Goal: Task Accomplishment & Management: Manage account settings

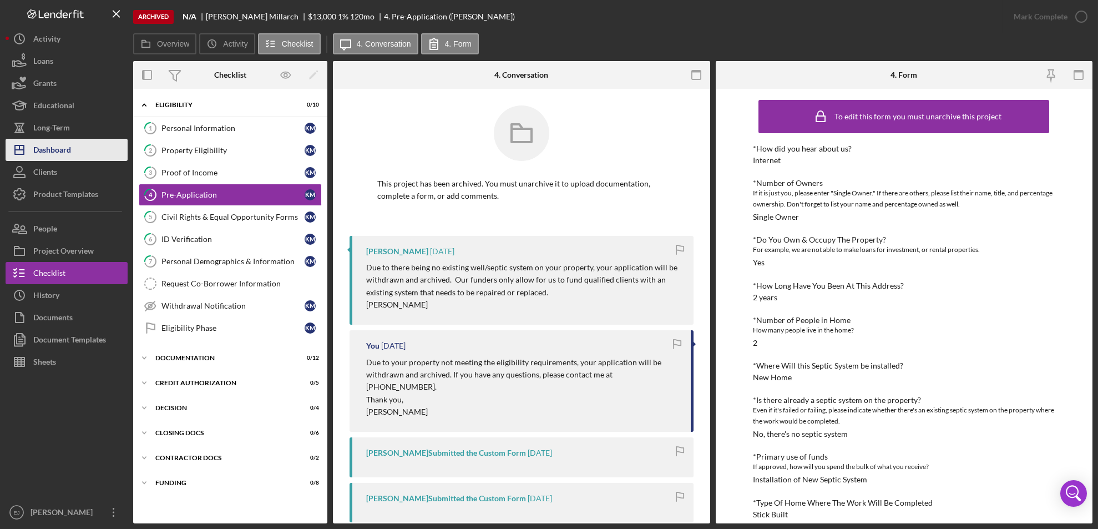
click at [46, 155] on div "Dashboard" at bounding box center [52, 151] width 38 height 25
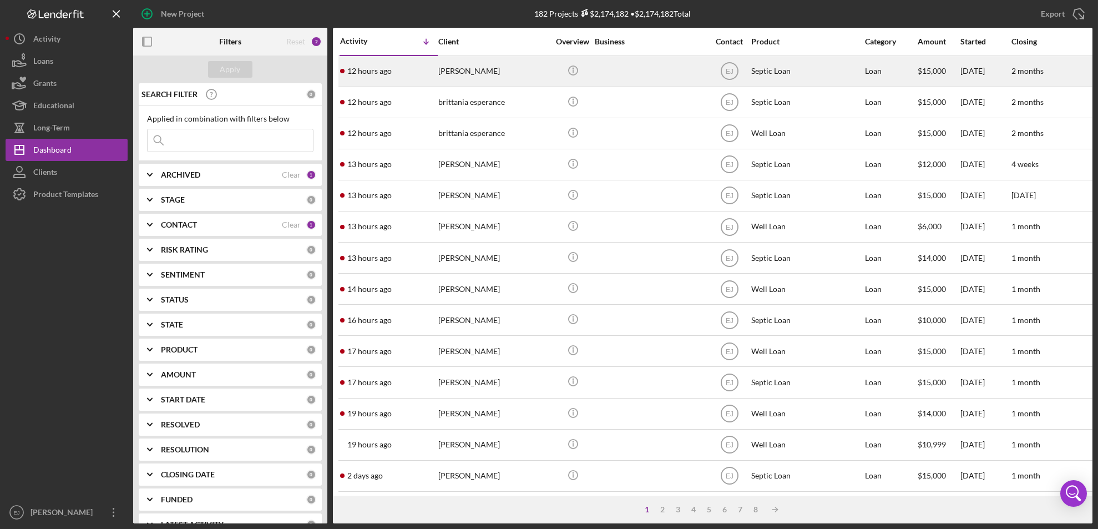
click at [463, 71] on div "[PERSON_NAME]" at bounding box center [493, 71] width 111 height 29
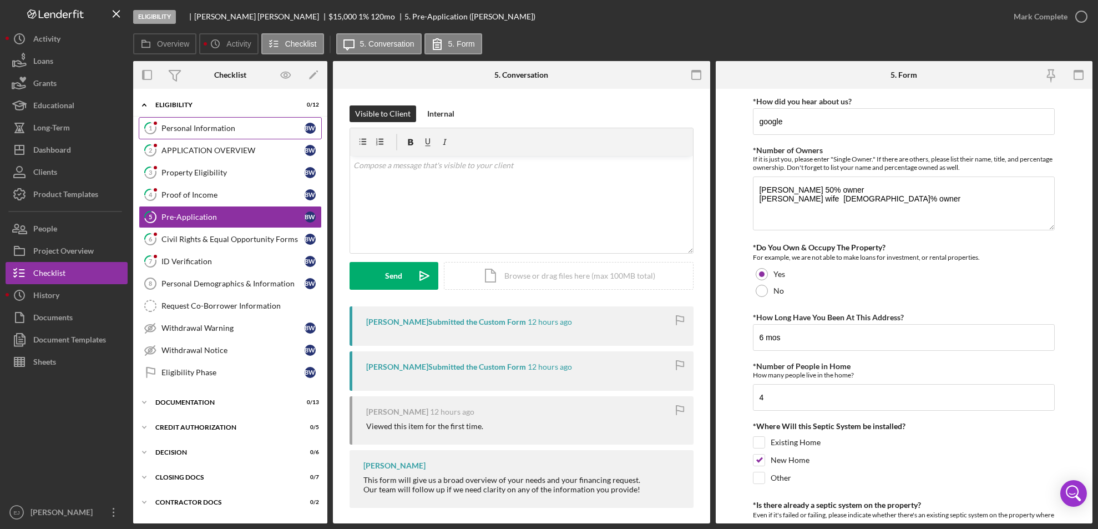
click at [187, 130] on div "Personal Information" at bounding box center [232, 128] width 143 height 9
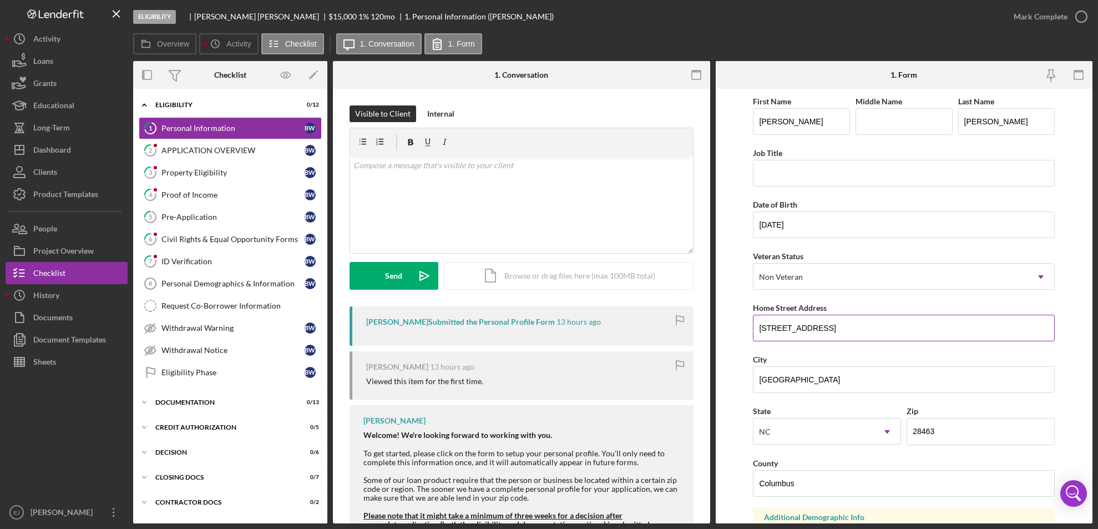
drag, startPoint x: 757, startPoint y: 328, endPoint x: 839, endPoint y: 335, distance: 81.9
click at [839, 335] on input "[STREET_ADDRESS]" at bounding box center [904, 328] width 302 height 27
click at [186, 175] on div "Property Eligibility" at bounding box center [232, 172] width 143 height 9
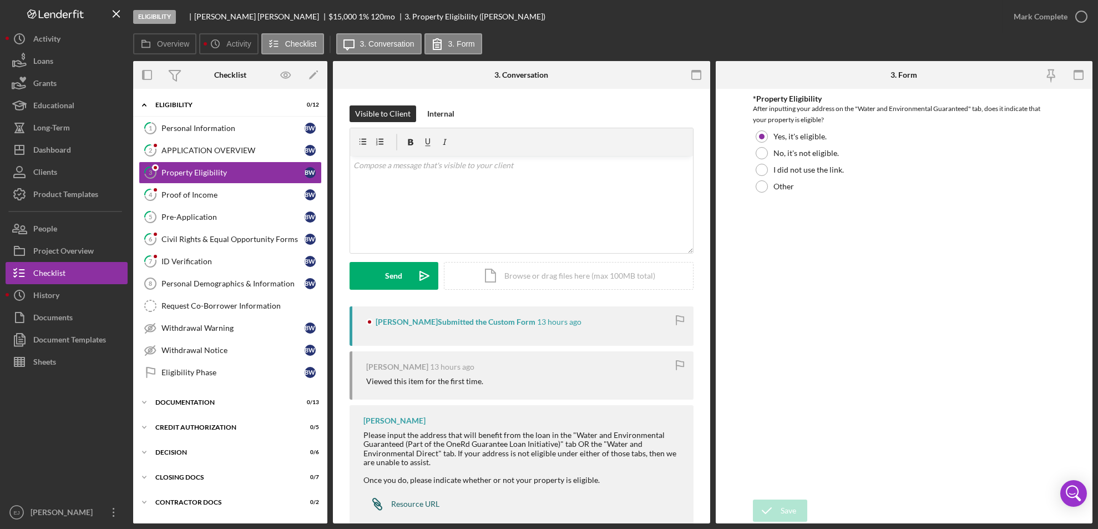
click at [417, 501] on div "Resource URL" at bounding box center [415, 503] width 48 height 9
click at [548, 276] on div "Icon/Document Browse or drag files here (max 100MB total) Tap to choose files o…" at bounding box center [569, 276] width 250 height 28
click at [422, 273] on icon "Icon/Upload" at bounding box center [425, 276] width 28 height 28
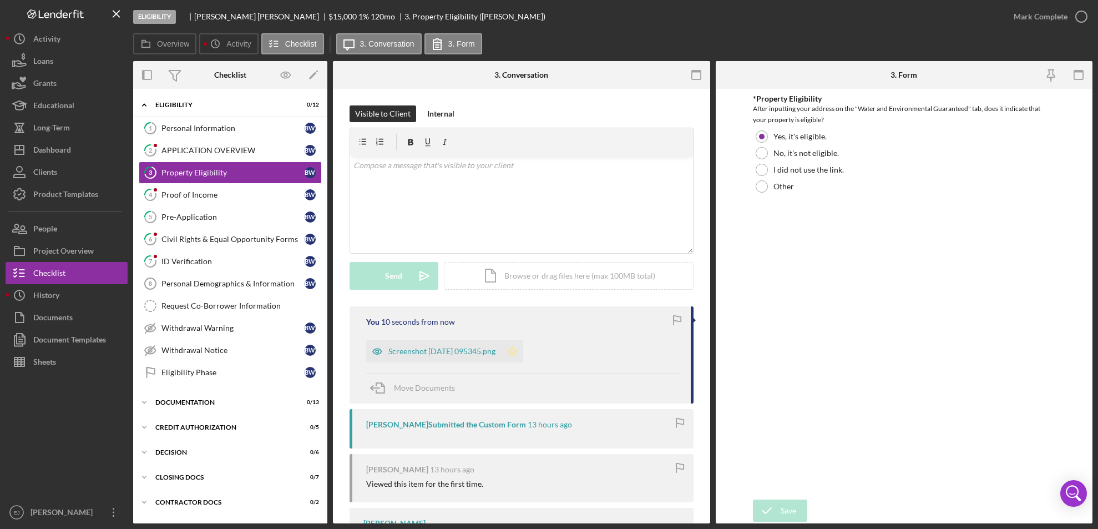
click at [523, 352] on icon "Icon/Star" at bounding box center [512, 351] width 22 height 22
click at [1078, 21] on icon "button" at bounding box center [1082, 17] width 28 height 28
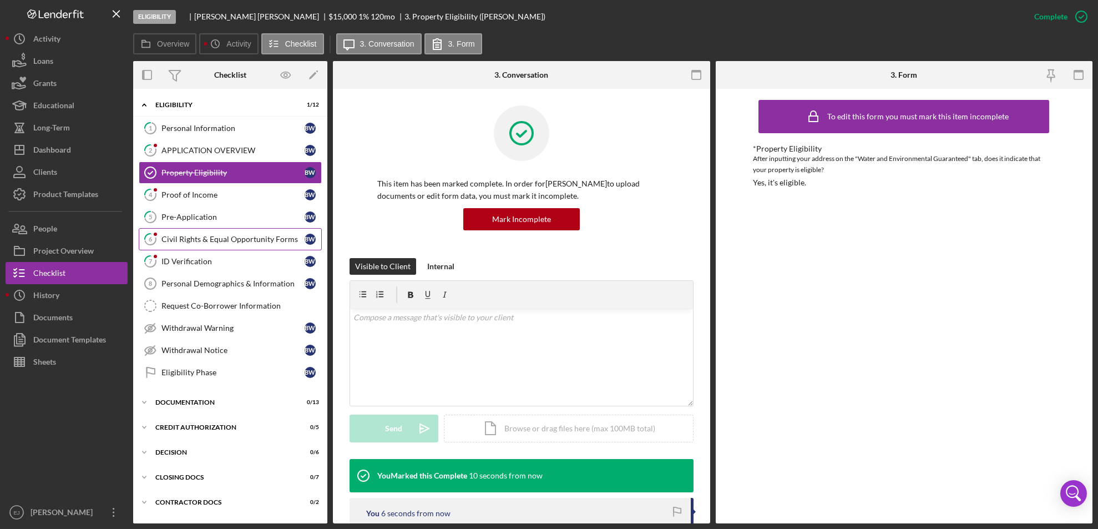
click at [189, 236] on div "Civil Rights & Equal Opportunity Forms" at bounding box center [232, 239] width 143 height 9
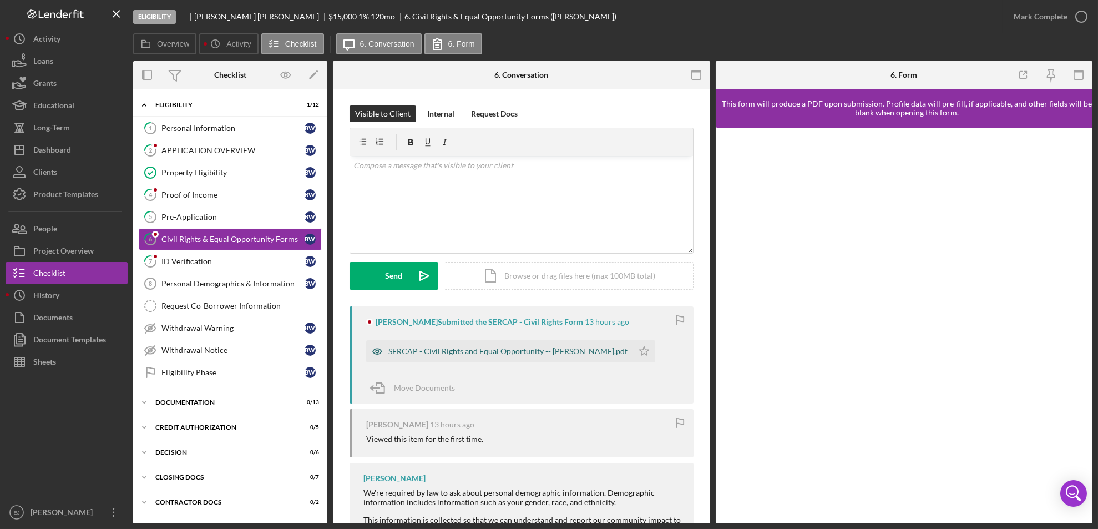
click at [513, 356] on div "SERCAP - Civil Rights and Equal Opportunity -- [PERSON_NAME].pdf" at bounding box center [499, 351] width 267 height 22
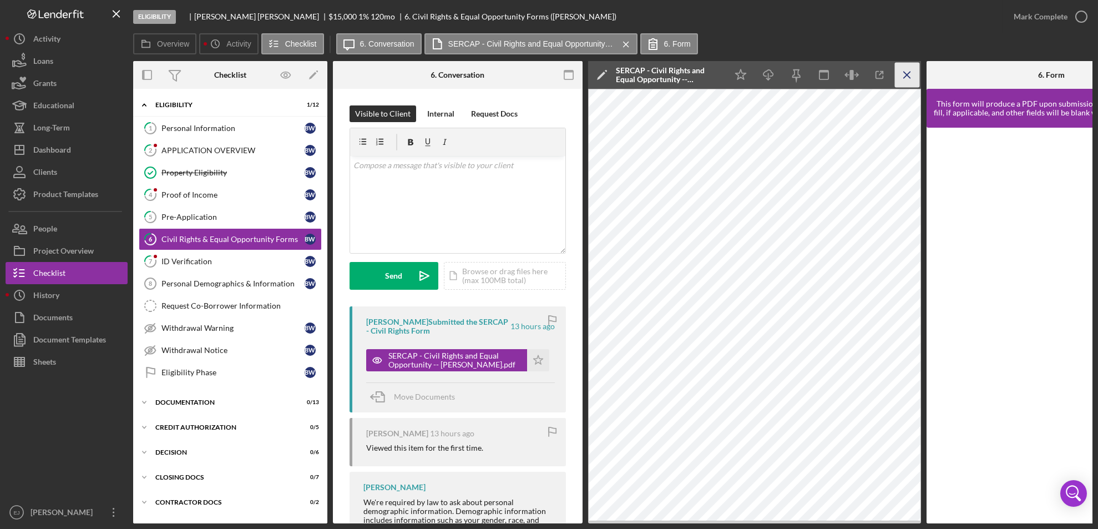
click at [914, 72] on icon "Icon/Menu Close" at bounding box center [907, 75] width 25 height 25
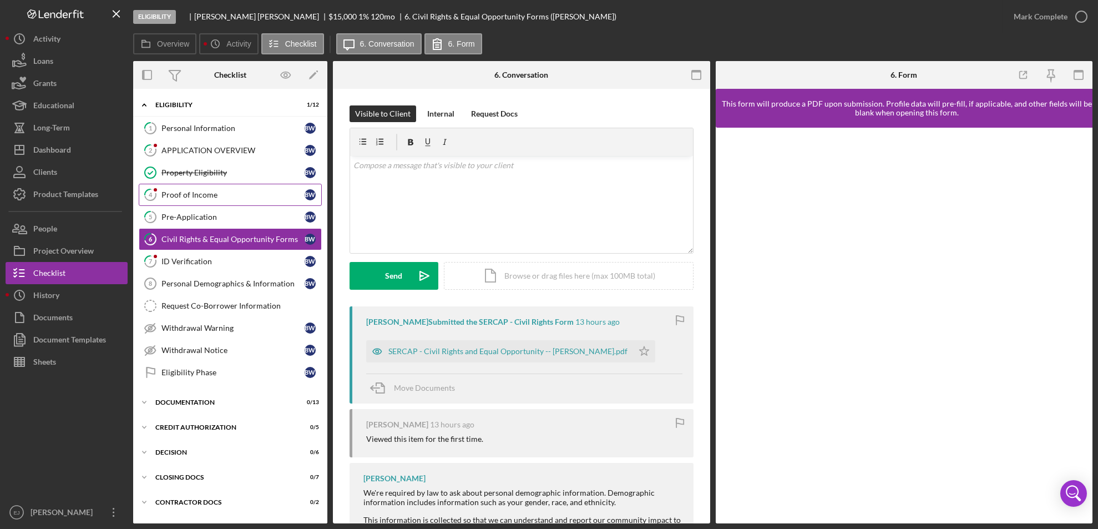
click at [230, 191] on div "Proof of Income" at bounding box center [232, 194] width 143 height 9
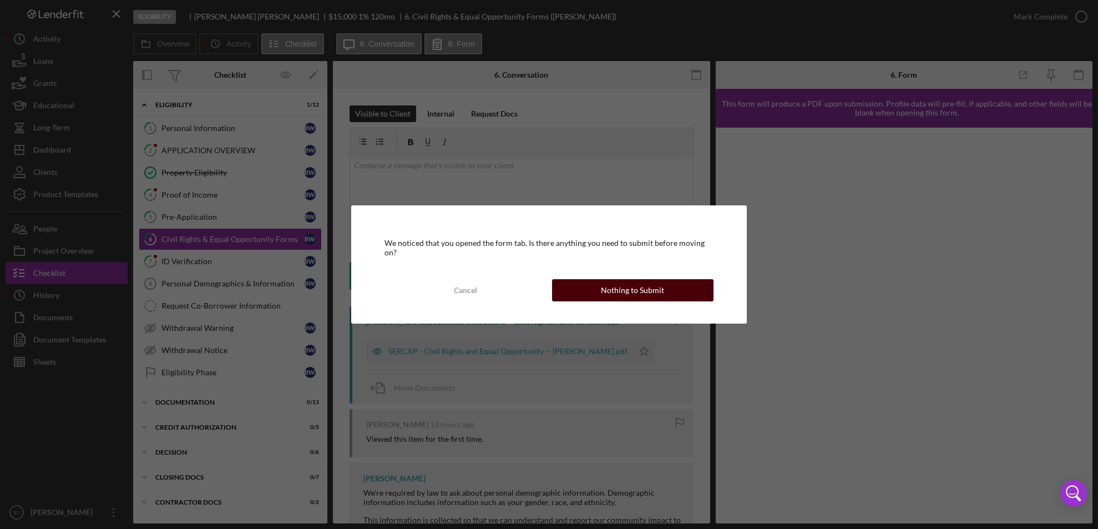
click at [680, 283] on button "Nothing to Submit" at bounding box center [633, 290] width 162 height 22
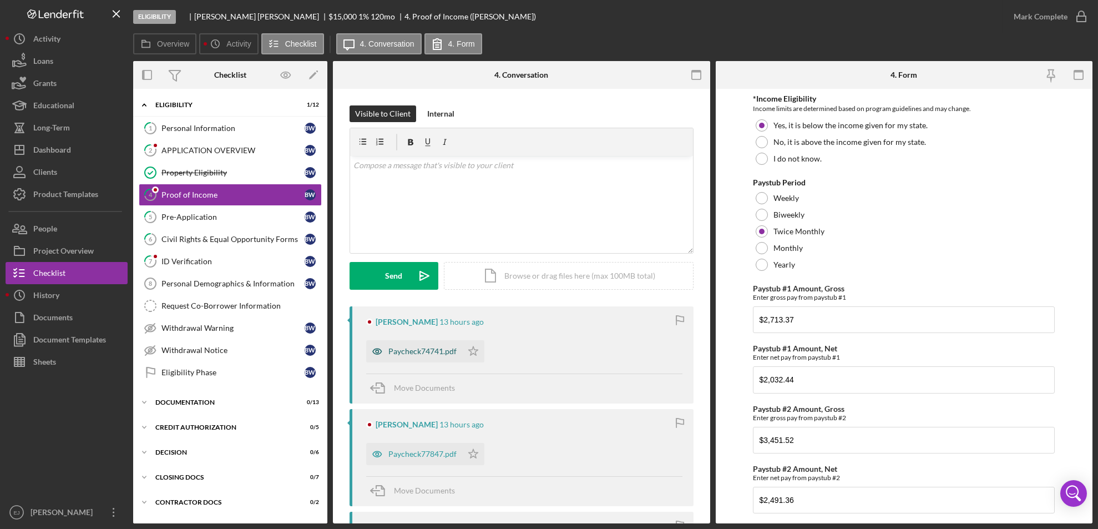
click at [418, 348] on div "Paycheck74741.pdf" at bounding box center [422, 351] width 68 height 9
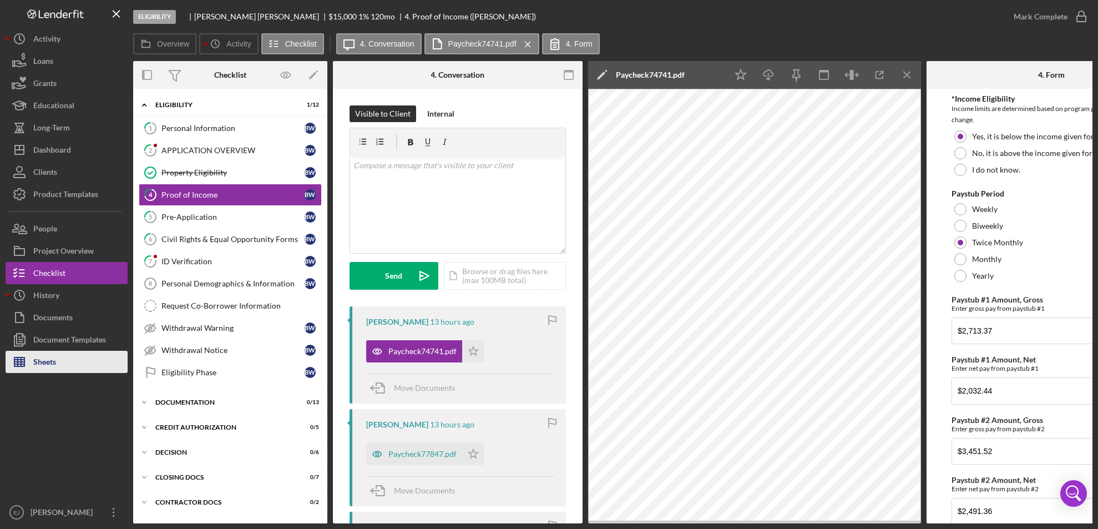
click at [46, 367] on div "Sheets" at bounding box center [44, 363] width 23 height 25
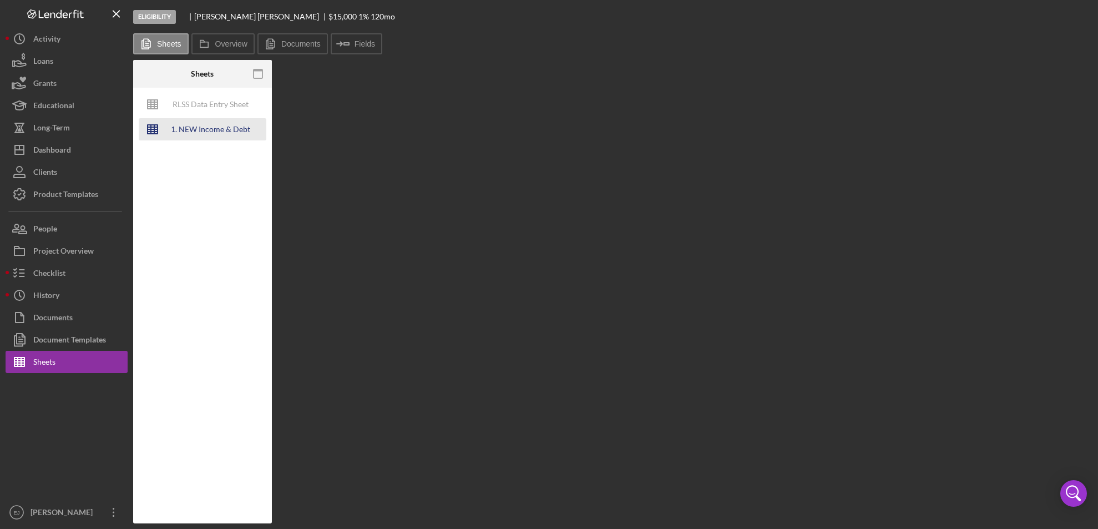
click at [199, 125] on div "1. NEW Income & Debt Calc" at bounding box center [210, 129] width 89 height 22
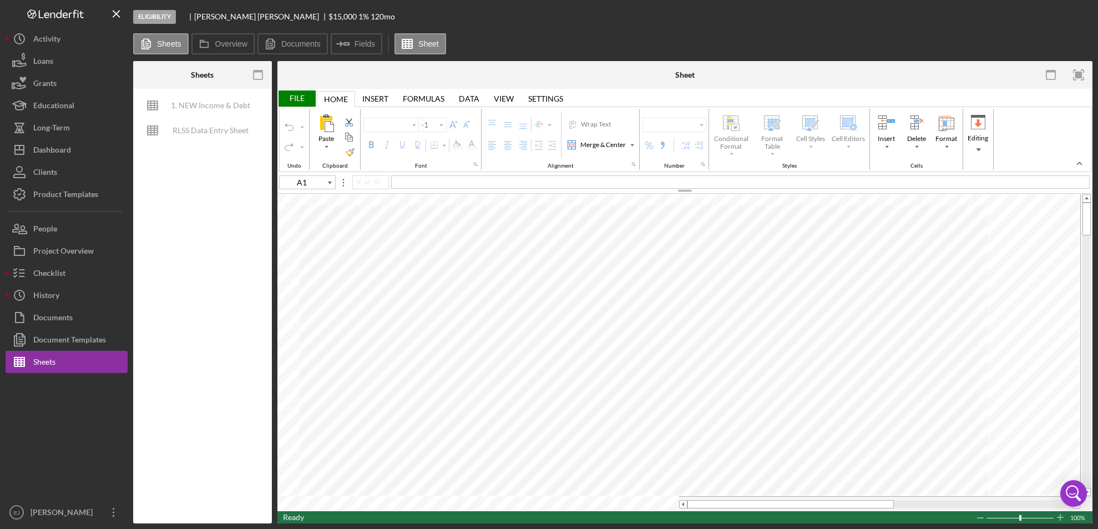
type input "G29"
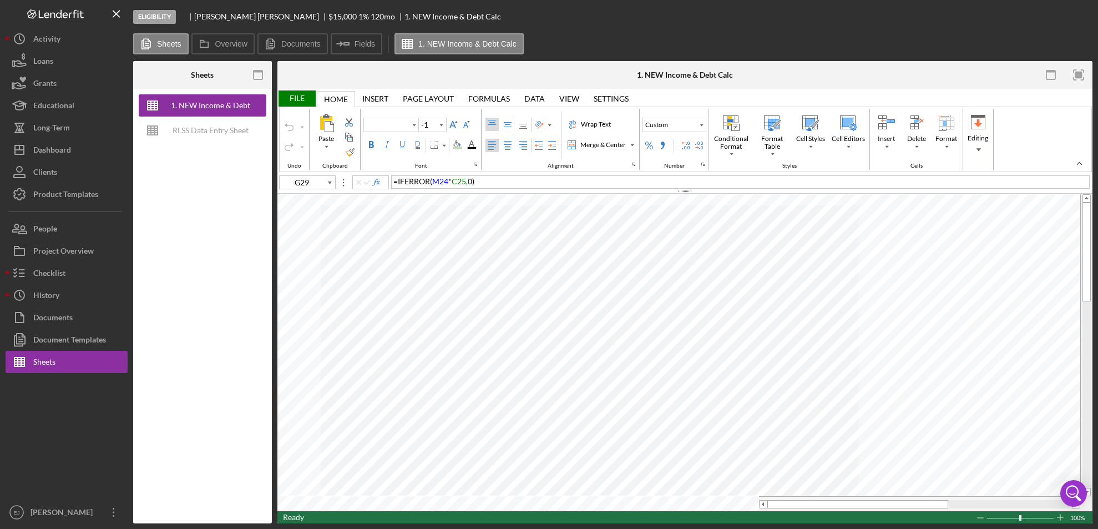
type input "Calibri"
type input "11"
click at [1085, 476] on div at bounding box center [1087, 345] width 8 height 285
click at [1087, 203] on div at bounding box center [1087, 345] width 8 height 285
click at [69, 271] on button "Checklist" at bounding box center [67, 273] width 122 height 22
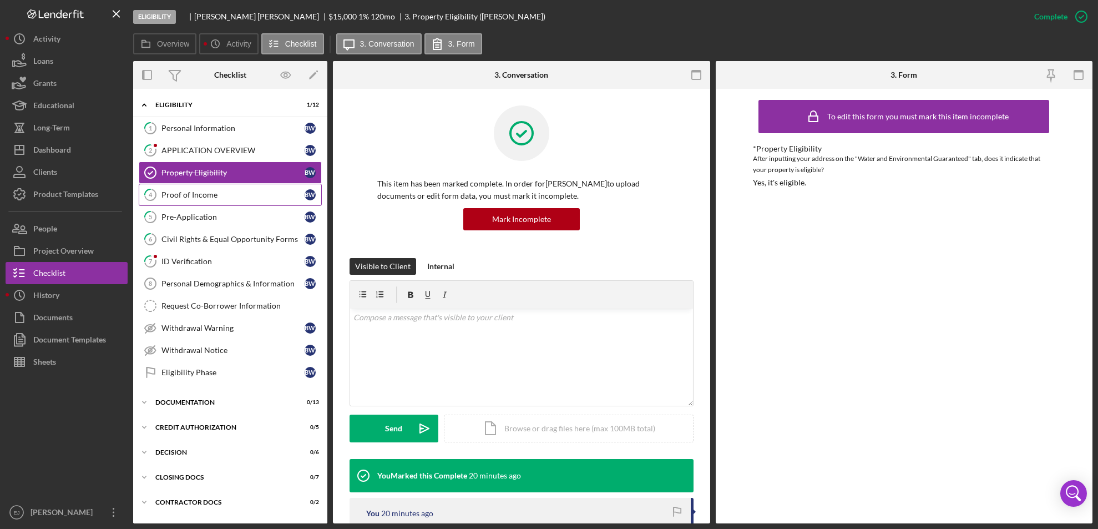
click at [224, 196] on div "Proof of Income" at bounding box center [232, 194] width 143 height 9
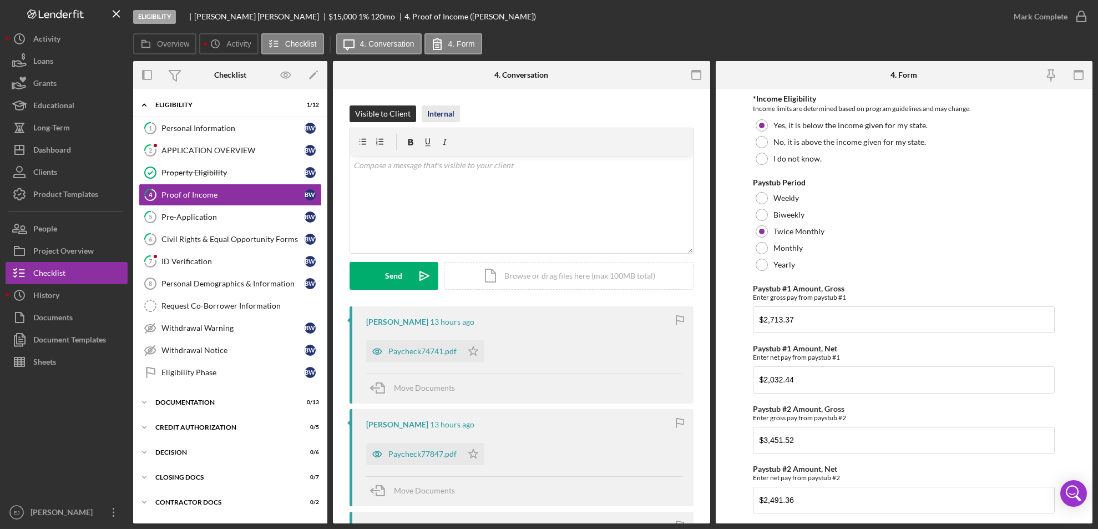
click at [437, 109] on div "Internal" at bounding box center [440, 113] width 27 height 17
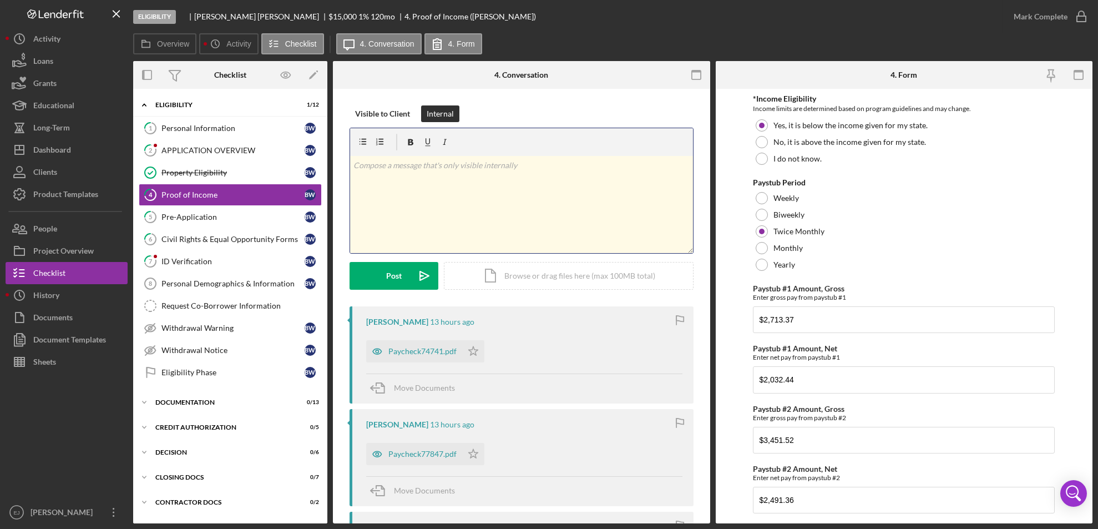
click at [415, 165] on p at bounding box center [521, 165] width 336 height 12
click at [396, 276] on div "Post" at bounding box center [394, 276] width 16 height 28
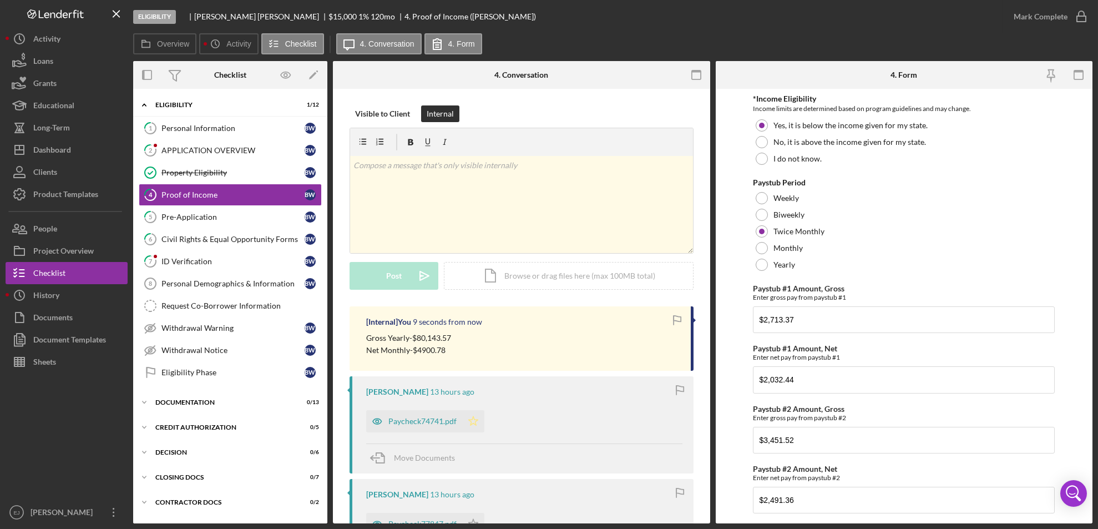
click at [474, 423] on polygon "button" at bounding box center [473, 420] width 9 height 9
click at [470, 521] on icon "Icon/Star" at bounding box center [473, 524] width 22 height 22
click at [1080, 7] on icon "button" at bounding box center [1082, 17] width 28 height 28
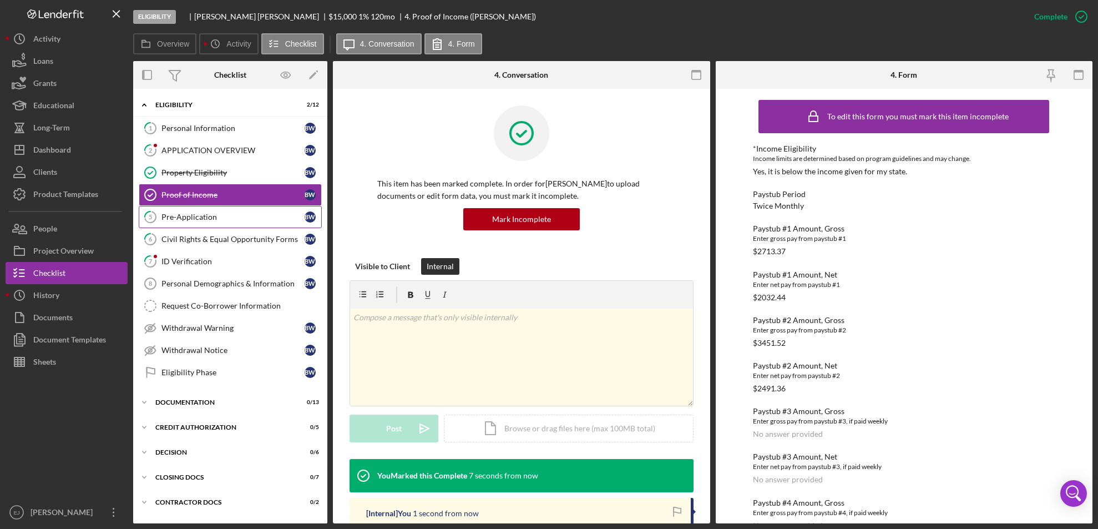
click at [185, 216] on div "Pre-Application" at bounding box center [232, 217] width 143 height 9
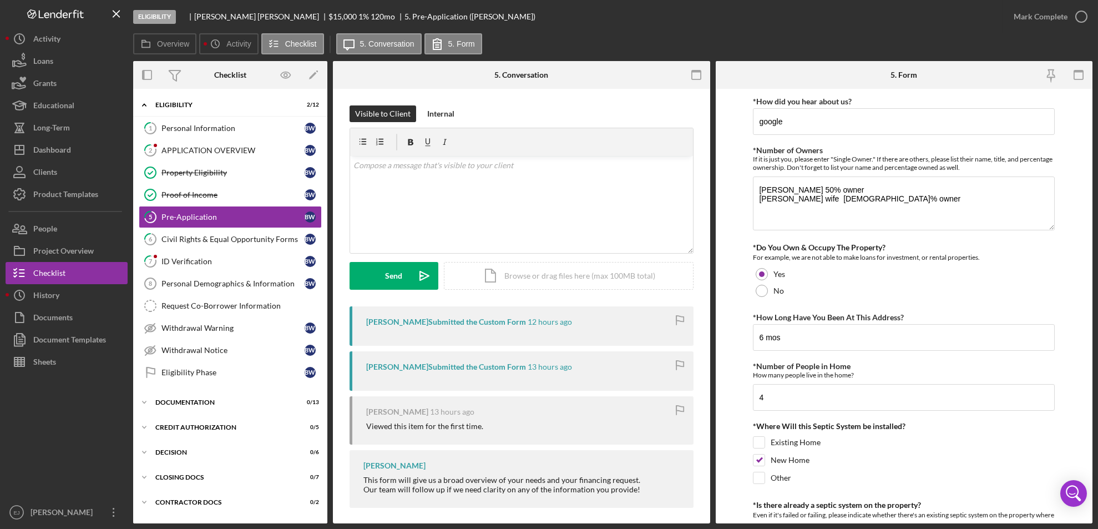
scroll to position [21, 0]
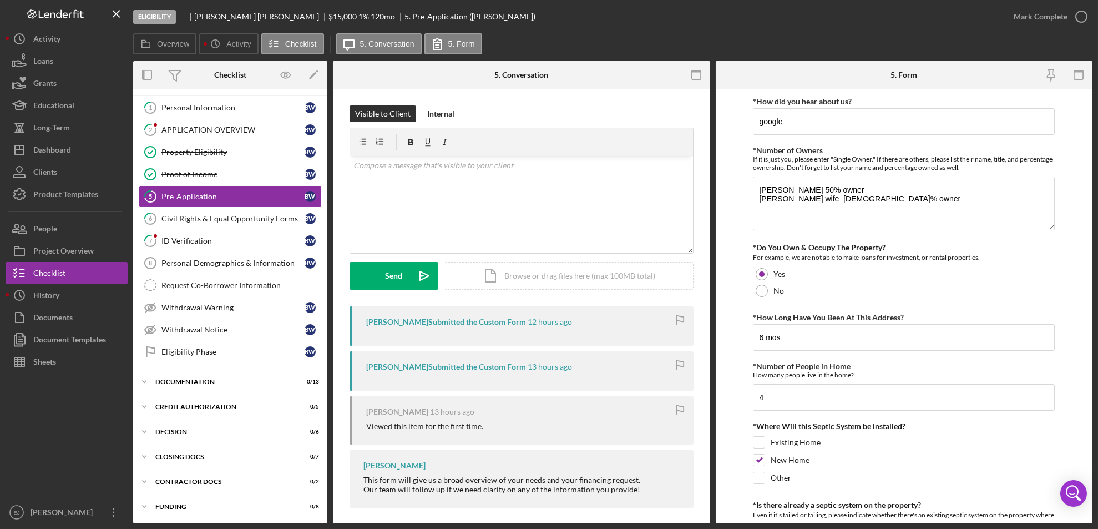
click at [726, 318] on form "*How did you hear about us? google *Number of Owners If it is just you, please …" at bounding box center [904, 306] width 377 height 435
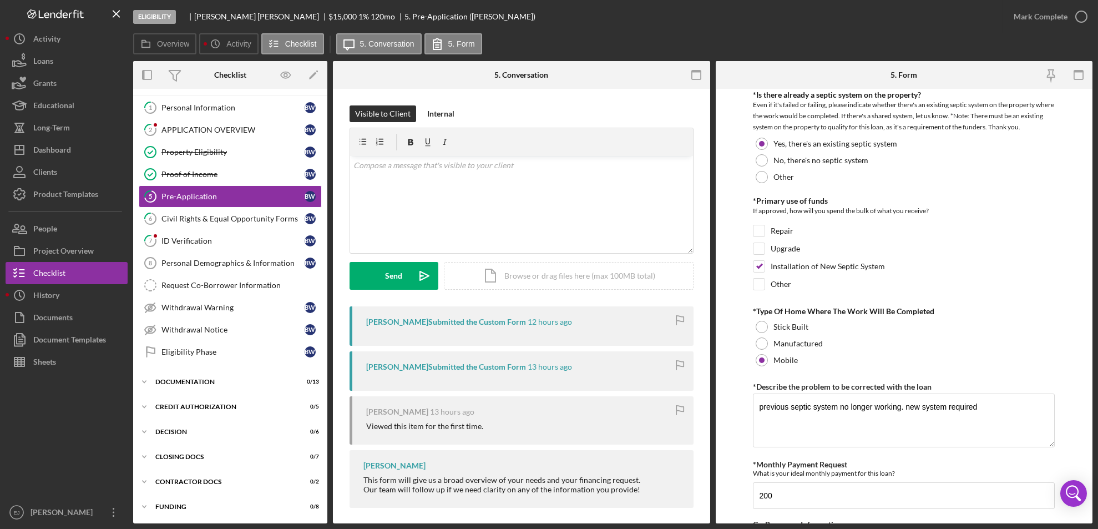
scroll to position [29, 0]
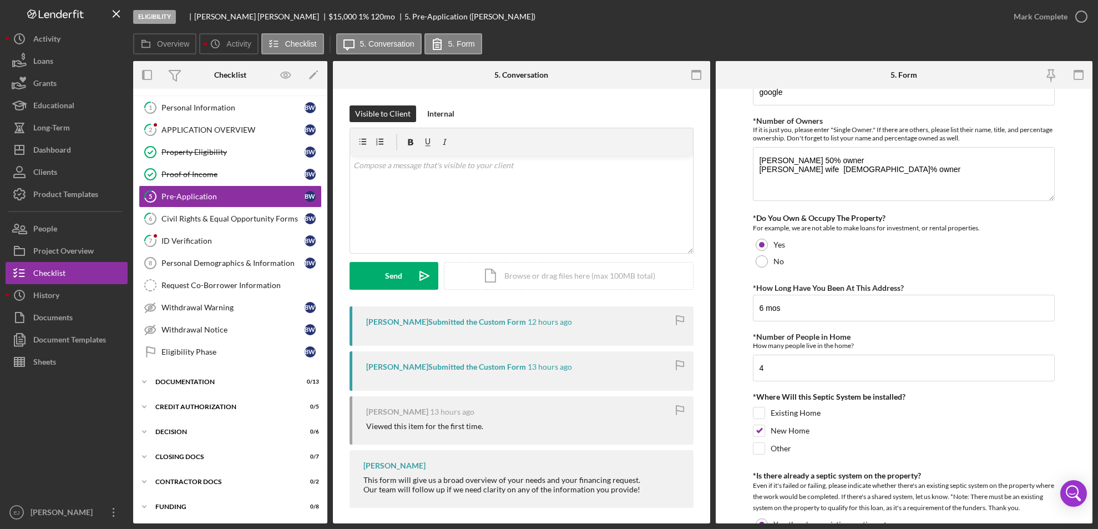
click at [1092, 474] on form "*How did you hear about us? google *Number of Owners If it is just you, please …" at bounding box center [904, 306] width 377 height 435
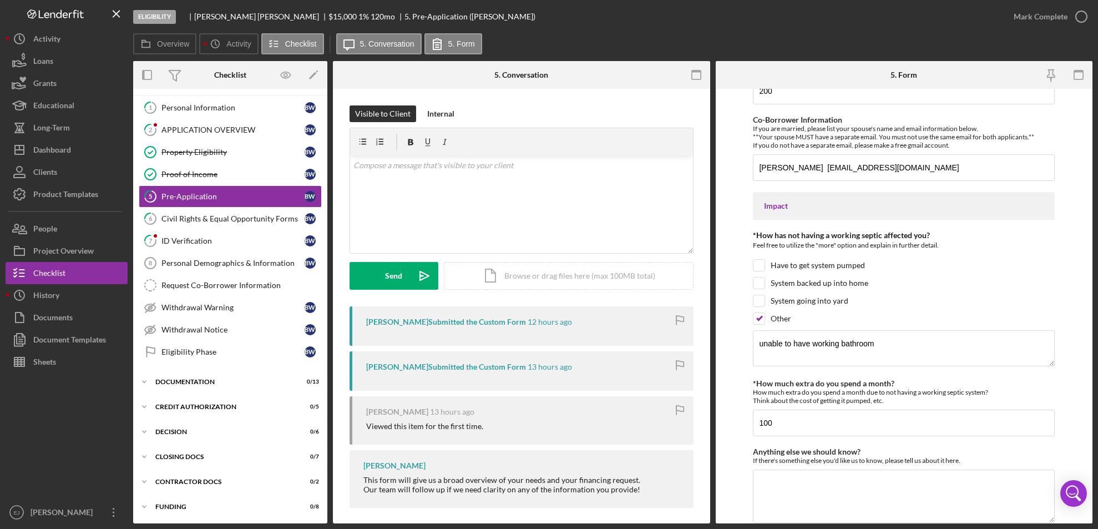
scroll to position [857, 0]
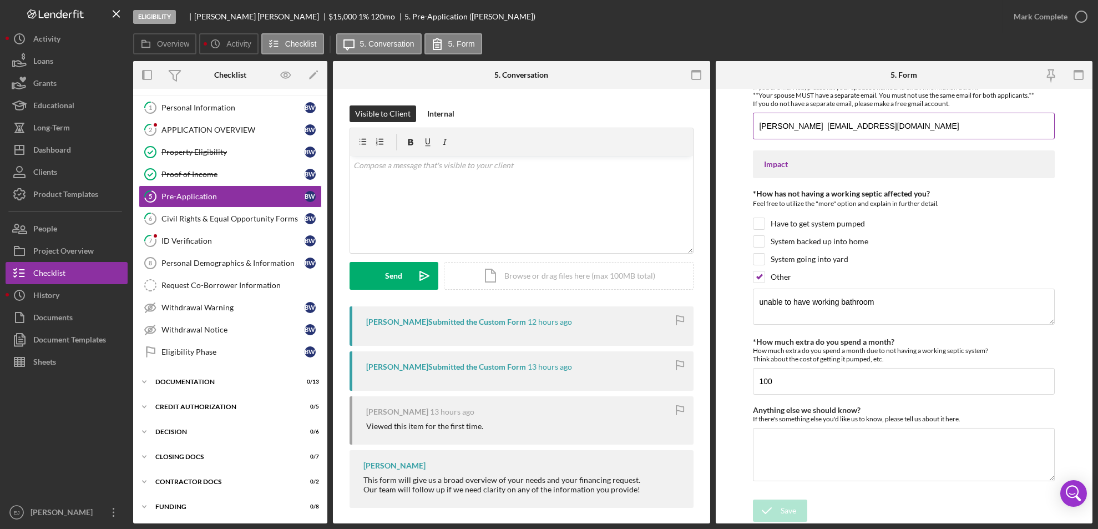
drag, startPoint x: 758, startPoint y: 127, endPoint x: 963, endPoint y: 123, distance: 204.8
click at [963, 123] on input "[PERSON_NAME] [EMAIL_ADDRESS][DOMAIN_NAME]" at bounding box center [904, 126] width 302 height 27
click at [72, 229] on button "People" at bounding box center [67, 229] width 122 height 22
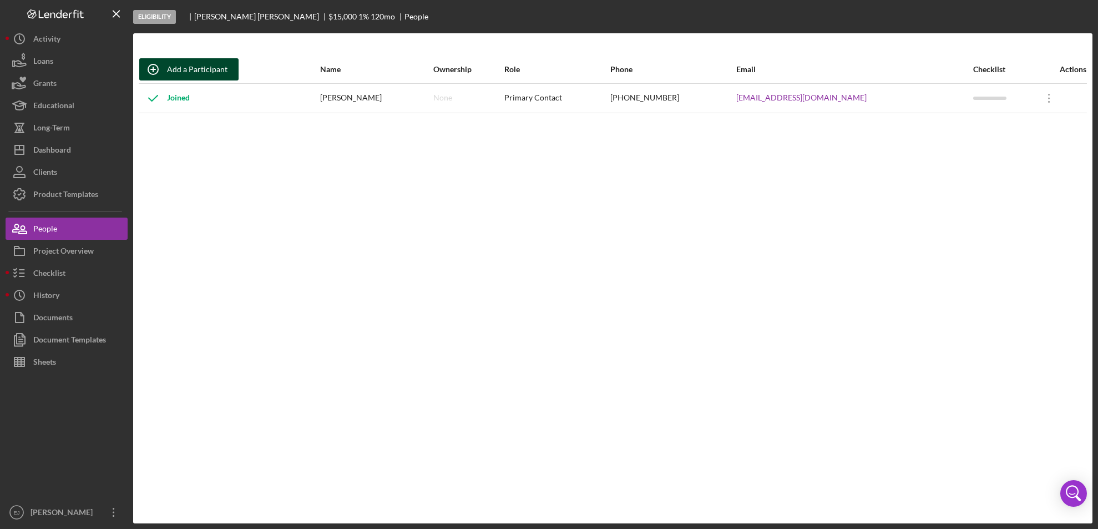
click at [207, 62] on div "Add a Participant" at bounding box center [197, 69] width 60 height 22
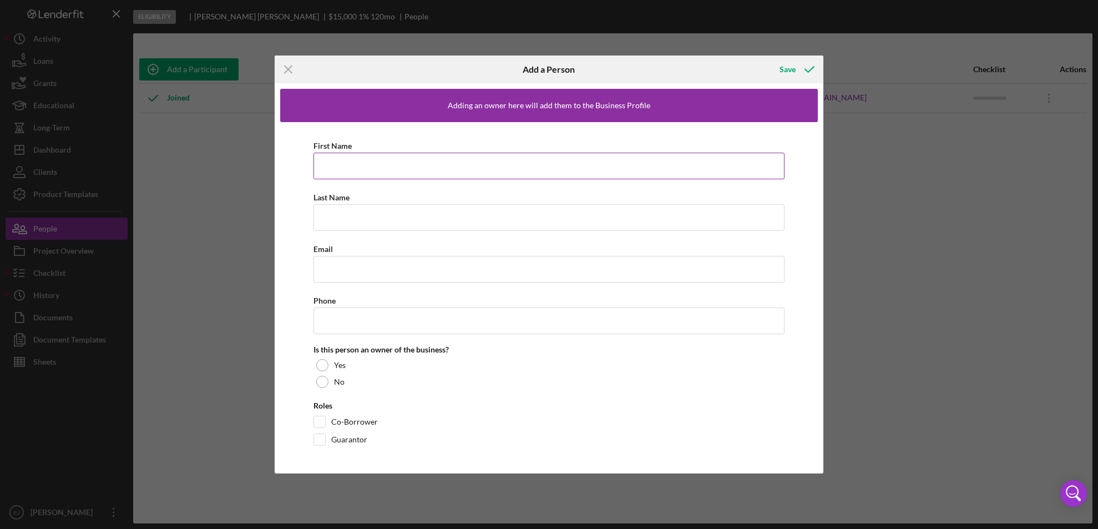
click at [344, 175] on input "First Name" at bounding box center [550, 166] width 472 height 27
paste input "[PERSON_NAME] [EMAIL_ADDRESS][DOMAIN_NAME]"
type input "[PERSON_NAME] [EMAIL_ADDRESS][DOMAIN_NAME]"
click at [351, 223] on input "Last Name" at bounding box center [550, 217] width 472 height 27
paste input "[PERSON_NAME] [EMAIL_ADDRESS][DOMAIN_NAME]"
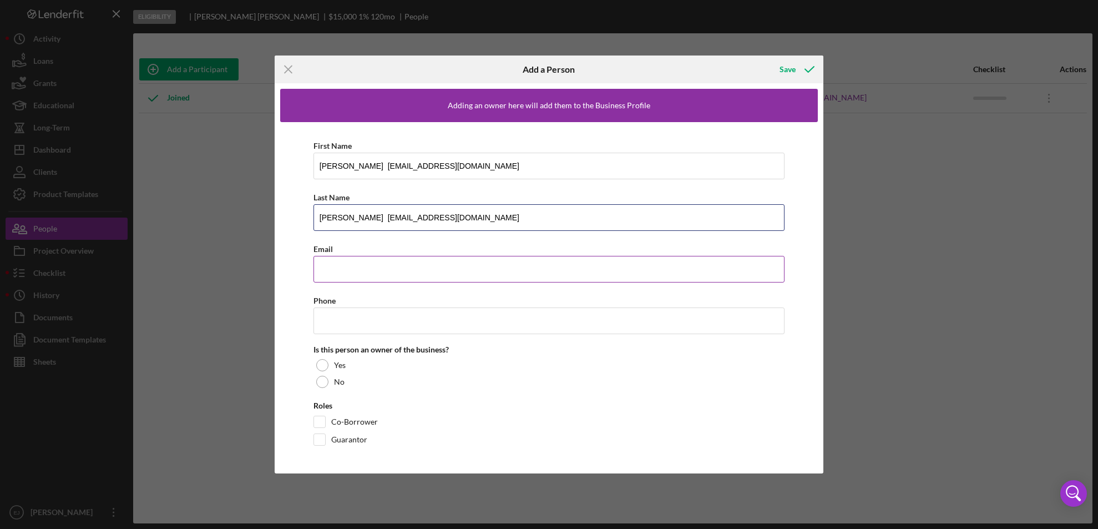
type input "[PERSON_NAME] [EMAIL_ADDRESS][DOMAIN_NAME]"
click at [351, 267] on input "Email" at bounding box center [550, 269] width 472 height 27
paste input "[PERSON_NAME] [EMAIL_ADDRESS][DOMAIN_NAME]"
type input "[EMAIL_ADDRESS][DOMAIN_NAME]"
click at [345, 218] on input "[PERSON_NAME] [EMAIL_ADDRESS][DOMAIN_NAME]" at bounding box center [550, 217] width 472 height 27
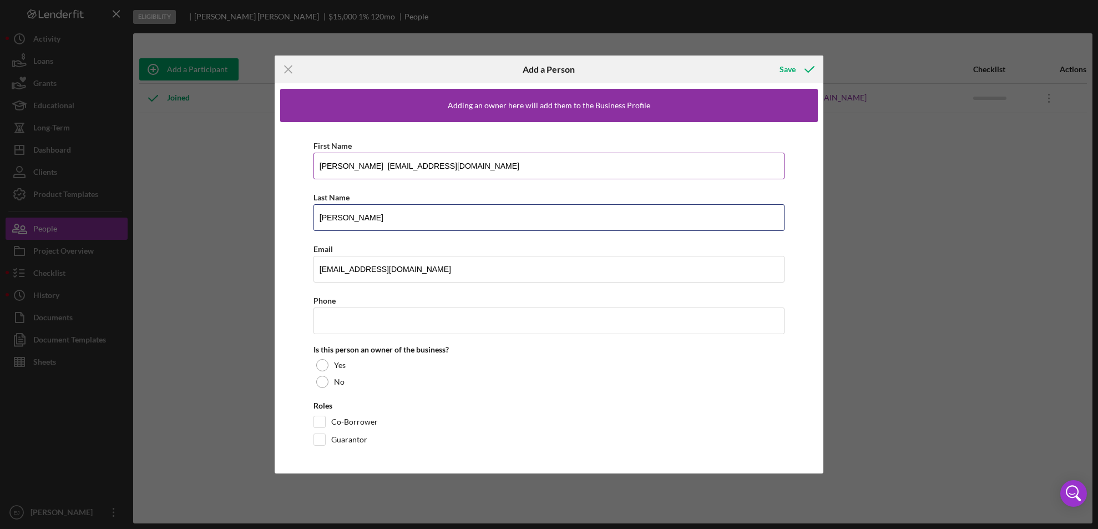
type input "[PERSON_NAME]"
click at [476, 162] on input "[PERSON_NAME] [EMAIL_ADDRESS][DOMAIN_NAME]" at bounding box center [550, 166] width 472 height 27
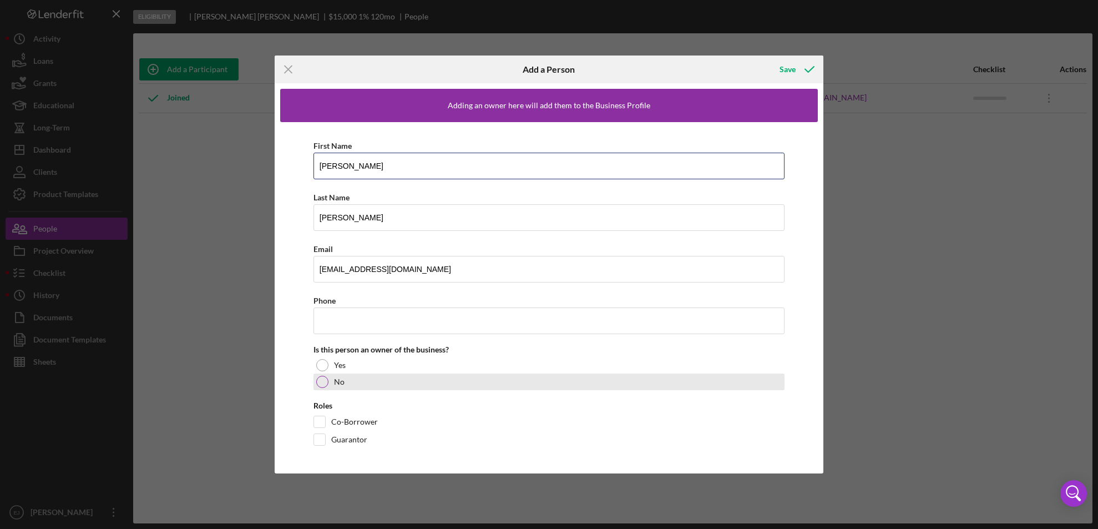
type input "[PERSON_NAME]"
click at [321, 381] on div at bounding box center [322, 382] width 12 height 12
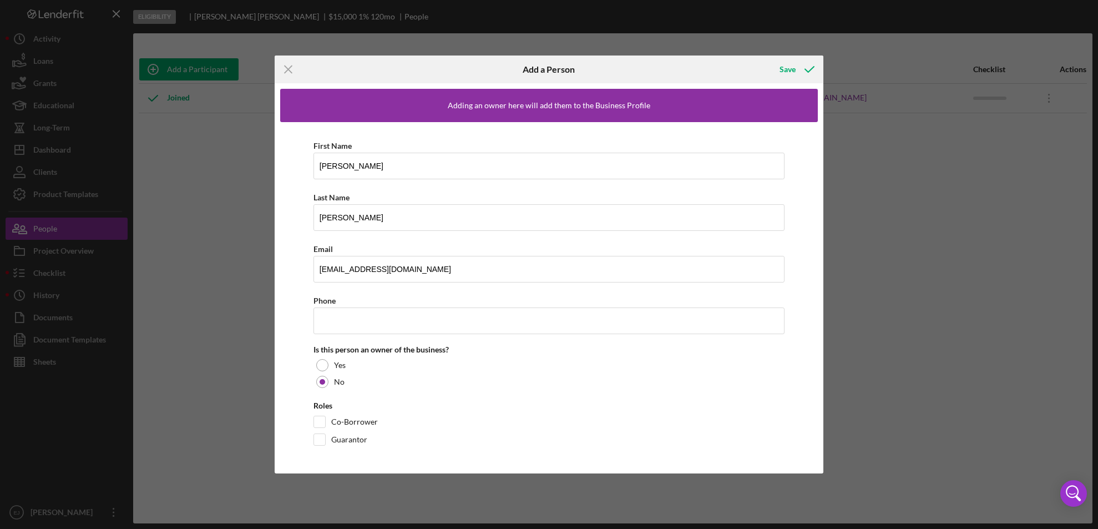
click at [312, 422] on div "First Name [PERSON_NAME] Last Name [PERSON_NAME] Email [EMAIL_ADDRESS][DOMAIN_N…" at bounding box center [549, 295] width 538 height 346
click at [322, 421] on input "Co-Borrower" at bounding box center [319, 421] width 11 height 11
checkbox input "true"
click at [784, 72] on div "Save" at bounding box center [788, 69] width 16 height 22
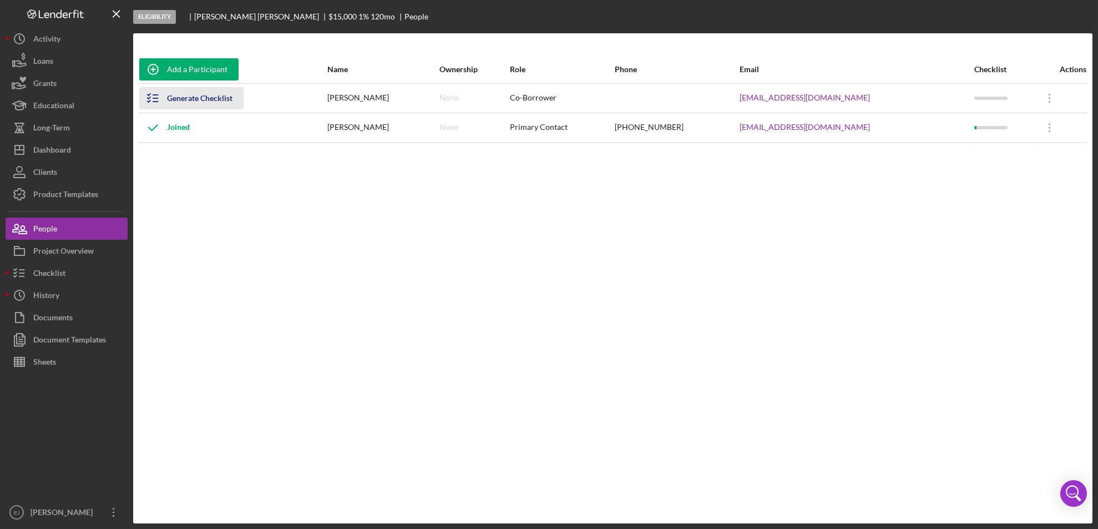
click at [156, 98] on line "button" at bounding box center [155, 98] width 5 height 0
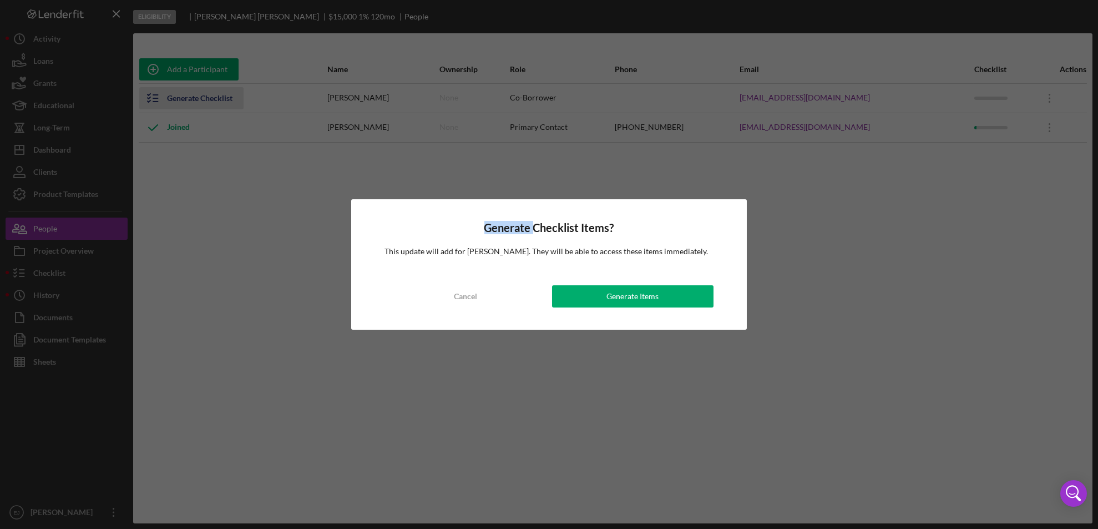
click at [156, 97] on div "Generate Checklist Items? This update will add for [PERSON_NAME] . They will be…" at bounding box center [549, 264] width 1098 height 529
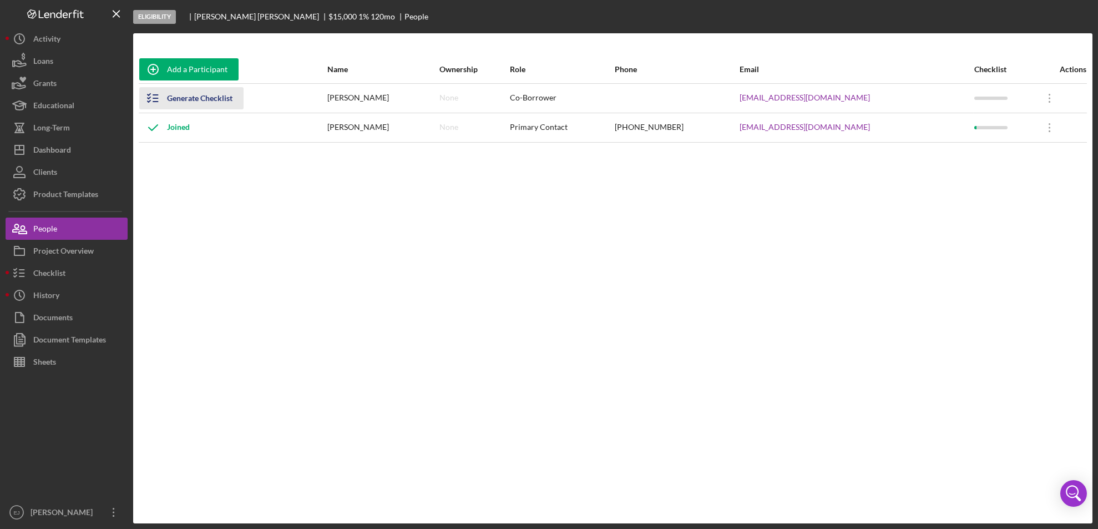
click at [156, 93] on icon "button" at bounding box center [153, 98] width 28 height 28
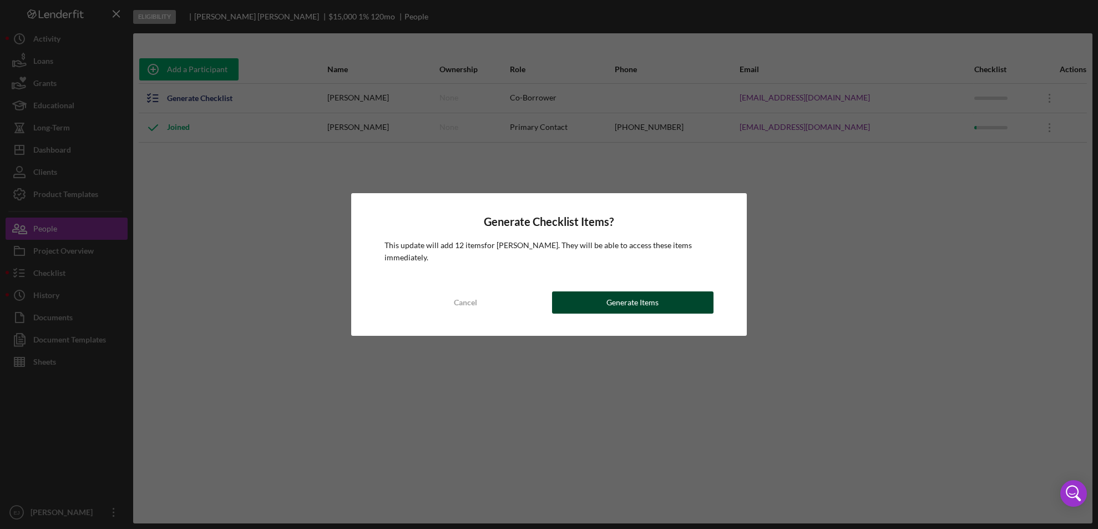
click at [640, 299] on div "Generate Items" at bounding box center [633, 302] width 52 height 22
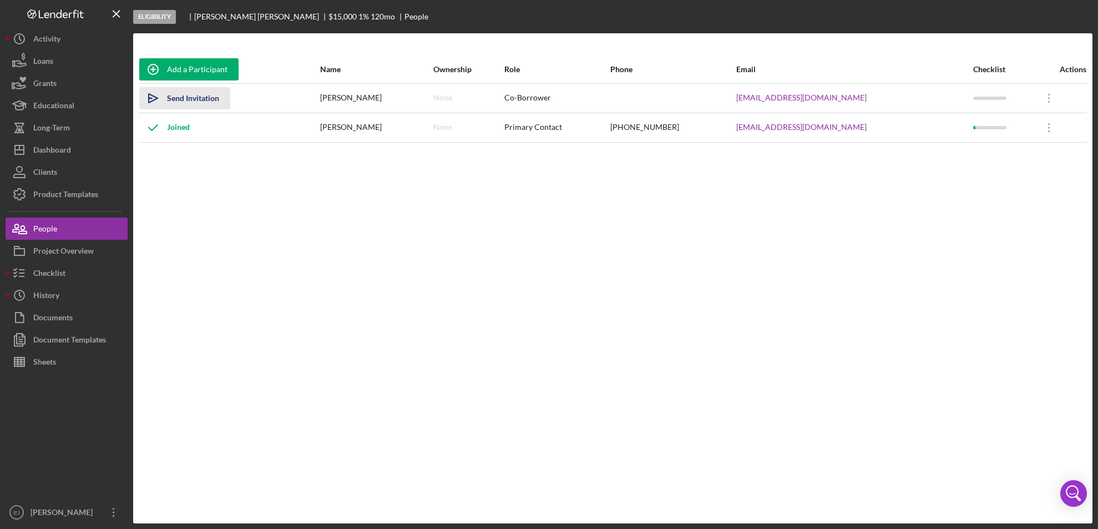
click at [150, 93] on icon "Icon/icon-invite-send" at bounding box center [153, 98] width 28 height 28
click at [149, 93] on icon "Icon/icon-invite-send" at bounding box center [153, 98] width 28 height 28
click at [58, 269] on div "Checklist" at bounding box center [49, 274] width 32 height 25
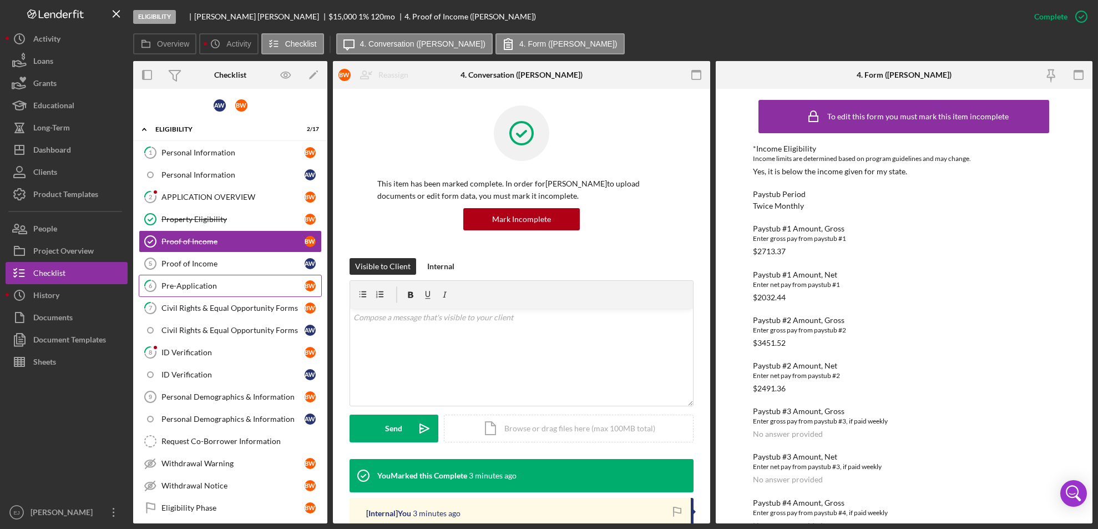
click at [226, 275] on link "6 Pre-Application B W" at bounding box center [230, 286] width 183 height 22
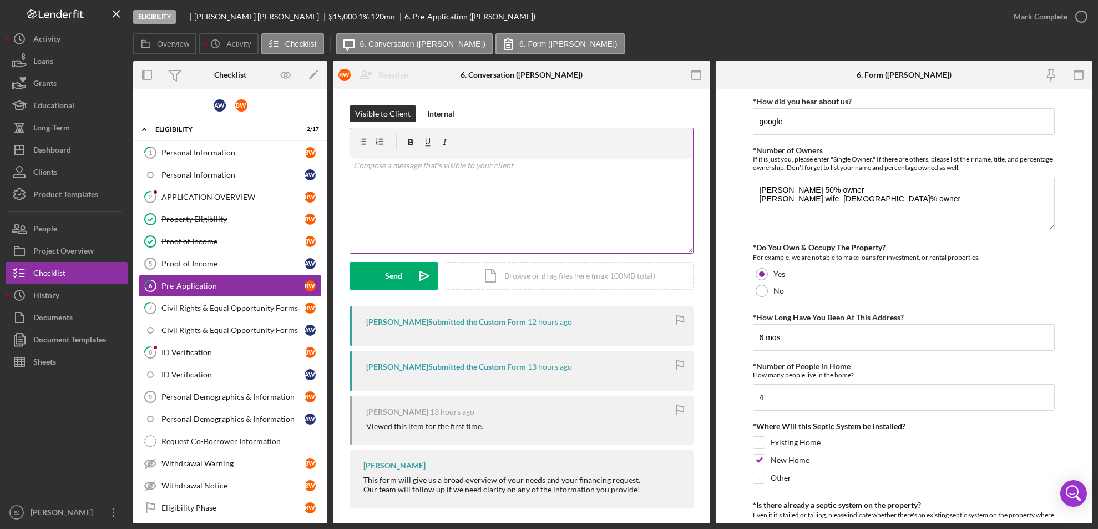
click at [448, 173] on div "v Color teal Color pink Remove color Add row above Add row below Add column bef…" at bounding box center [521, 204] width 343 height 97
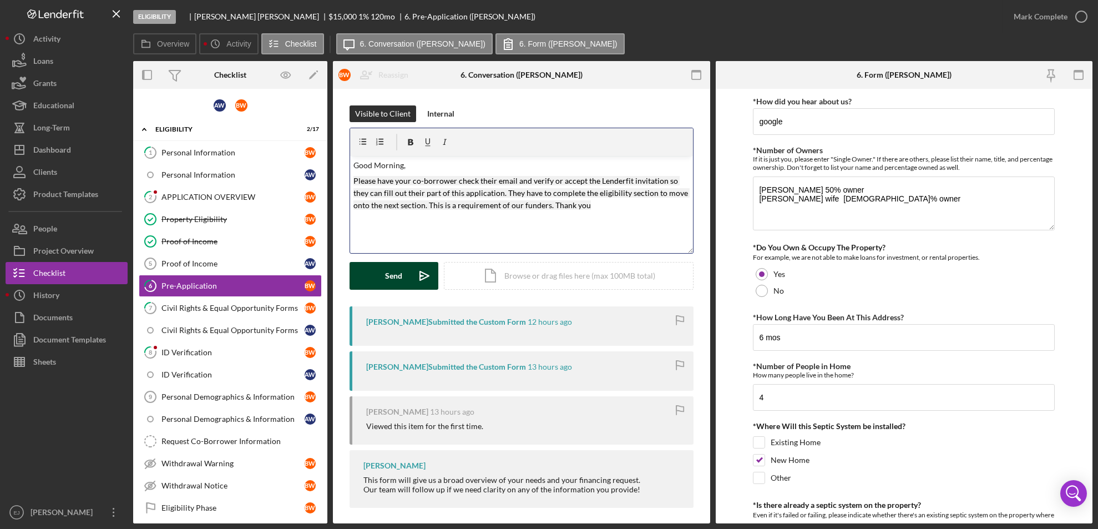
click at [392, 276] on div "Send" at bounding box center [394, 276] width 17 height 28
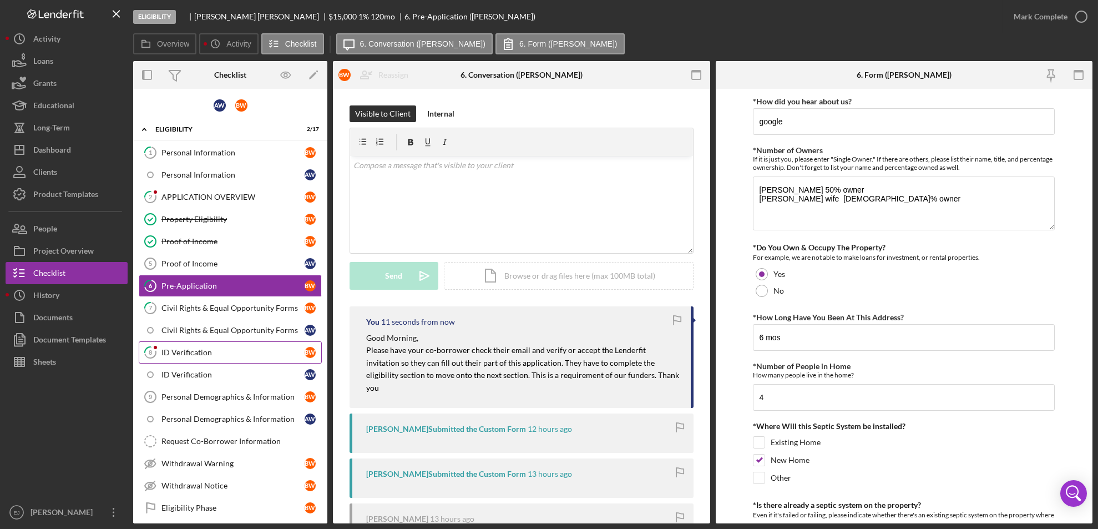
click at [201, 350] on div "ID Verification" at bounding box center [232, 352] width 143 height 9
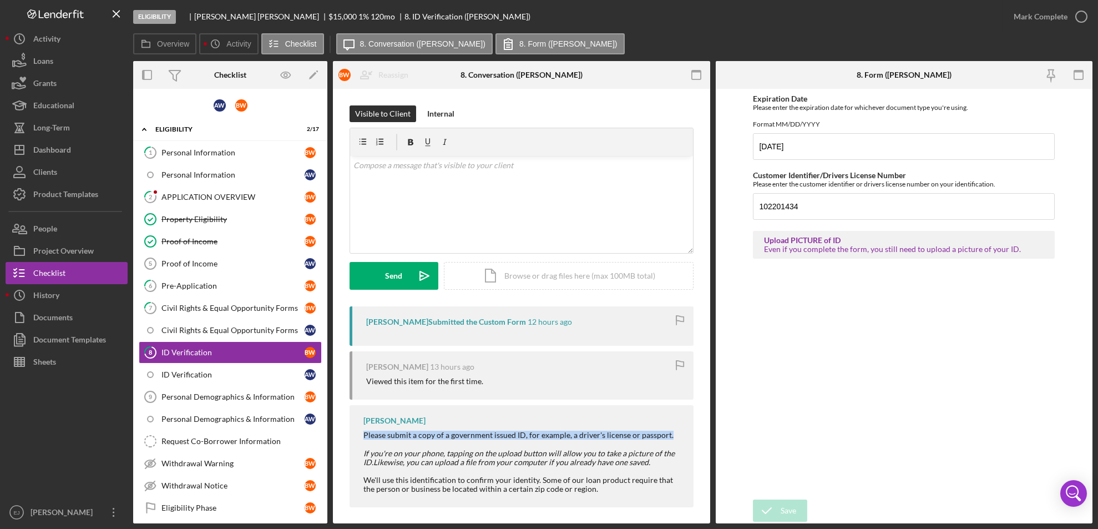
drag, startPoint x: 355, startPoint y: 430, endPoint x: 669, endPoint y: 421, distance: 314.8
click at [669, 421] on div "[PERSON_NAME] Please submit a copy of a government issued ID, for example, a dr…" at bounding box center [522, 456] width 344 height 102
copy div "Please submit a copy of a government issued ID, for example, a driver's license…"
click at [457, 186] on div "v Color teal Color pink Remove color Add row above Add row below Add column bef…" at bounding box center [521, 204] width 343 height 97
paste div
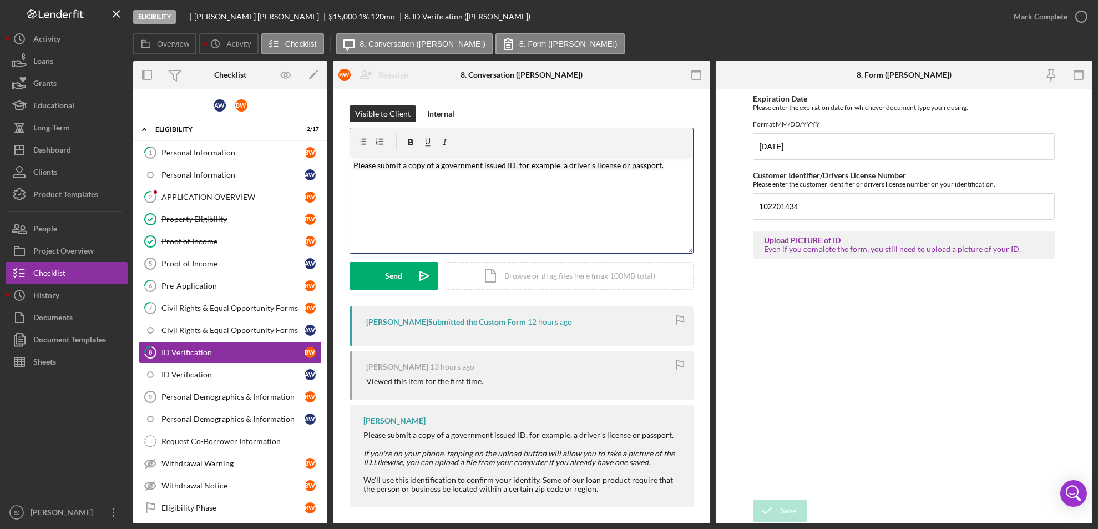
click at [402, 162] on mark "Please submit a copy of a government issued ID, for example, a driver's license…" at bounding box center [508, 164] width 310 height 9
click at [386, 267] on div "Send" at bounding box center [394, 276] width 17 height 28
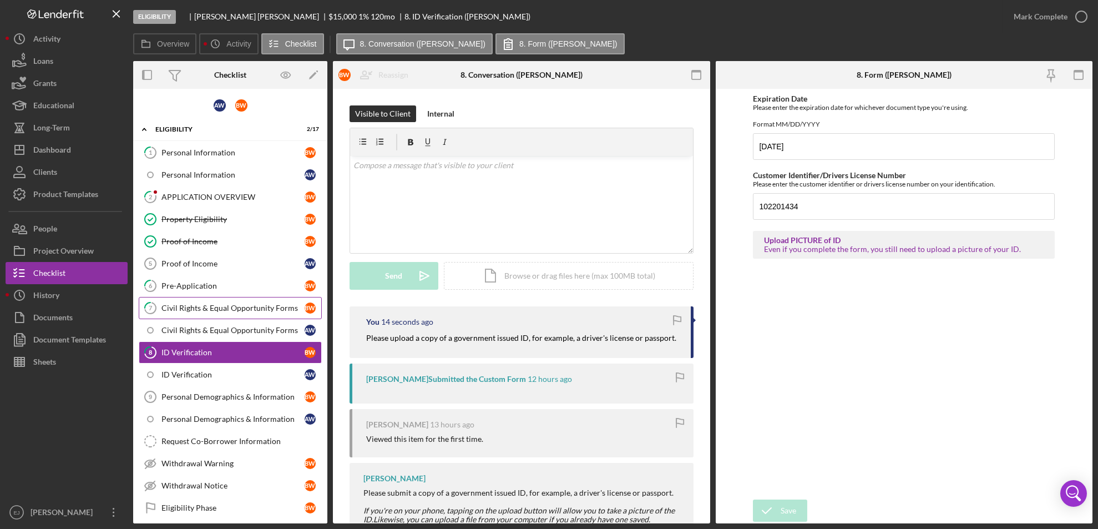
click at [190, 305] on div "Civil Rights & Equal Opportunity Forms" at bounding box center [232, 308] width 143 height 9
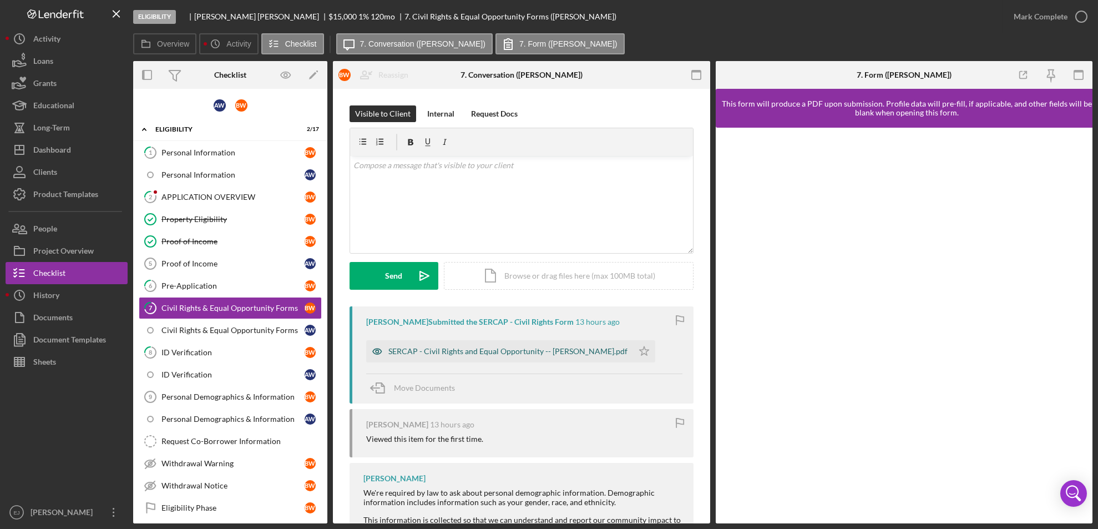
click at [531, 348] on div "SERCAP - Civil Rights and Equal Opportunity -- [PERSON_NAME].pdf" at bounding box center [507, 351] width 239 height 9
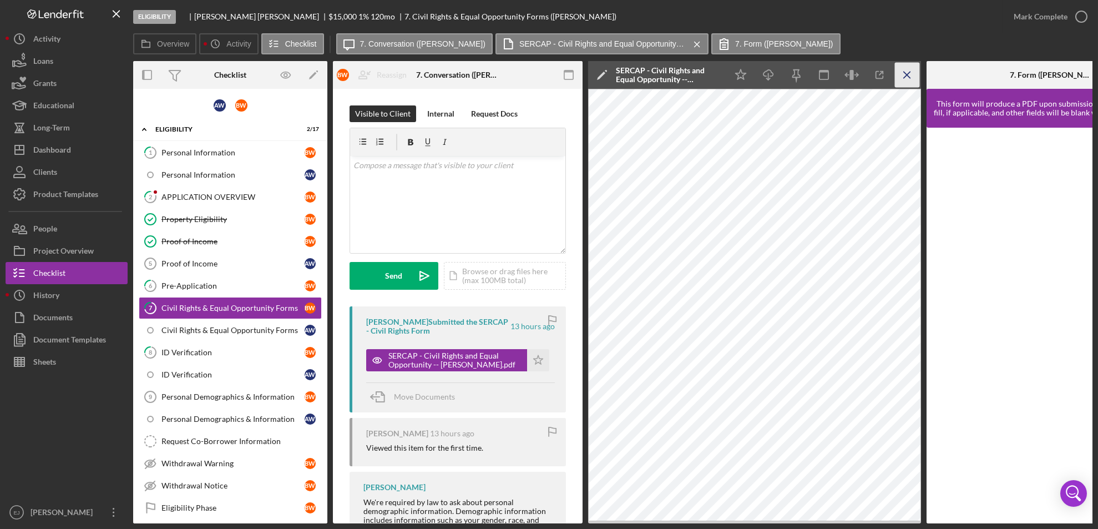
click at [903, 79] on icon "Icon/Menu Close" at bounding box center [907, 75] width 25 height 25
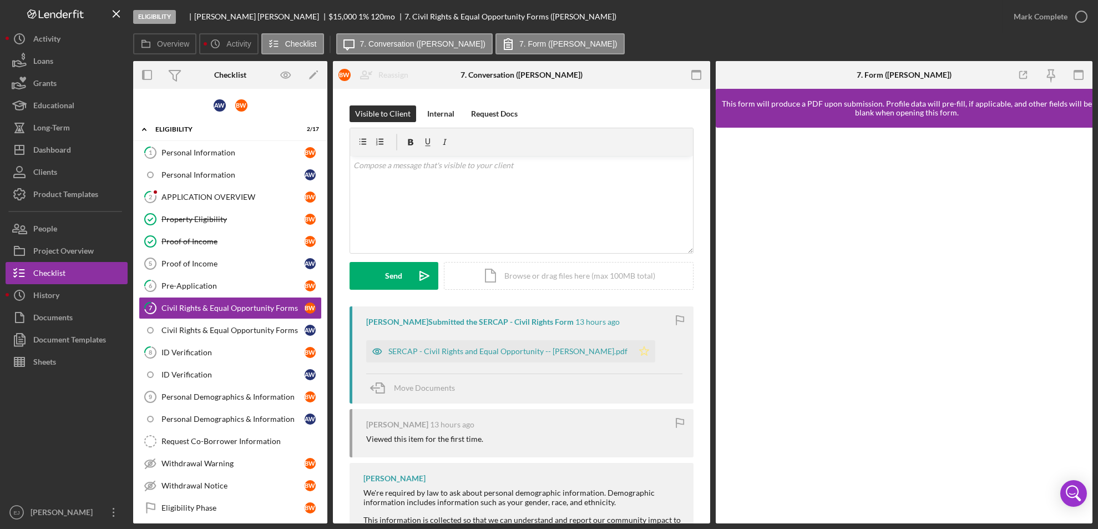
click at [633, 347] on icon "Icon/Star" at bounding box center [644, 351] width 22 height 22
click at [1079, 24] on icon "button" at bounding box center [1082, 17] width 28 height 28
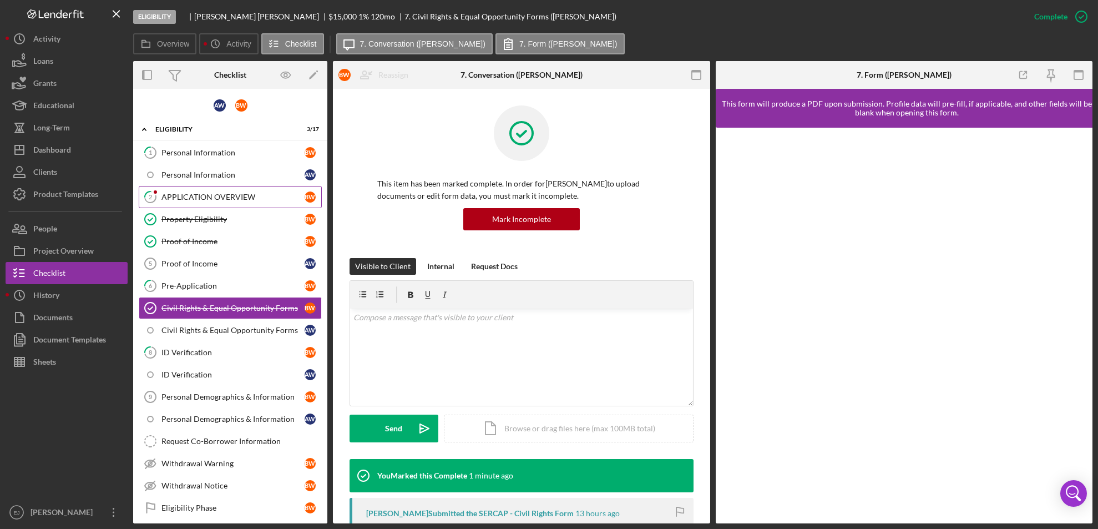
click at [231, 200] on div "APPLICATION OVERVIEW" at bounding box center [232, 197] width 143 height 9
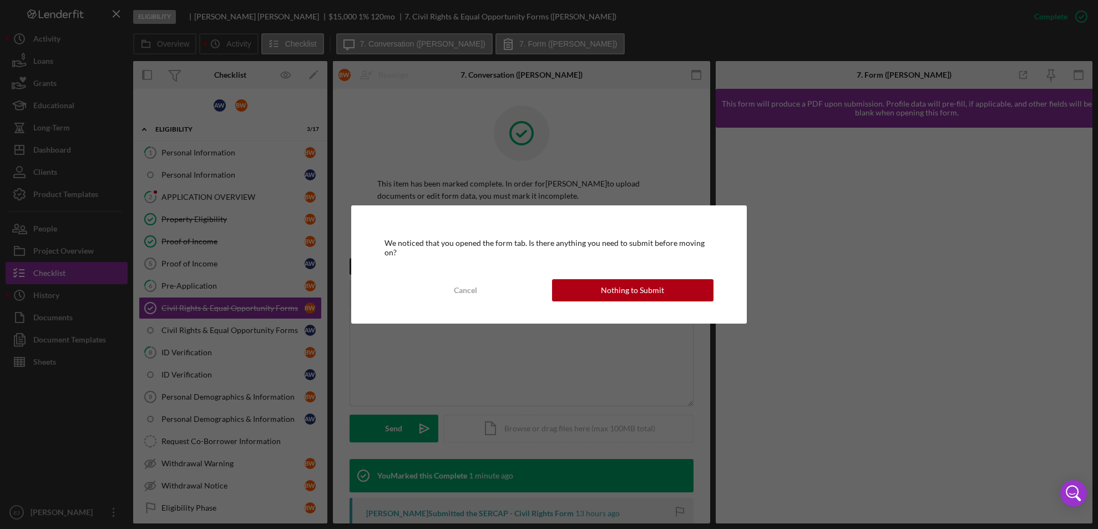
click at [663, 305] on div "We noticed that you opened the form tab. Is there anything you need to submit b…" at bounding box center [549, 264] width 396 height 118
click at [644, 280] on div "Nothing to Submit" at bounding box center [632, 290] width 63 height 22
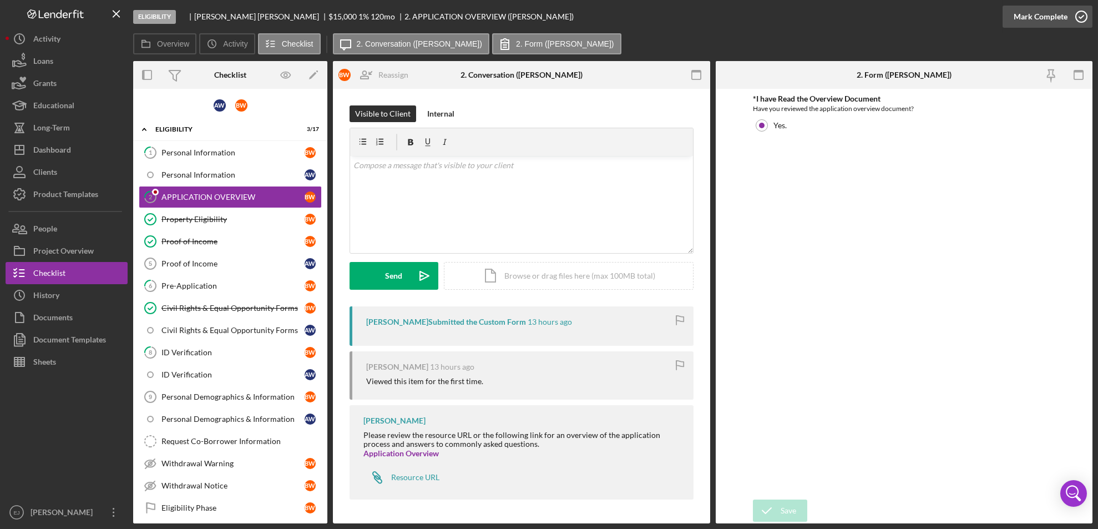
click at [1089, 14] on icon "button" at bounding box center [1082, 17] width 28 height 28
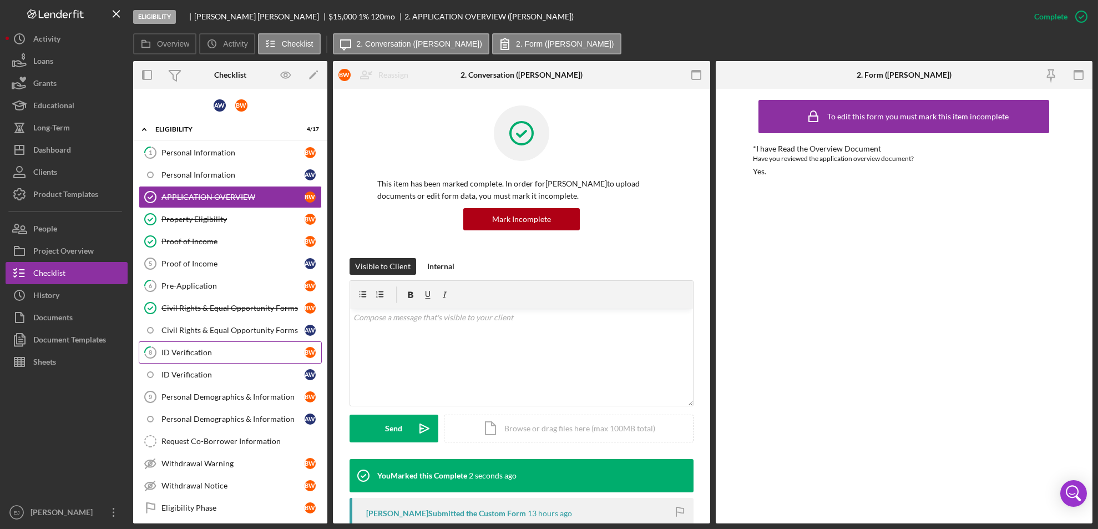
click at [230, 342] on link "8 ID Verification B W" at bounding box center [230, 352] width 183 height 22
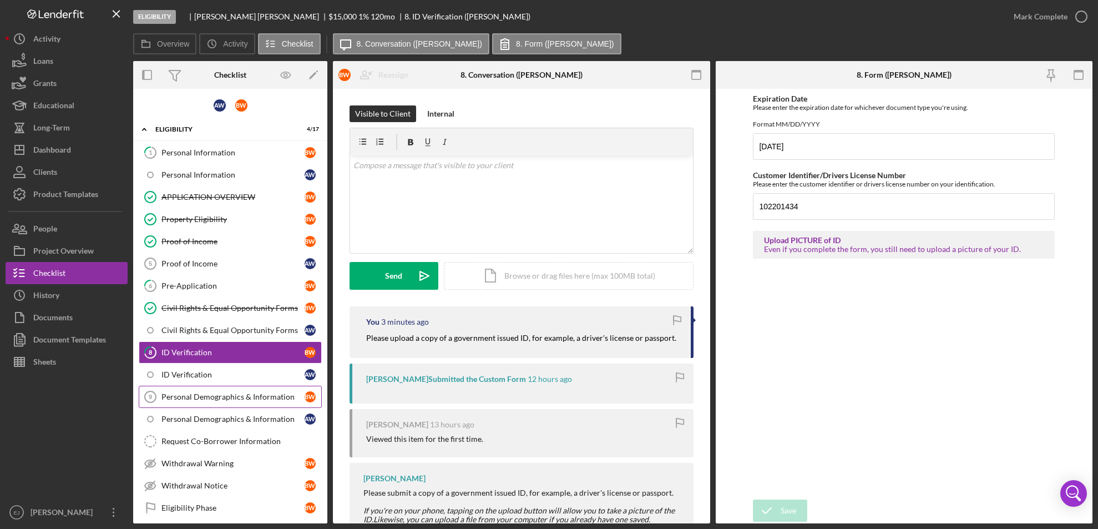
click at [246, 399] on div "Personal Demographics & Information" at bounding box center [232, 396] width 143 height 9
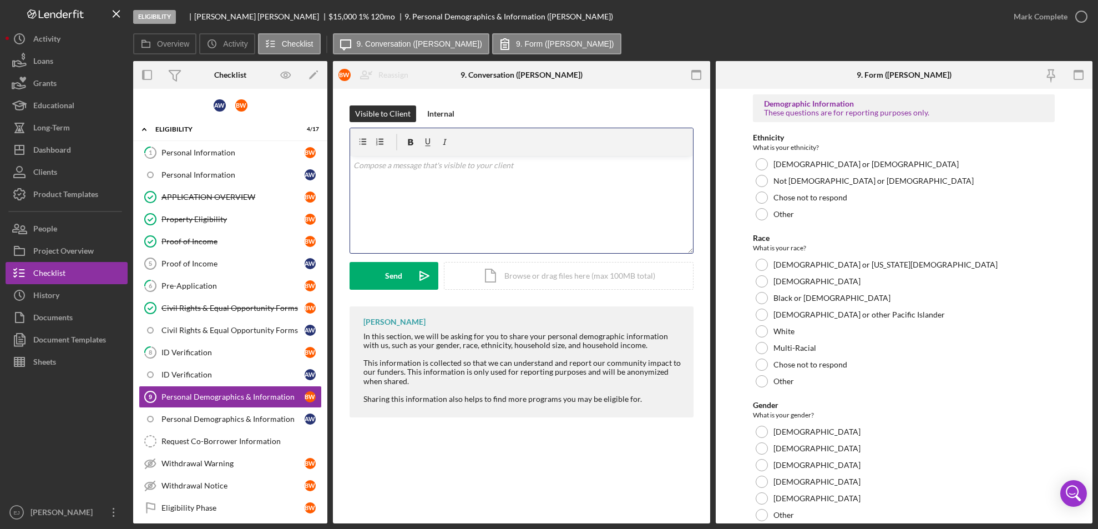
click at [380, 178] on div "v Color teal Color pink Remove color Add row above Add row below Add column bef…" at bounding box center [521, 204] width 343 height 97
click at [248, 371] on div "ID Verification" at bounding box center [232, 374] width 143 height 9
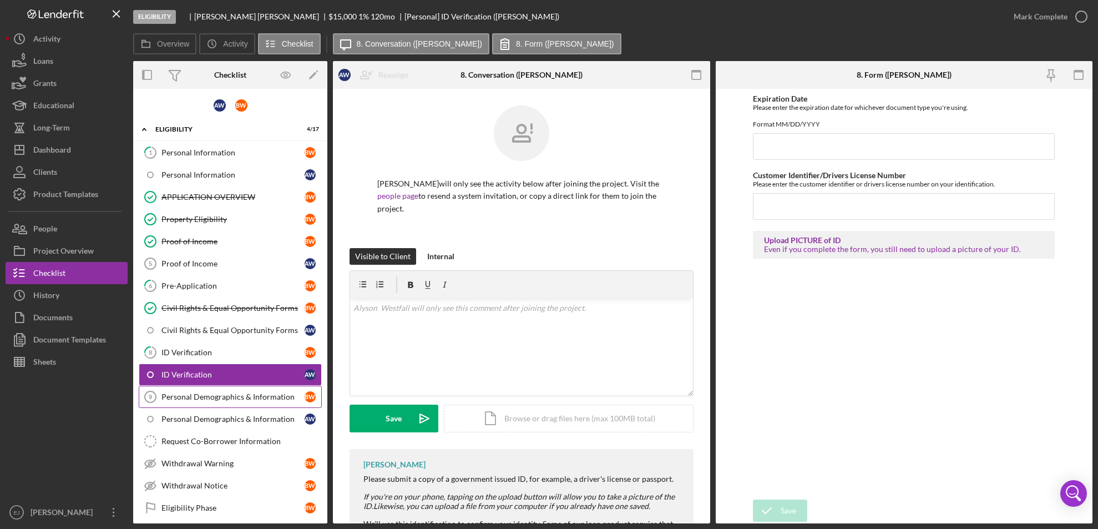
click at [289, 392] on div "Personal Demographics & Information" at bounding box center [232, 396] width 143 height 9
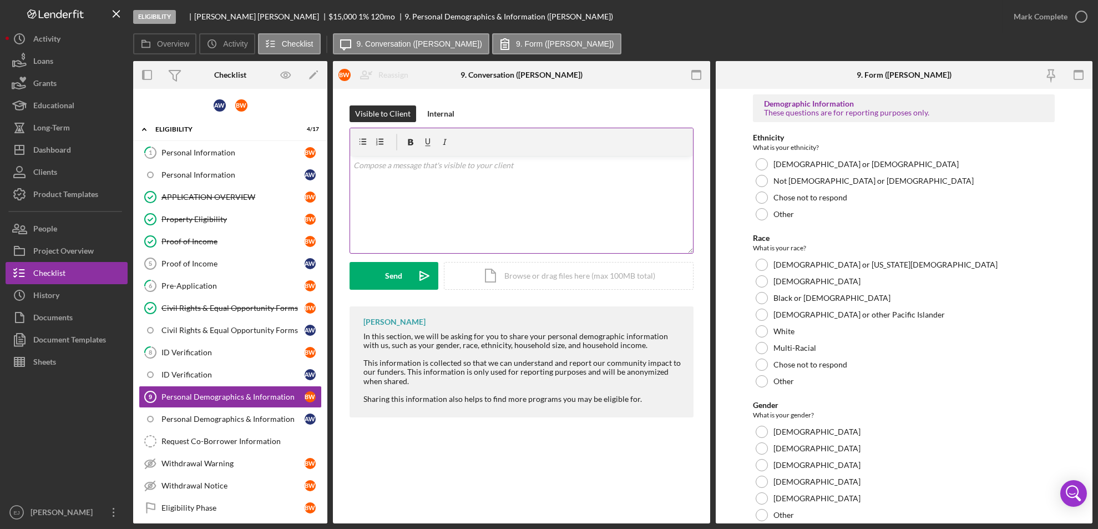
click at [439, 170] on p at bounding box center [521, 165] width 336 height 12
click at [367, 267] on button "Send Icon/icon-invite-send" at bounding box center [394, 276] width 89 height 28
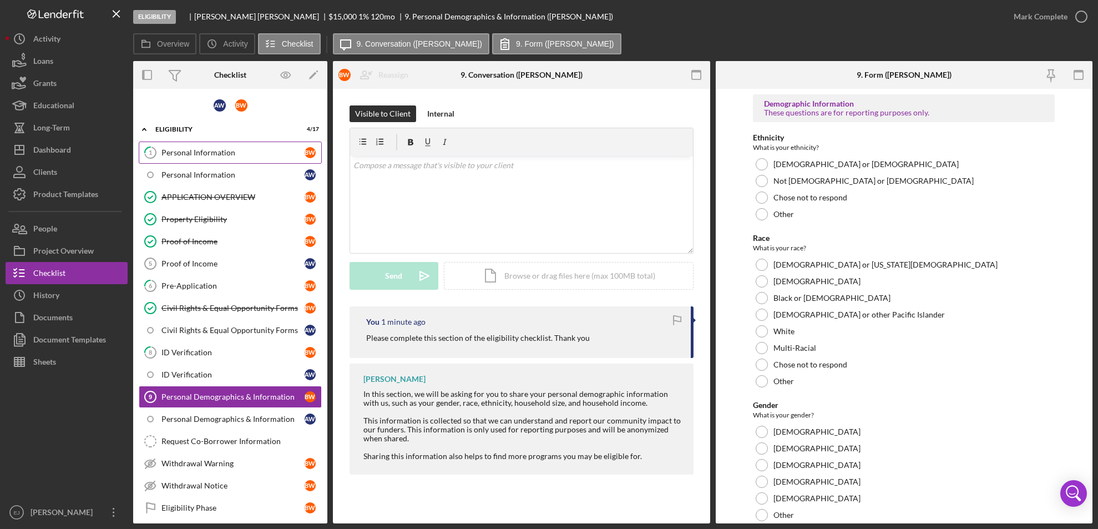
click at [229, 156] on link "1 Personal Information B W" at bounding box center [230, 153] width 183 height 22
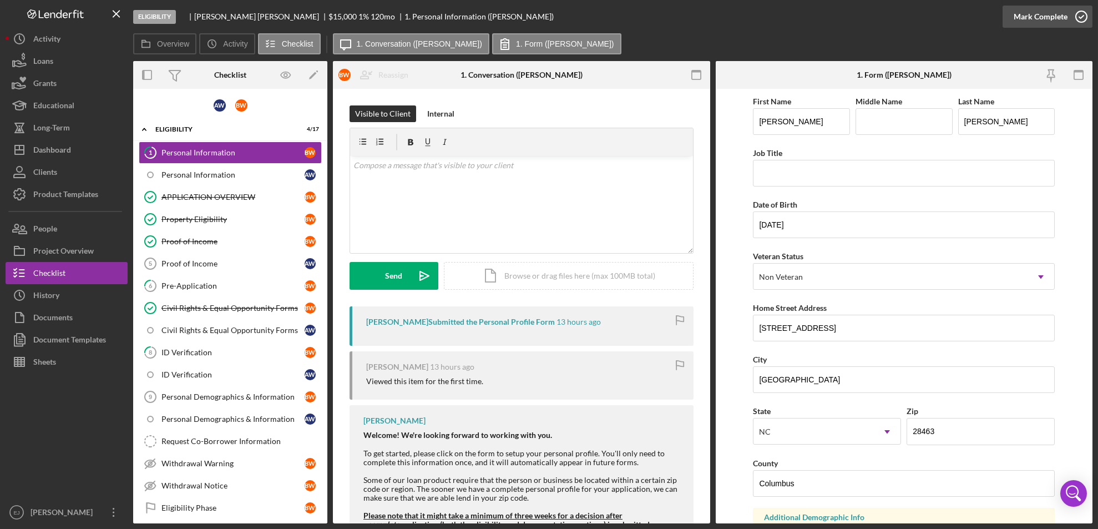
click at [1084, 24] on icon "button" at bounding box center [1082, 17] width 28 height 28
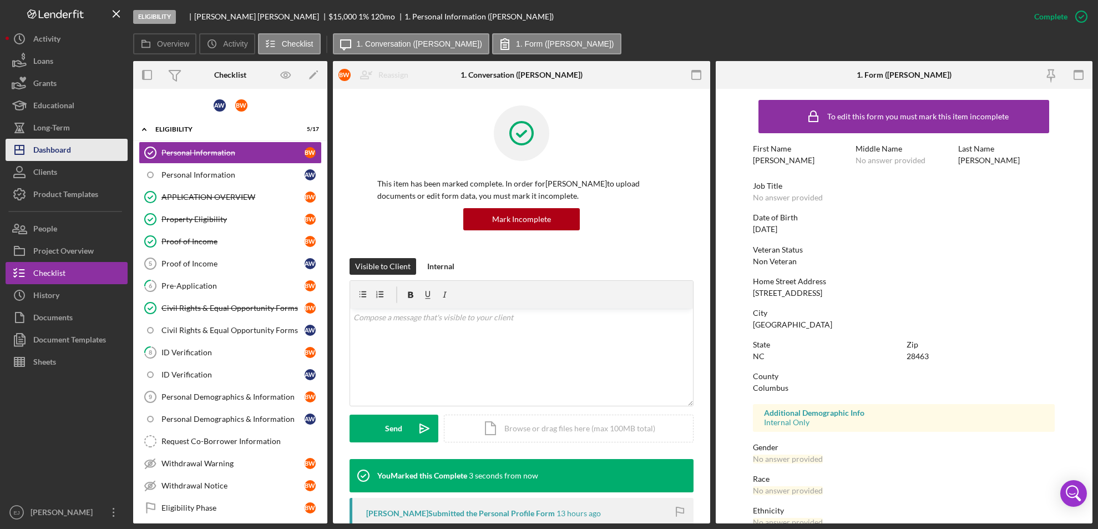
click at [49, 147] on div "Dashboard" at bounding box center [52, 151] width 38 height 25
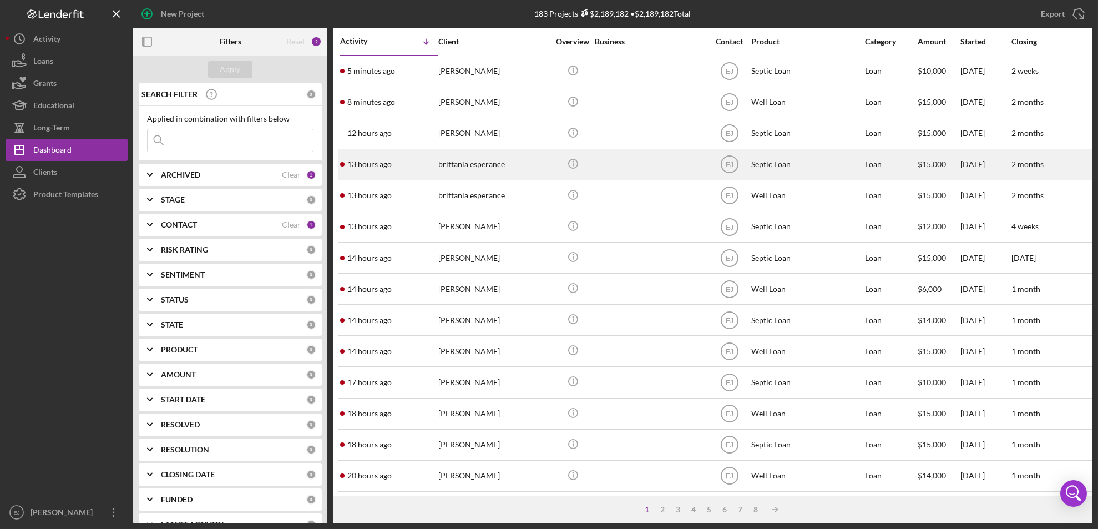
click at [483, 173] on div "brittania esperance" at bounding box center [493, 164] width 111 height 29
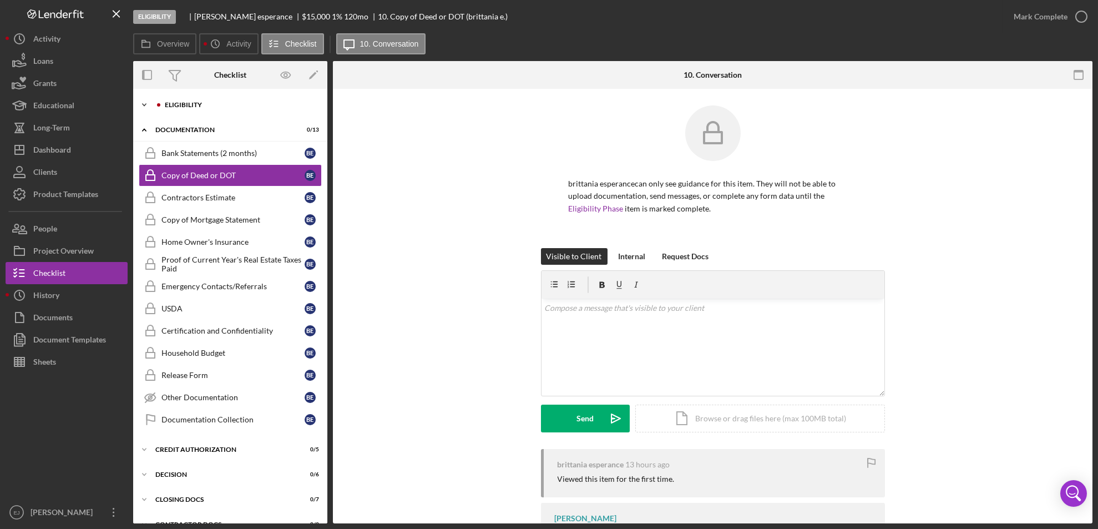
click at [150, 102] on icon "Icon/Expander" at bounding box center [144, 105] width 22 height 22
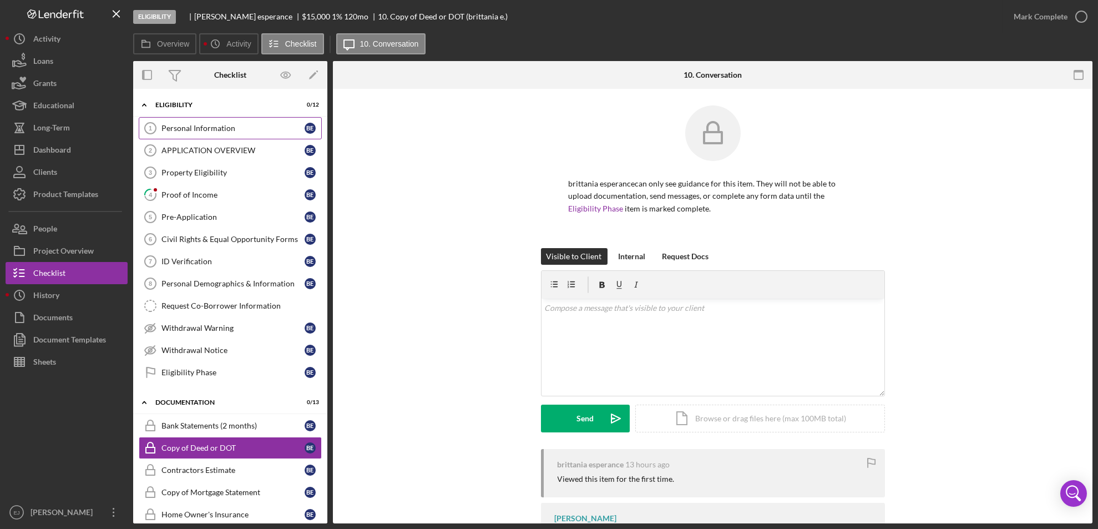
click at [195, 131] on div "Personal Information" at bounding box center [232, 128] width 143 height 9
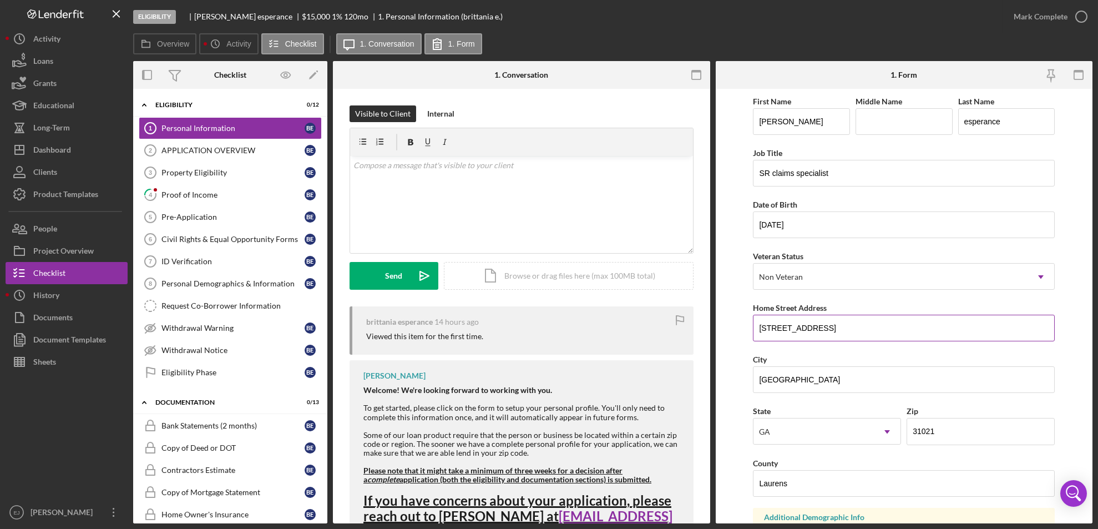
drag, startPoint x: 756, startPoint y: 331, endPoint x: 865, endPoint y: 325, distance: 108.4
click at [865, 325] on input "[STREET_ADDRESS]" at bounding box center [904, 328] width 302 height 27
click at [208, 189] on link "4 Proof of Income b e" at bounding box center [230, 195] width 183 height 22
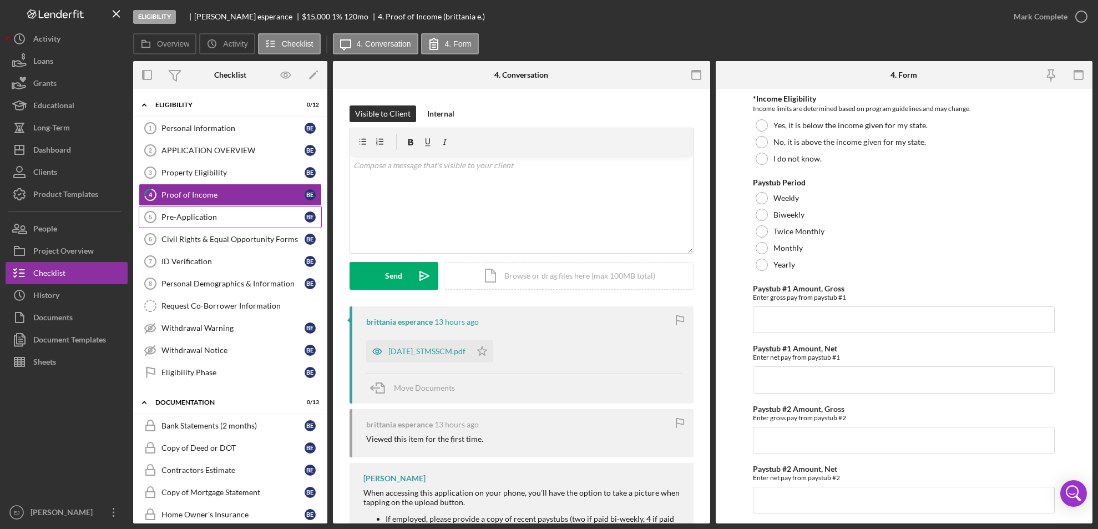
click at [216, 217] on div "Pre-Application" at bounding box center [232, 217] width 143 height 9
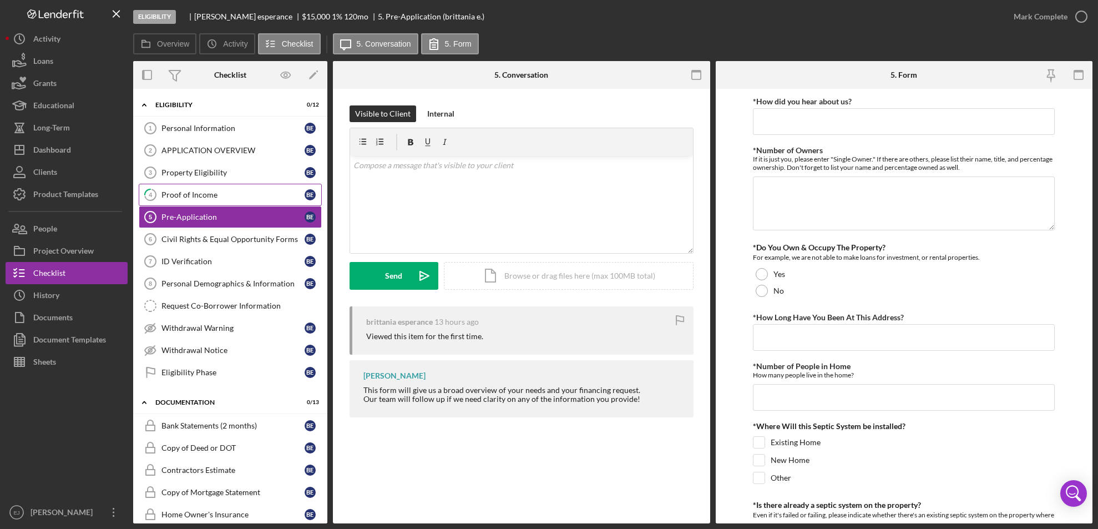
click at [213, 193] on div "Proof of Income" at bounding box center [232, 194] width 143 height 9
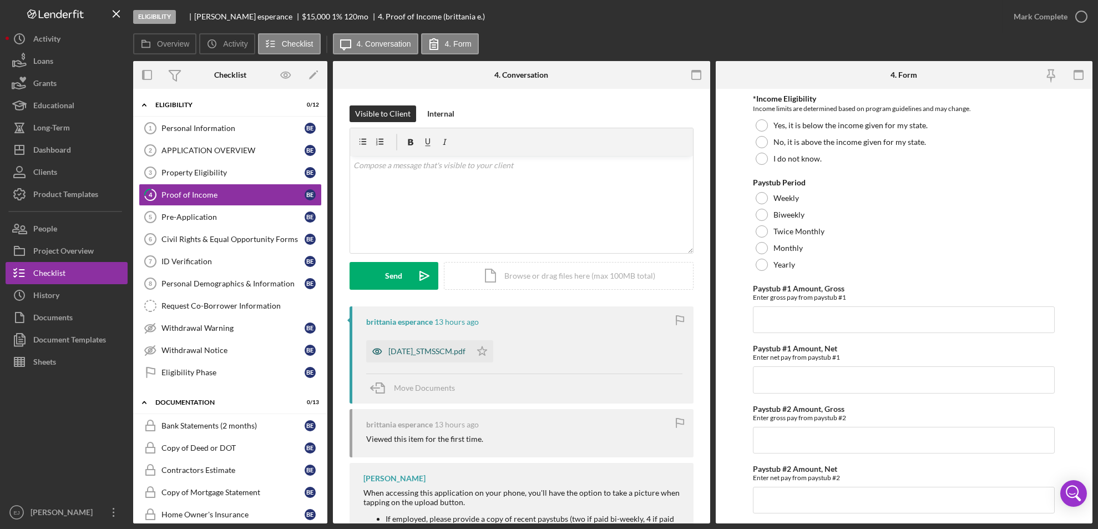
click at [462, 351] on div "[DATE]_STMSSCM.pdf" at bounding box center [426, 351] width 77 height 9
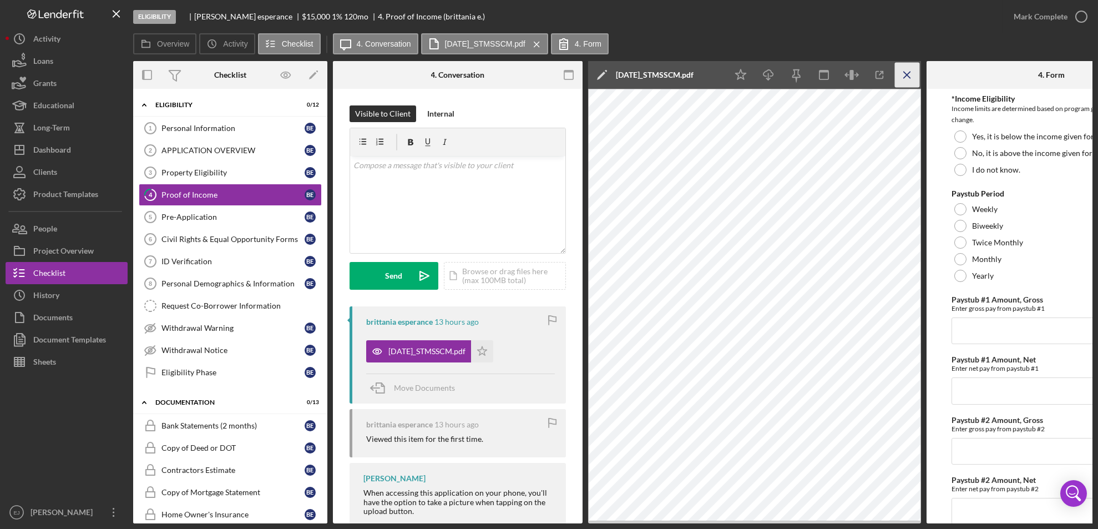
click at [903, 77] on icon "Icon/Menu Close" at bounding box center [907, 75] width 25 height 25
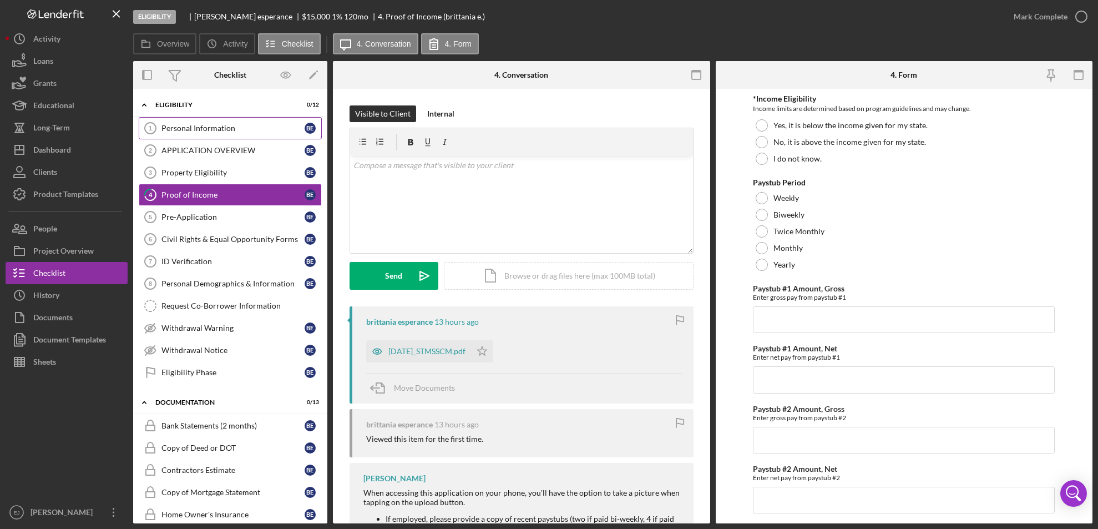
click at [215, 125] on div "Personal Information" at bounding box center [232, 128] width 143 height 9
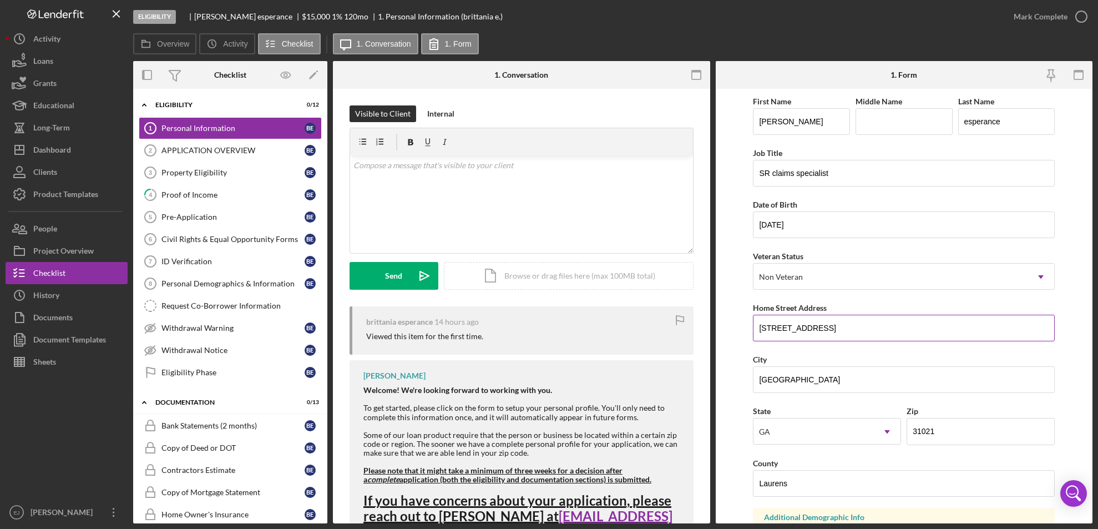
drag, startPoint x: 753, startPoint y: 325, endPoint x: 849, endPoint y: 326, distance: 96.0
click at [849, 326] on input "[STREET_ADDRESS]" at bounding box center [904, 328] width 302 height 27
click at [237, 161] on link "Property Eligibility 3 Property Eligibility b e" at bounding box center [230, 172] width 183 height 22
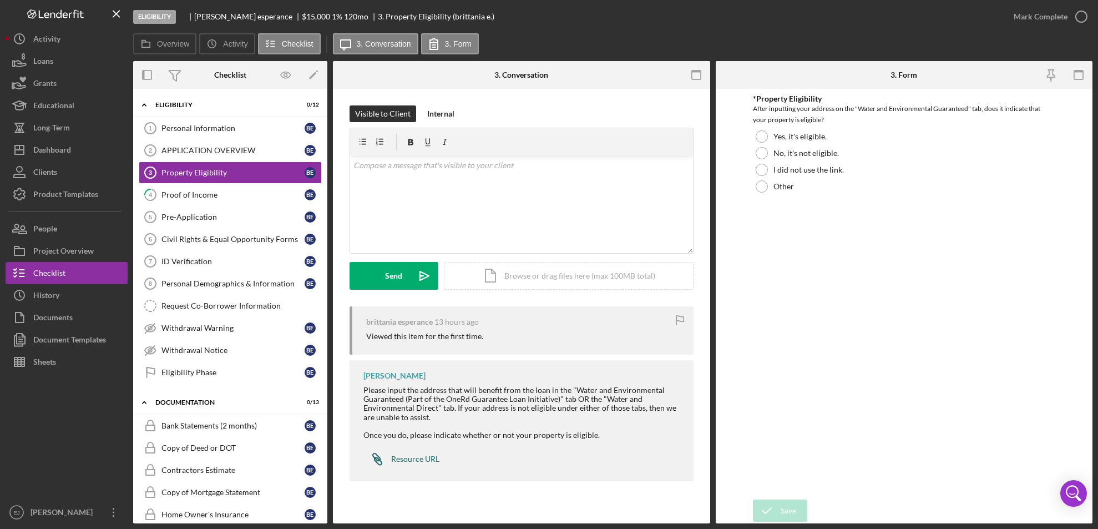
click at [423, 455] on div "Resource URL" at bounding box center [415, 458] width 48 height 9
click at [759, 135] on div at bounding box center [762, 136] width 12 height 12
click at [794, 508] on div "Save" at bounding box center [789, 510] width 16 height 22
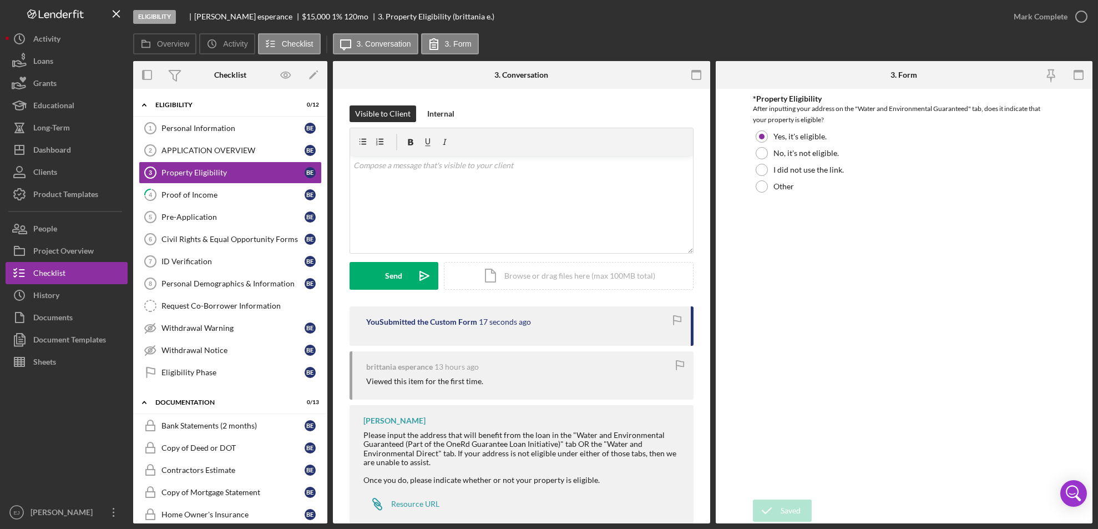
click at [710, 522] on div "Overview Internal Workflow Stage Eligibility Icon/Dropdown Arrow Archive (can u…" at bounding box center [612, 292] width 959 height 462
click at [625, 279] on div "Icon/Document Browse or drag files here (max 100MB total) Tap to choose files o…" at bounding box center [569, 276] width 250 height 28
click at [434, 280] on icon "Icon/Upload" at bounding box center [425, 276] width 28 height 28
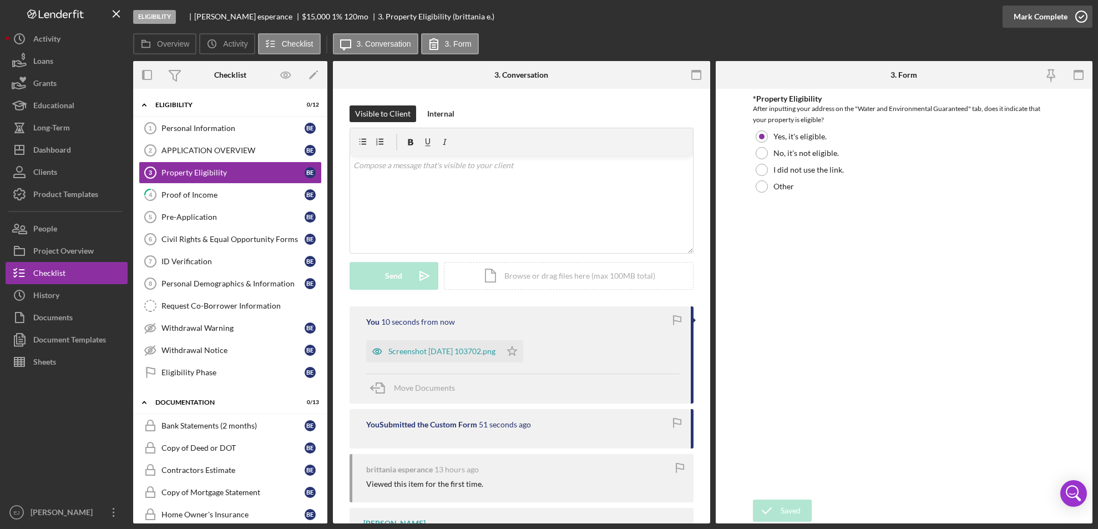
click at [1083, 17] on icon "button" at bounding box center [1082, 17] width 28 height 28
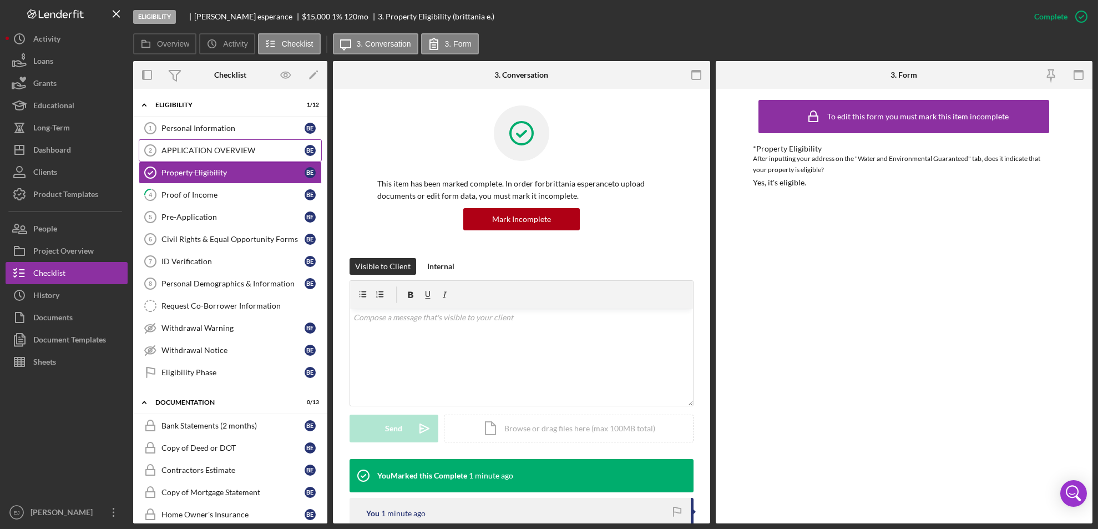
click at [225, 152] on div "APPLICATION OVERVIEW" at bounding box center [232, 150] width 143 height 9
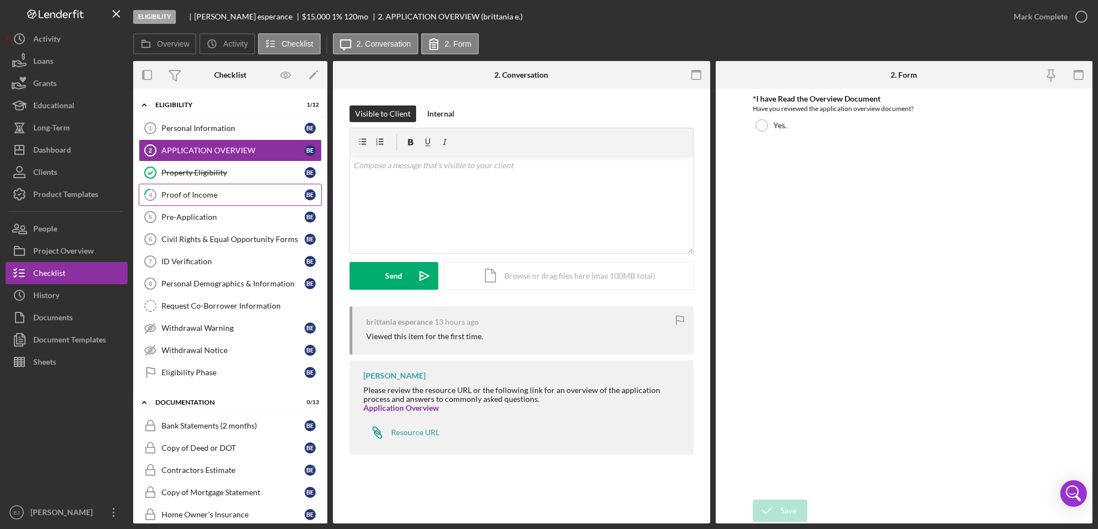
click at [198, 194] on div "Proof of Income" at bounding box center [232, 194] width 143 height 9
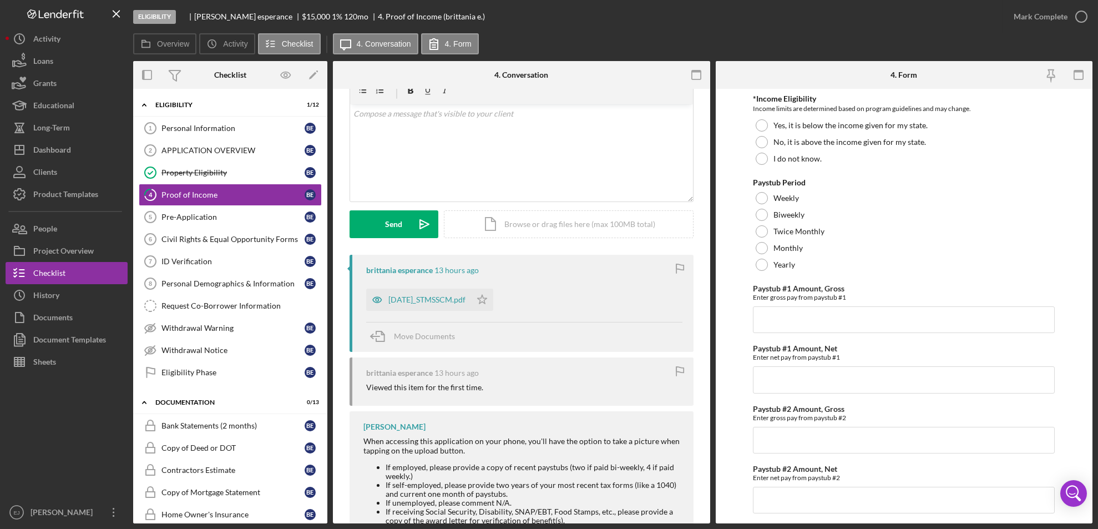
scroll to position [115, 0]
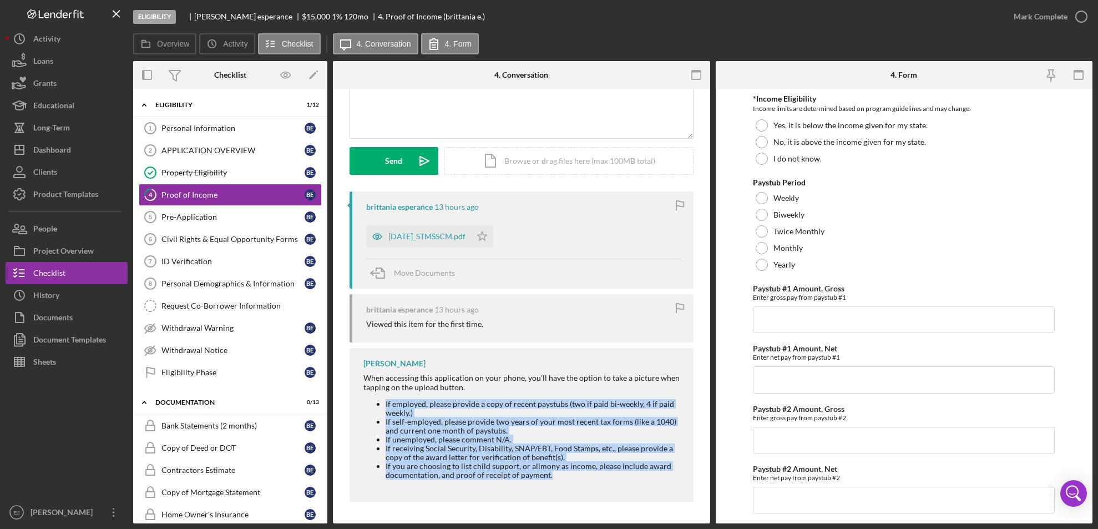
drag, startPoint x: 360, startPoint y: 406, endPoint x: 600, endPoint y: 486, distance: 253.1
click at [600, 486] on div "[PERSON_NAME] When accessing this application on your phone, you'll have the op…" at bounding box center [522, 424] width 344 height 153
copy ul "If employed, please provide a copy of recent paystubs (two if paid bi-weekly, 4…"
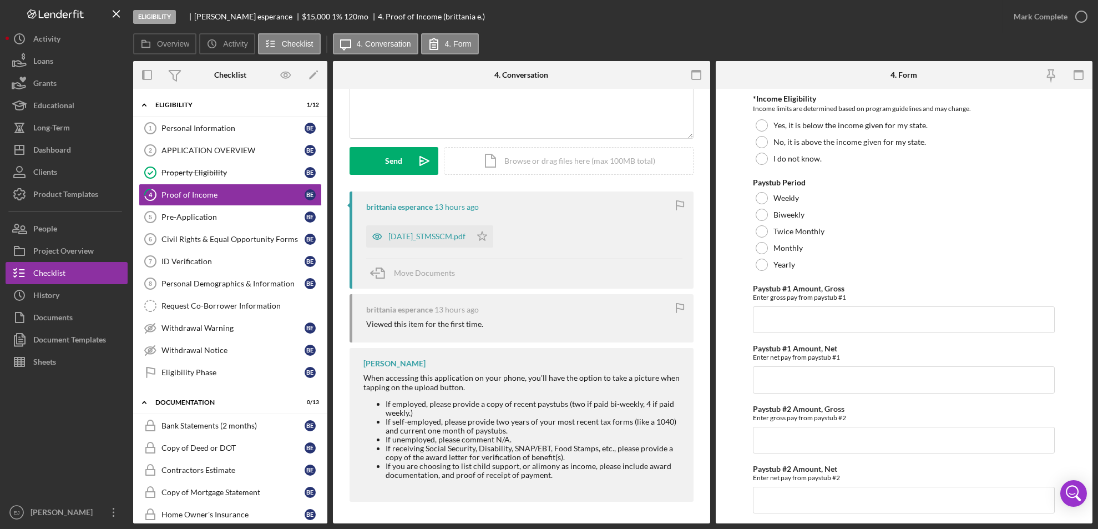
click at [706, 148] on div "Visible to Client Internal v Color teal Color pink Remove color Add row above A…" at bounding box center [521, 249] width 377 height 550
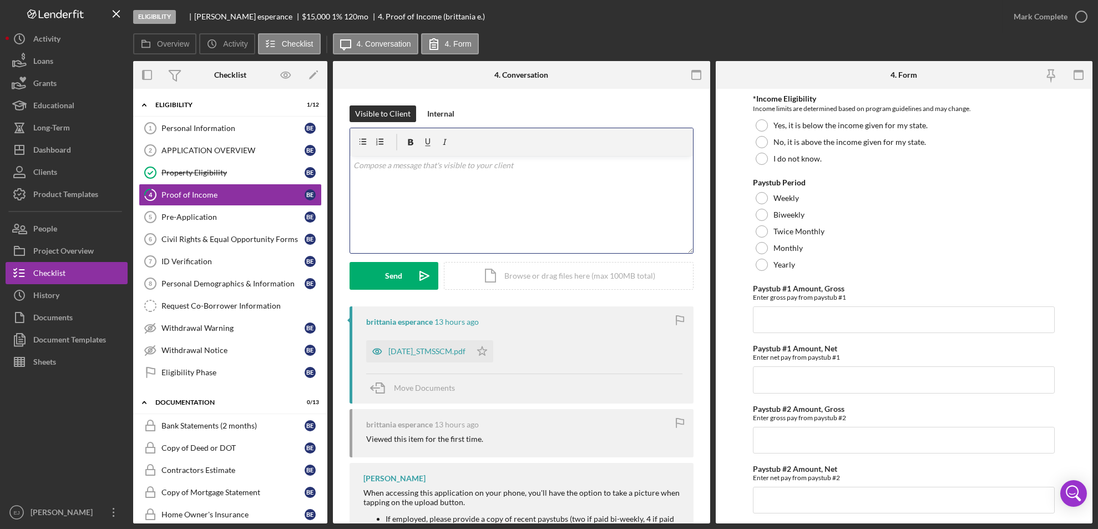
click at [390, 183] on div "v Color teal Color pink Remove color Add row above Add row below Add column bef…" at bounding box center [521, 204] width 343 height 97
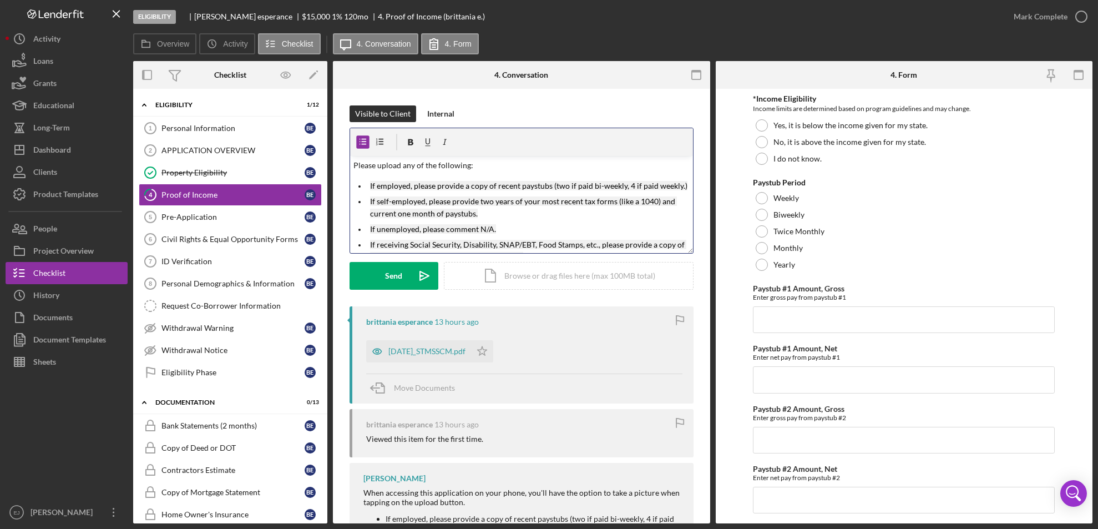
scroll to position [39, 0]
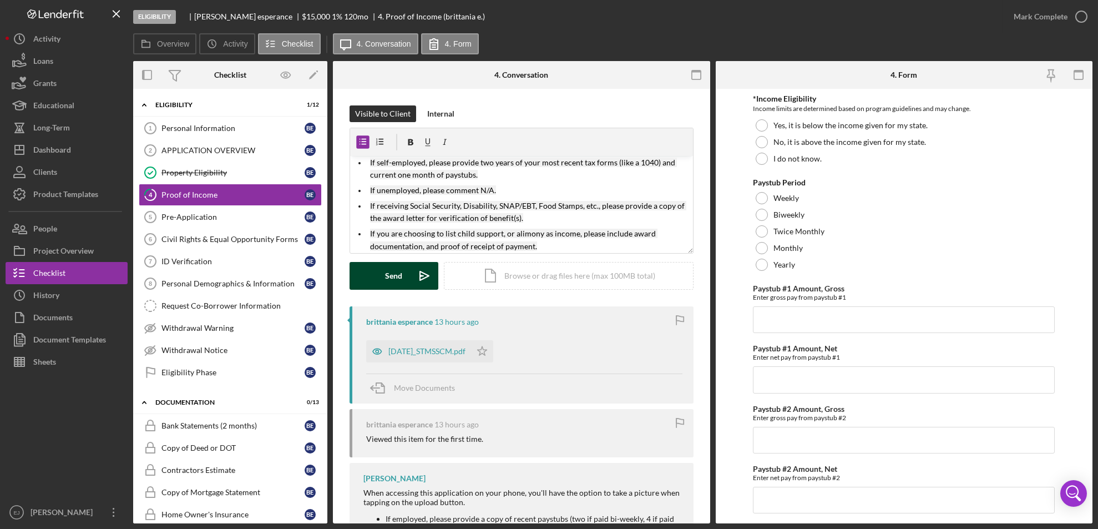
click at [403, 280] on button "Send Icon/icon-invite-send" at bounding box center [394, 276] width 89 height 28
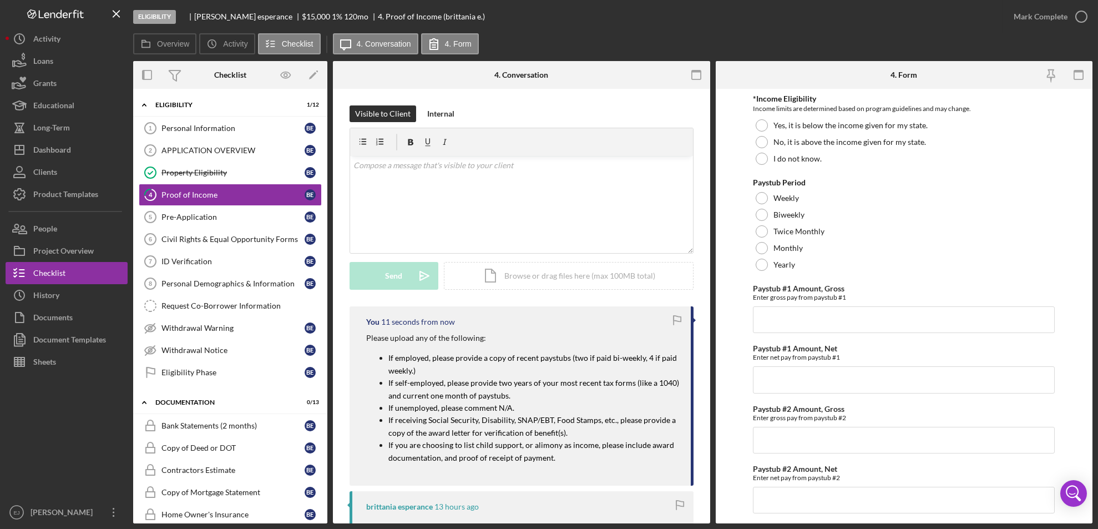
scroll to position [0, 0]
click at [225, 219] on div "Pre-Application" at bounding box center [232, 217] width 143 height 9
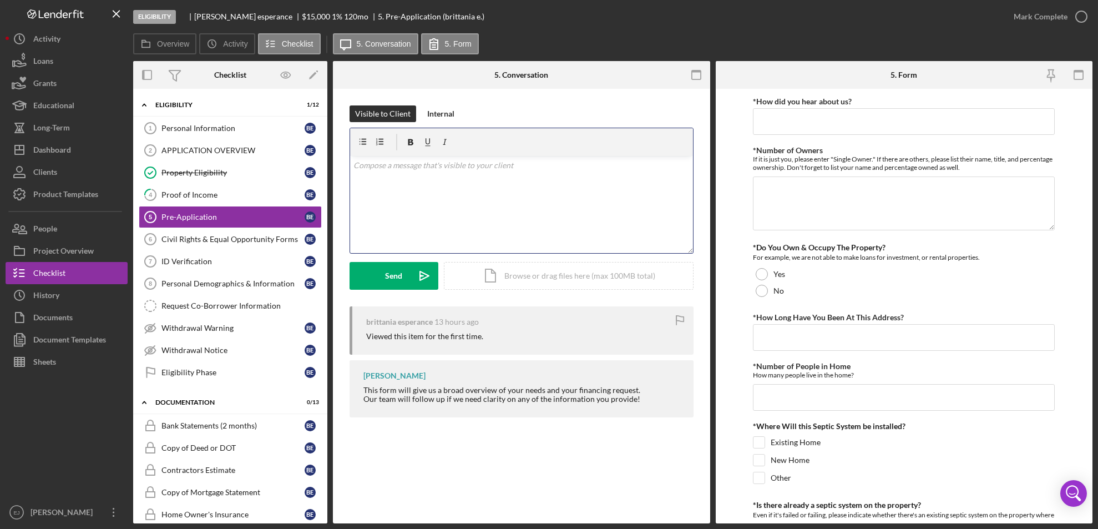
click at [542, 176] on div "v Color teal Color pink Remove color Add row above Add row below Add column bef…" at bounding box center [521, 204] width 343 height 97
drag, startPoint x: 350, startPoint y: 161, endPoint x: 617, endPoint y: 159, distance: 266.4
click at [617, 159] on div "v Color teal Color pink Remove color Add row above Add row below Add column bef…" at bounding box center [521, 204] width 343 height 97
click at [397, 276] on div "Send" at bounding box center [394, 276] width 17 height 28
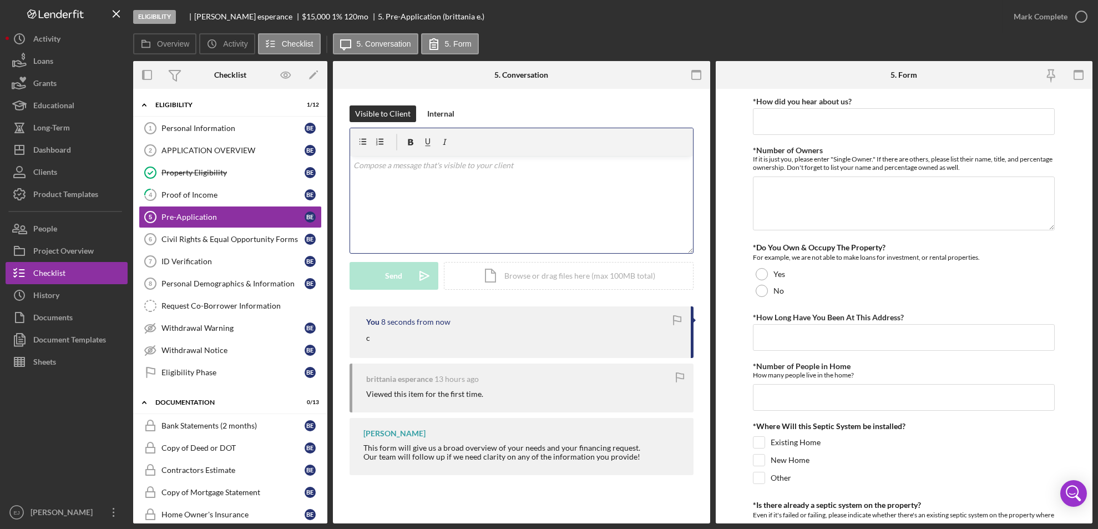
click at [363, 170] on p at bounding box center [521, 165] width 336 height 12
click at [363, 174] on div "v Color teal Color pink Remove color Add row above Add row below Add column bef…" at bounding box center [521, 204] width 343 height 97
click at [395, 276] on div "Send" at bounding box center [394, 276] width 17 height 28
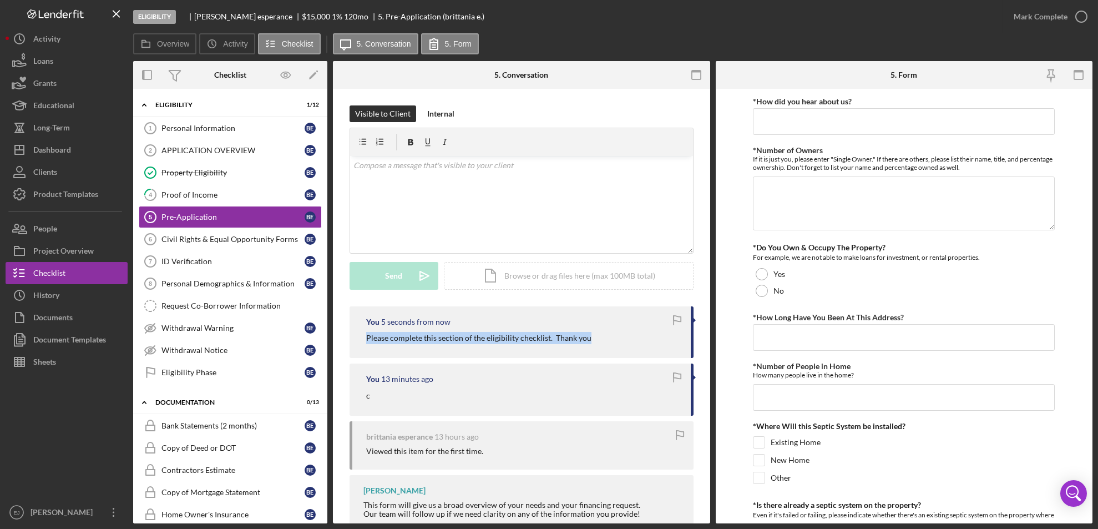
drag, startPoint x: 361, startPoint y: 336, endPoint x: 598, endPoint y: 330, distance: 237.0
click at [598, 330] on div "You 5 seconds from now Please complete this section of the eligibility checklis…" at bounding box center [522, 332] width 344 height 52
copy p "Please complete this section of the eligibility checklist. Thank you"
click at [213, 236] on div "Civil Rights & Equal Opportunity Forms" at bounding box center [232, 239] width 143 height 9
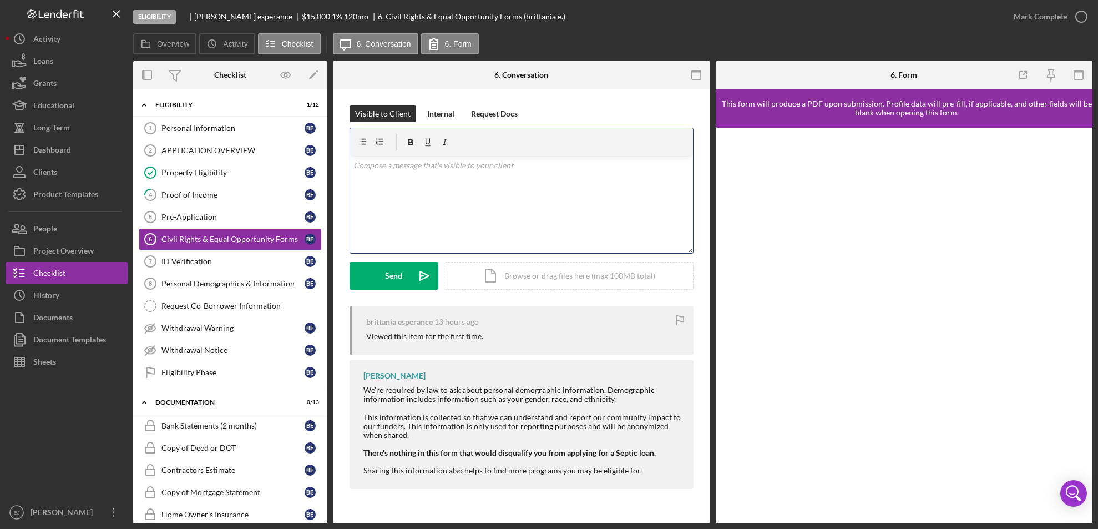
click at [375, 170] on p at bounding box center [521, 165] width 336 height 12
click at [365, 159] on p at bounding box center [521, 165] width 336 height 12
click at [387, 279] on div "Send" at bounding box center [394, 276] width 17 height 28
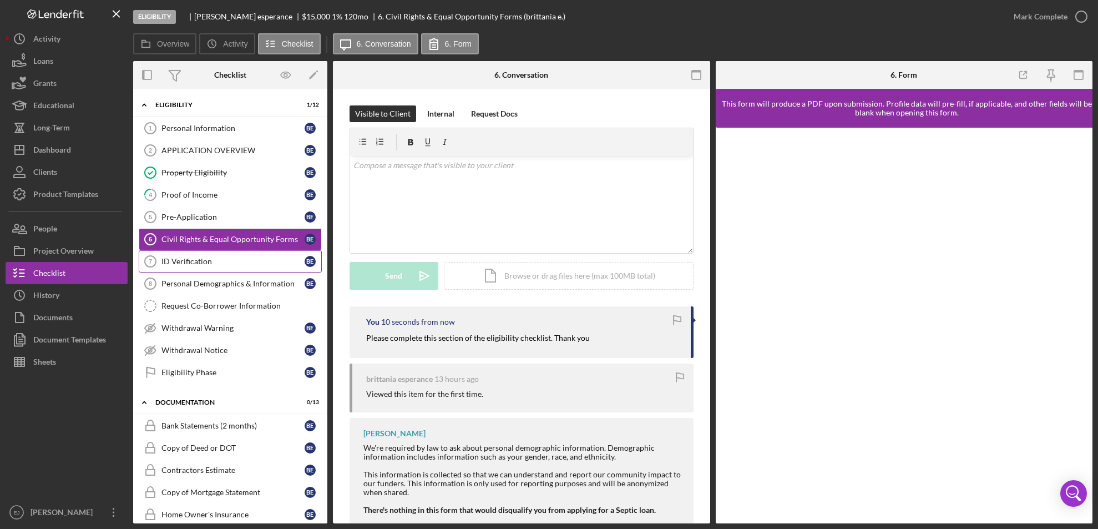
click at [173, 259] on div "ID Verification" at bounding box center [232, 261] width 143 height 9
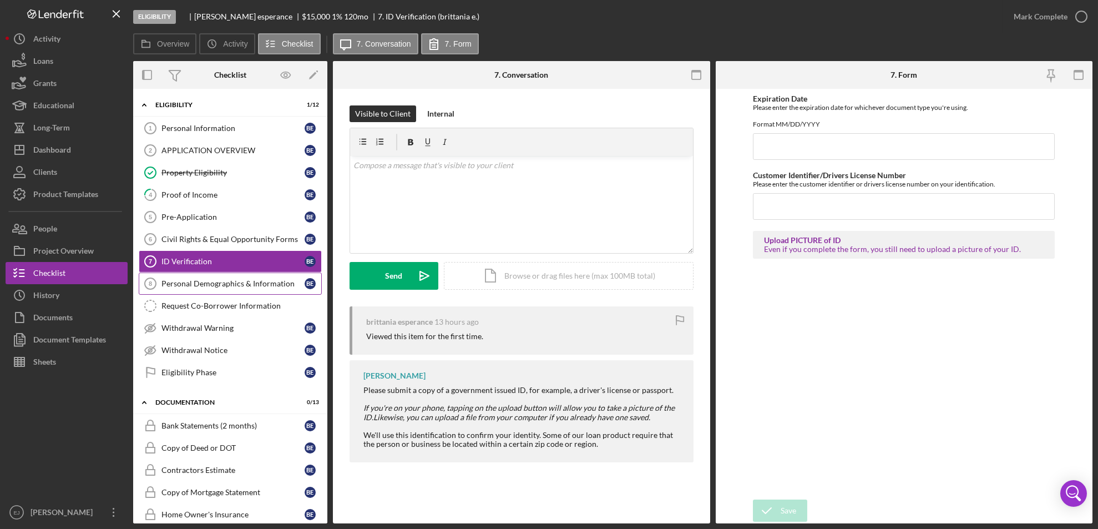
click at [195, 281] on div "Personal Demographics & Information" at bounding box center [232, 283] width 143 height 9
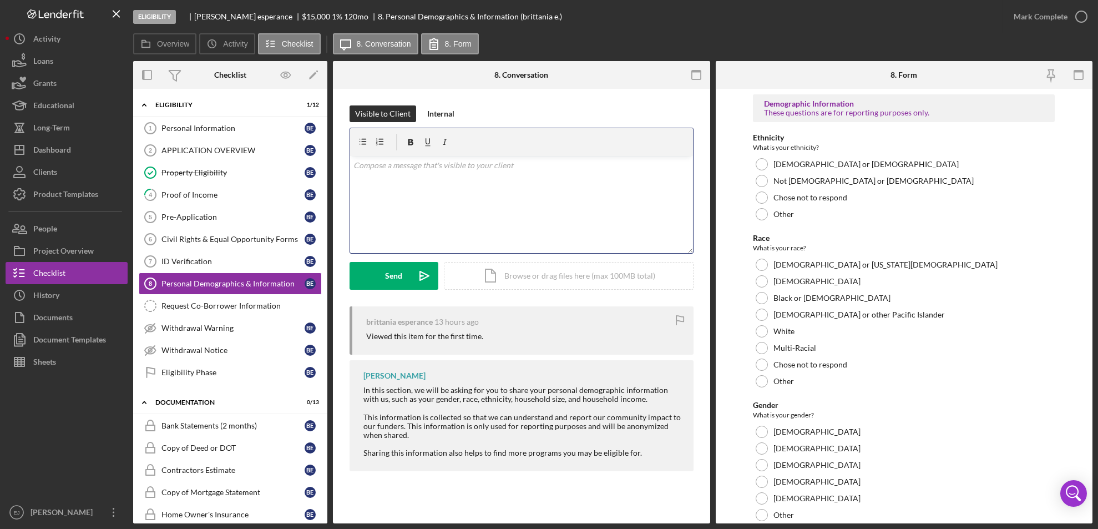
click at [468, 176] on div "v Color teal Color pink Remove color Add row above Add row below Add column bef…" at bounding box center [521, 204] width 343 height 97
click at [396, 278] on div "Send" at bounding box center [394, 276] width 17 height 28
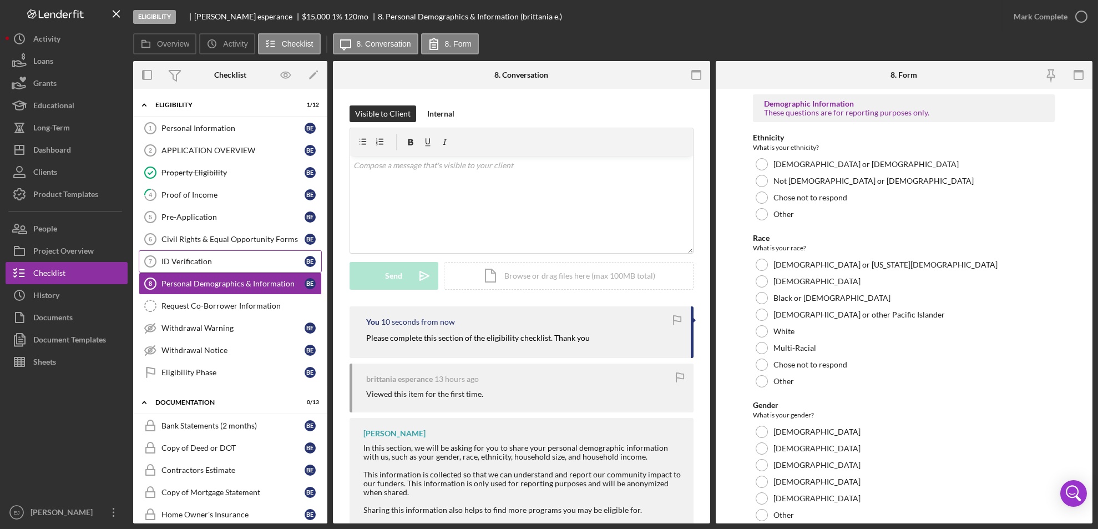
click at [205, 263] on div "ID Verification" at bounding box center [232, 261] width 143 height 9
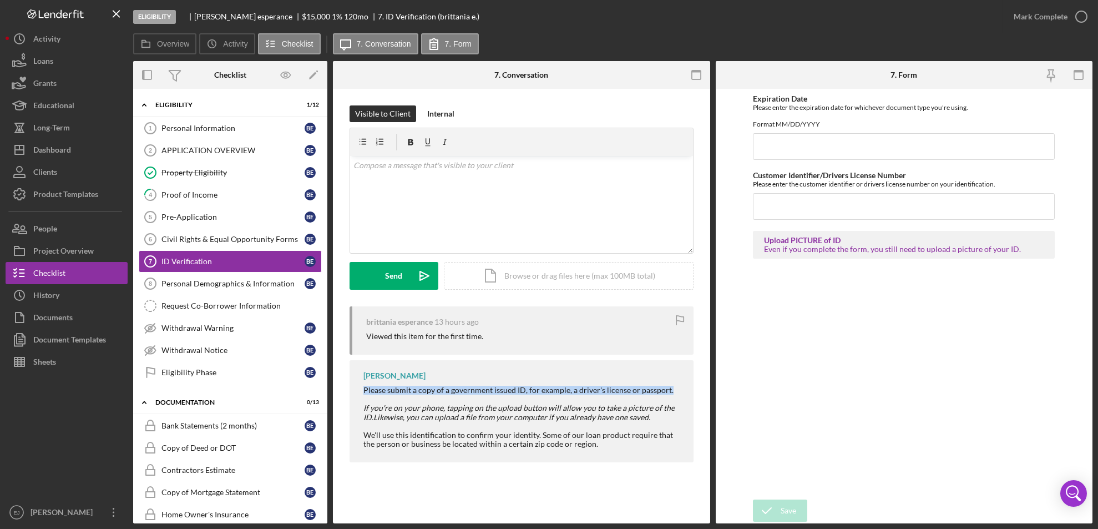
drag, startPoint x: 358, startPoint y: 389, endPoint x: 681, endPoint y: 390, distance: 322.4
click at [681, 390] on div "[PERSON_NAME] Please submit a copy of a government issued ID, for example, a dr…" at bounding box center [522, 411] width 344 height 102
copy div "Please submit a copy of a government issued ID, for example, a driver's license…"
click at [427, 179] on div "v Color teal Color pink Remove color Add row above Add row below Add column bef…" at bounding box center [521, 204] width 343 height 97
paste div
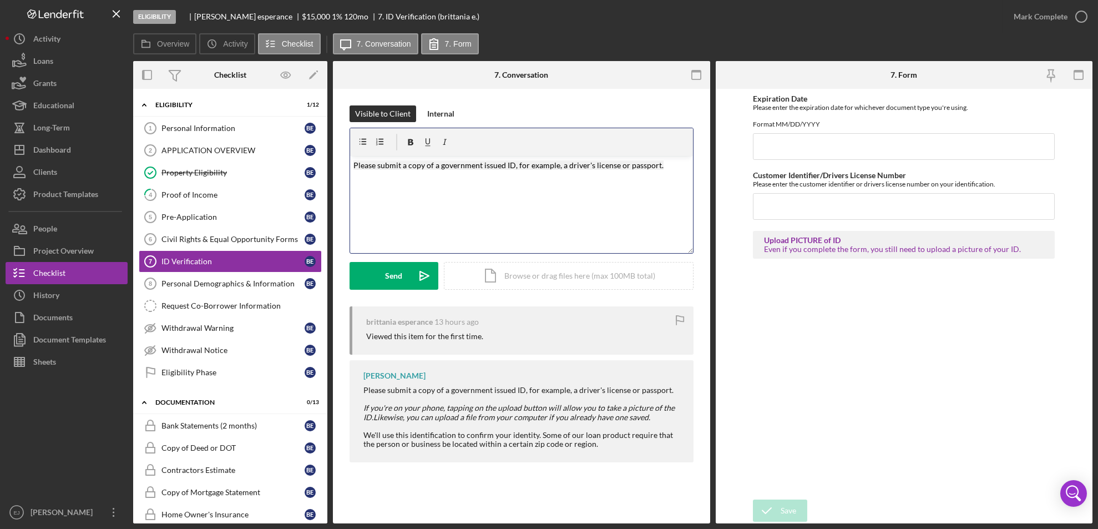
click at [402, 161] on mark "Please submit a copy of a government issued ID, for example, a driver's license…" at bounding box center [508, 164] width 310 height 9
click at [29, 156] on icon "Icon/Dashboard" at bounding box center [20, 150] width 28 height 28
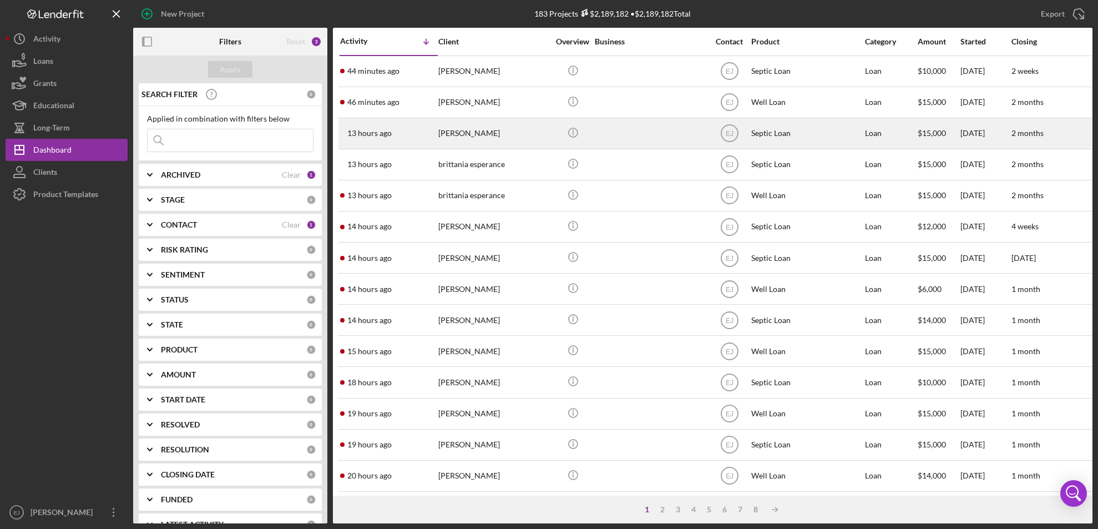
click at [512, 129] on div "[PERSON_NAME]" at bounding box center [493, 133] width 111 height 29
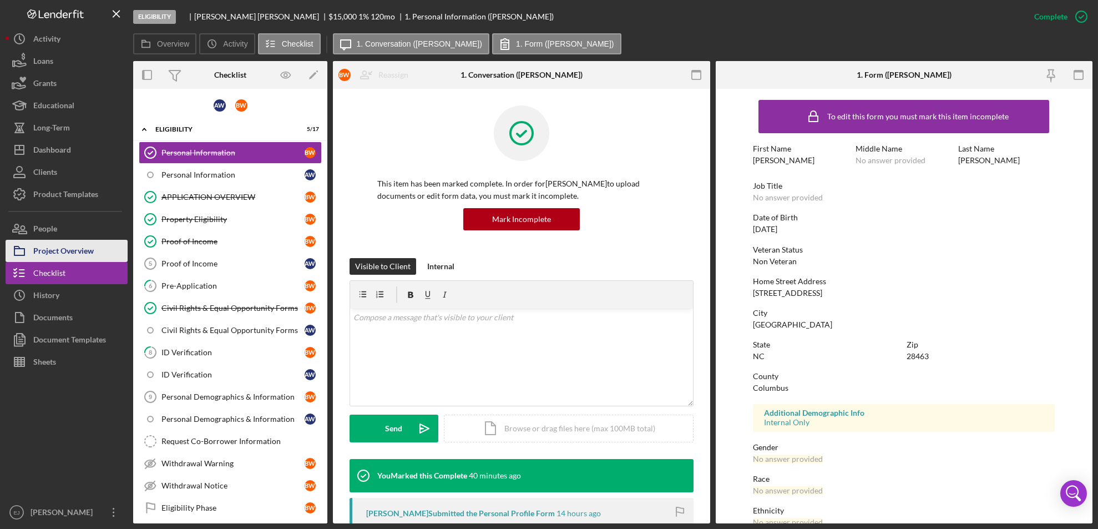
click at [58, 250] on div "Project Overview" at bounding box center [63, 252] width 60 height 25
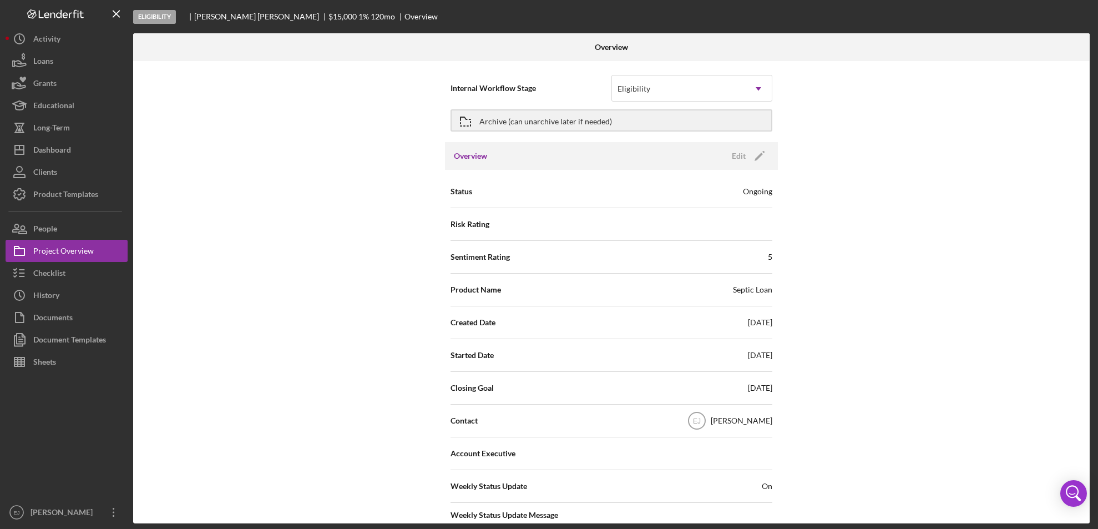
click at [379, 289] on div "Internal Workflow Stage Eligibility Icon/Dropdown Arrow Archive (can unarchive …" at bounding box center [611, 292] width 957 height 462
click at [1086, 452] on div "Internal Workflow Stage Eligibility Icon/Dropdown Arrow Archive (can unarchive …" at bounding box center [611, 292] width 957 height 462
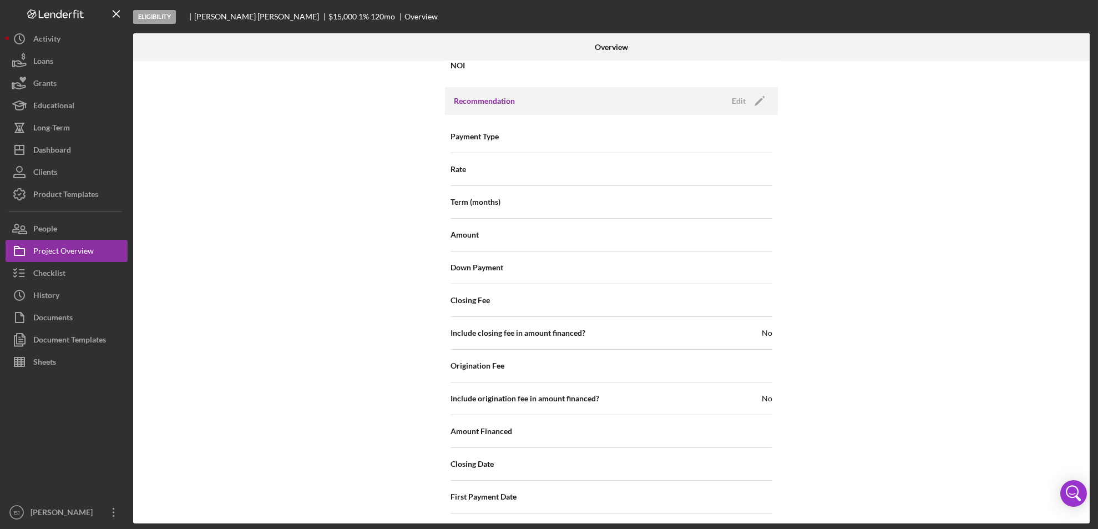
scroll to position [1187, 0]
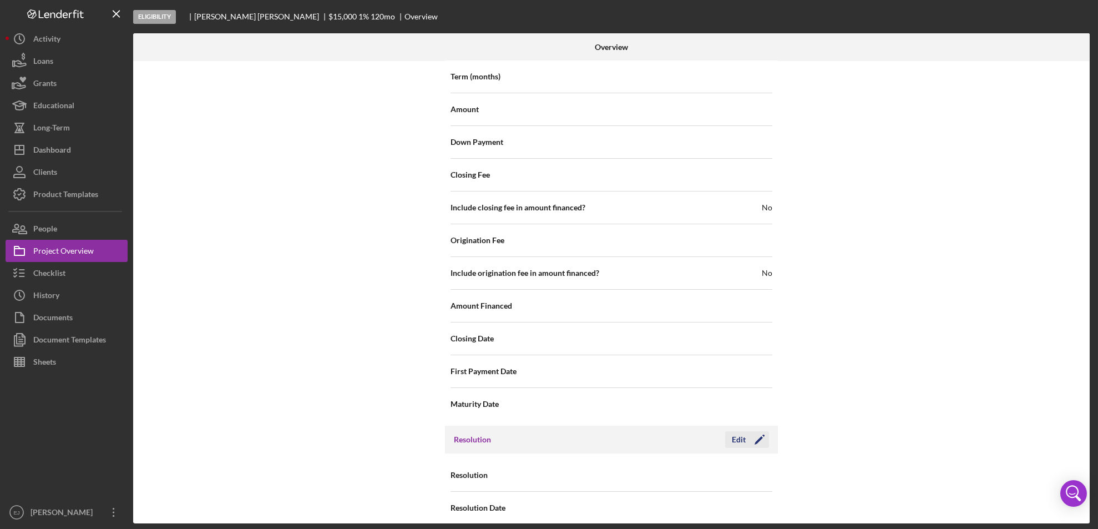
click at [734, 431] on div "Edit" at bounding box center [739, 439] width 14 height 17
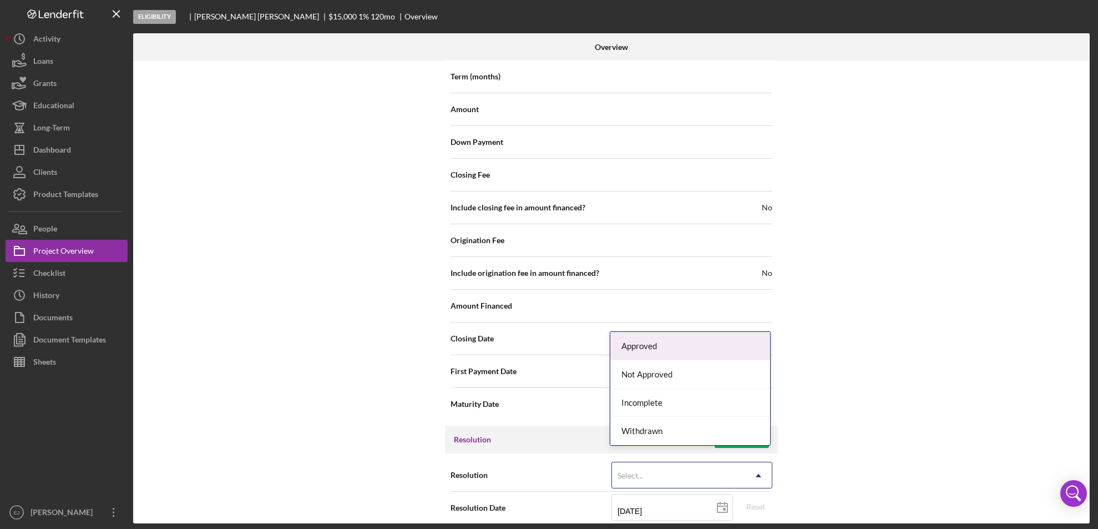
click at [761, 462] on icon "Icon/Dropdown Arrow" at bounding box center [758, 475] width 27 height 27
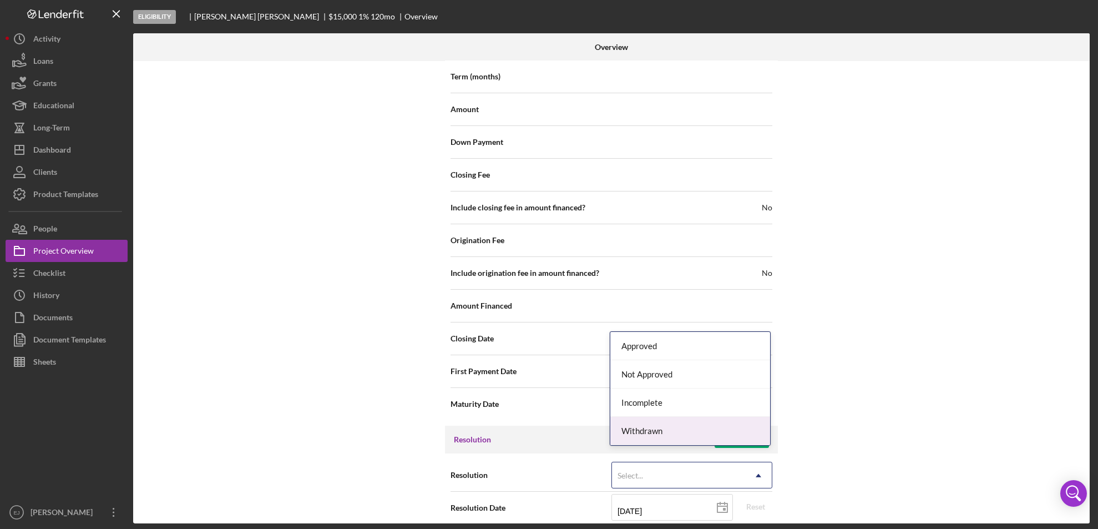
click at [752, 422] on div "Withdrawn" at bounding box center [690, 431] width 160 height 28
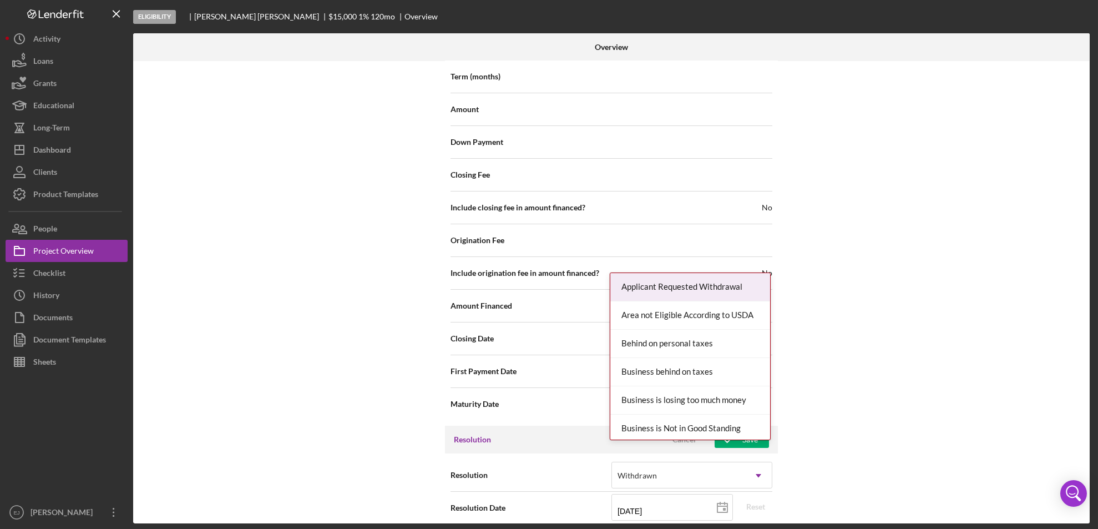
scroll to position [1257, 0]
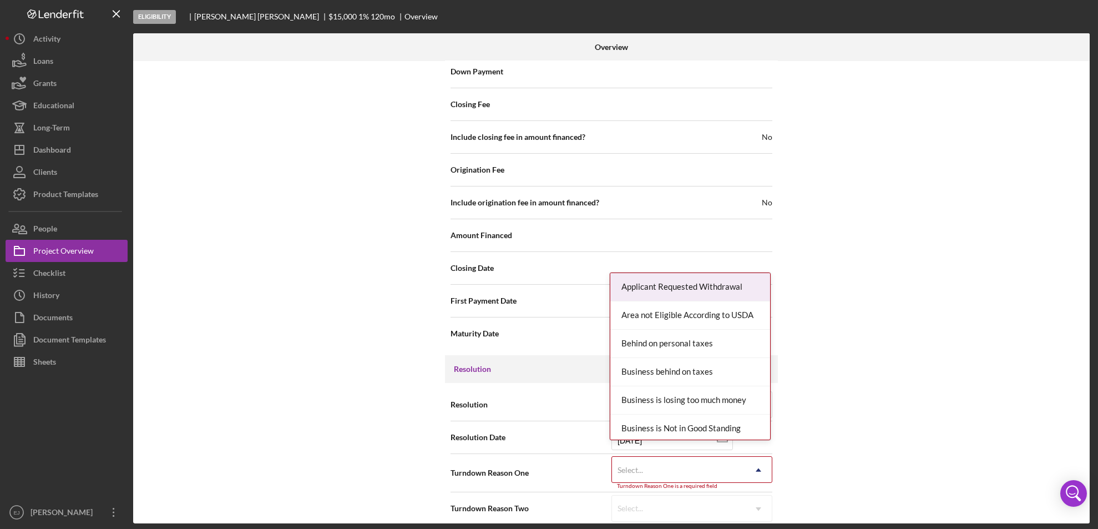
click at [766, 519] on div "Internal Workflow Stage Eligibility Icon/Dropdown Arrow Archive (can unarchive …" at bounding box center [611, 292] width 957 height 462
click at [716, 294] on div "Applicant Requested Withdrawal" at bounding box center [690, 287] width 160 height 28
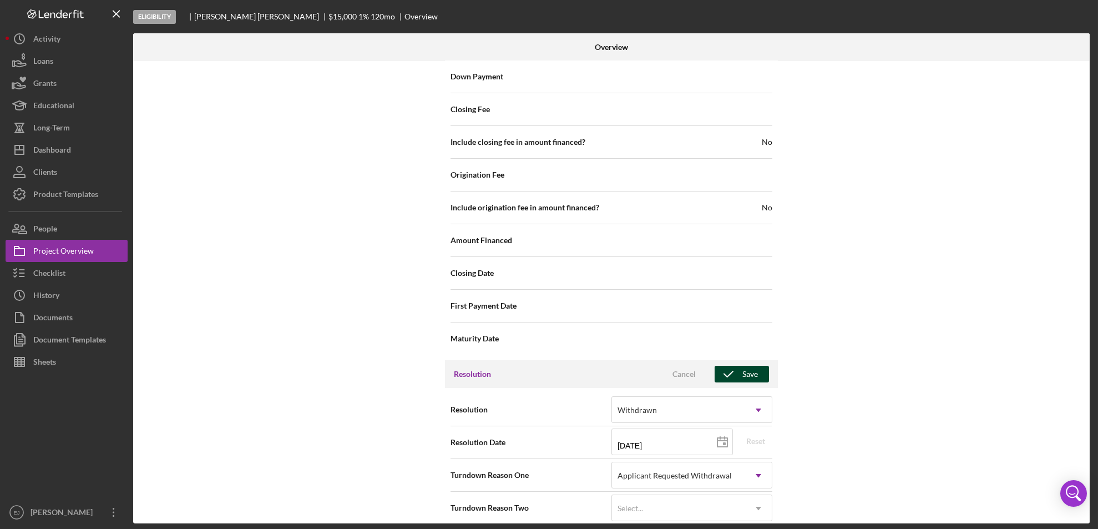
click at [756, 366] on button "Save" at bounding box center [742, 374] width 54 height 17
click at [1086, 257] on div "Internal Workflow Stage Eligibility Icon/Dropdown Arrow Archive (can unarchive …" at bounding box center [611, 292] width 957 height 462
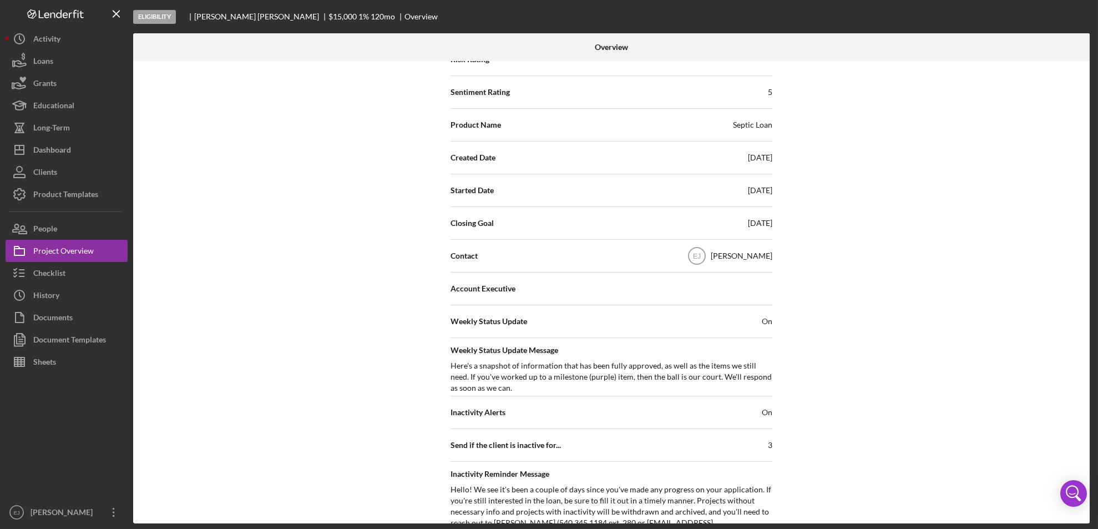
scroll to position [0, 0]
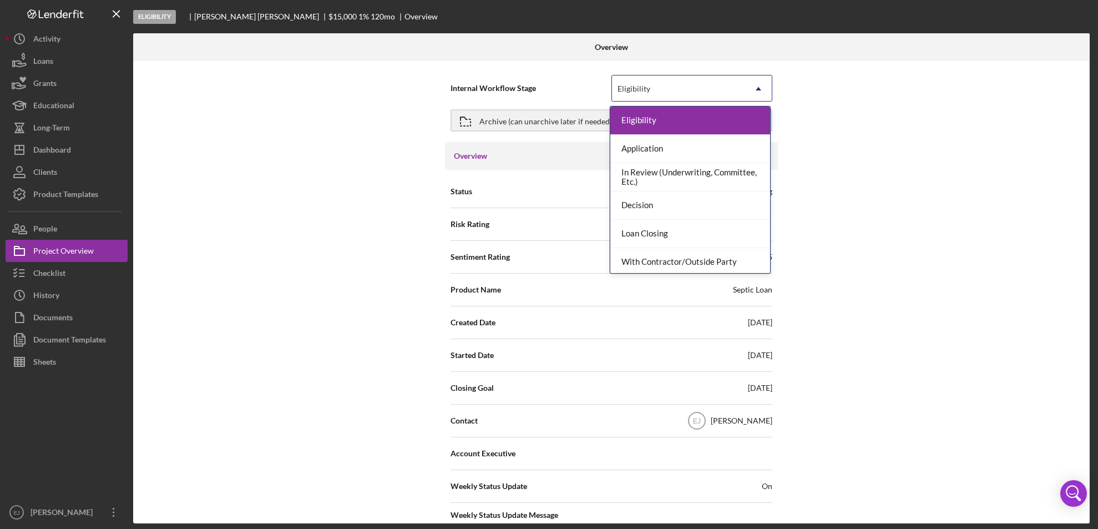
click at [760, 86] on icon "Icon/Dropdown Arrow" at bounding box center [758, 88] width 27 height 27
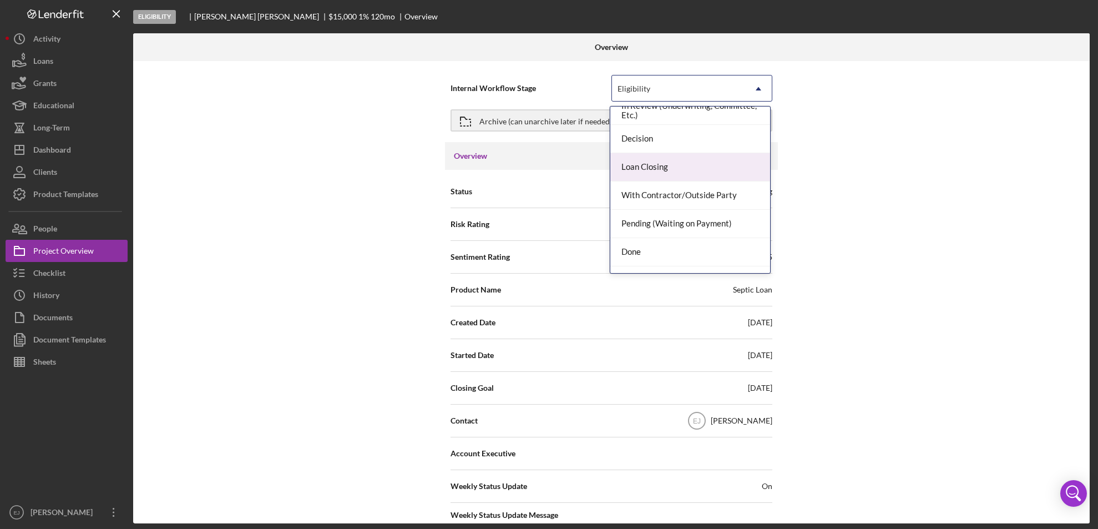
scroll to position [88, 0]
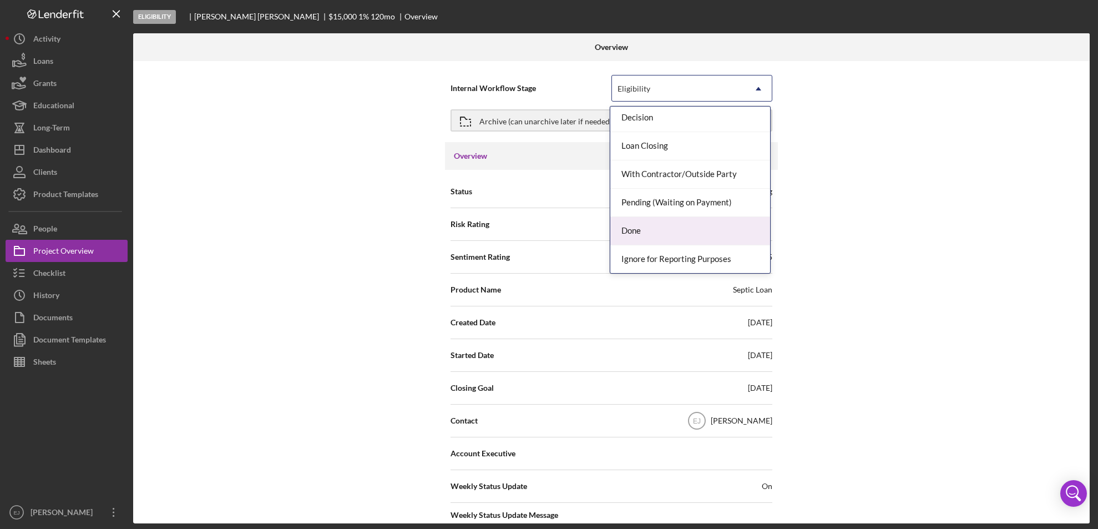
click at [726, 239] on div "Done" at bounding box center [690, 231] width 160 height 28
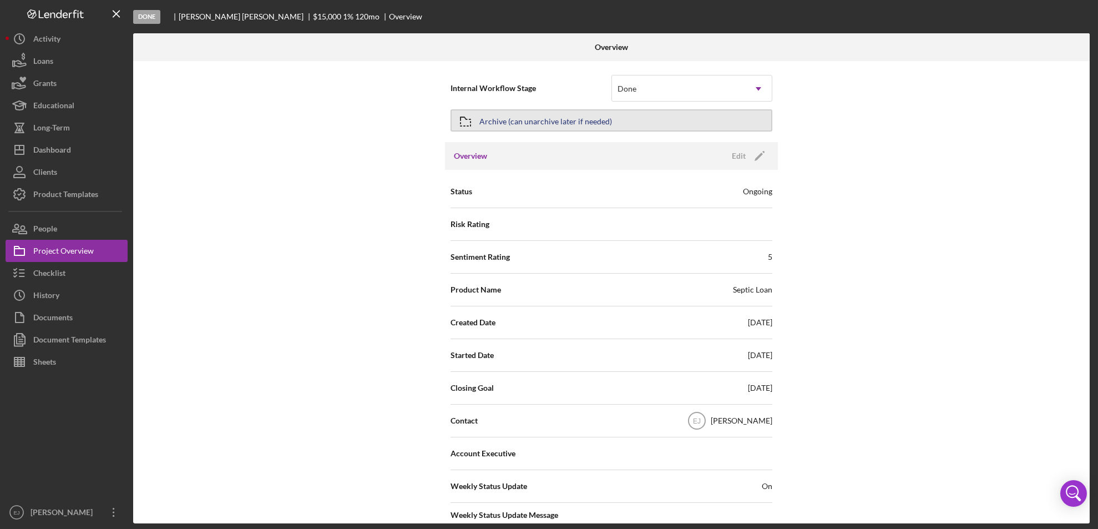
click at [550, 118] on div "Archive (can unarchive later if needed)" at bounding box center [545, 120] width 133 height 20
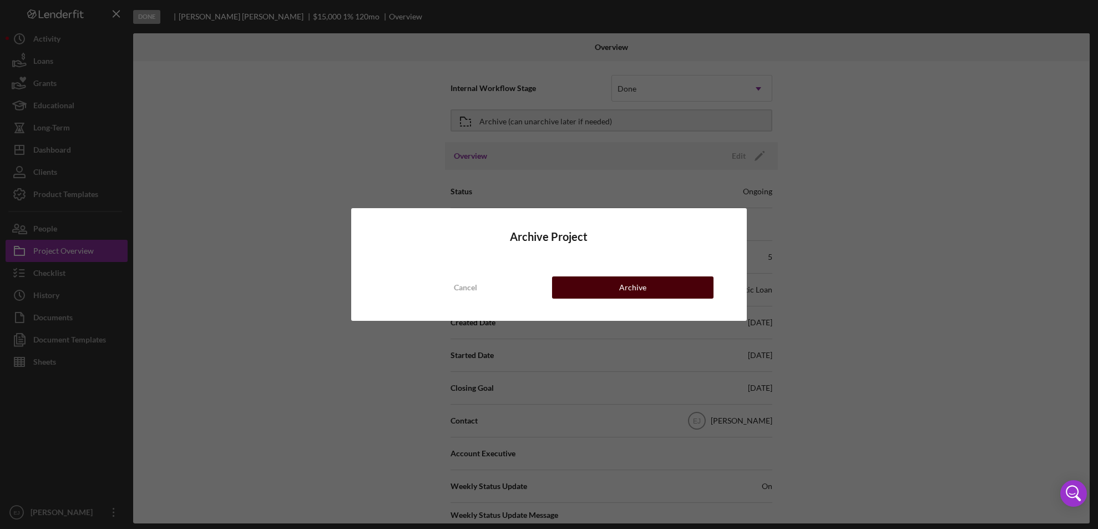
click at [699, 296] on button "Archive" at bounding box center [633, 287] width 162 height 22
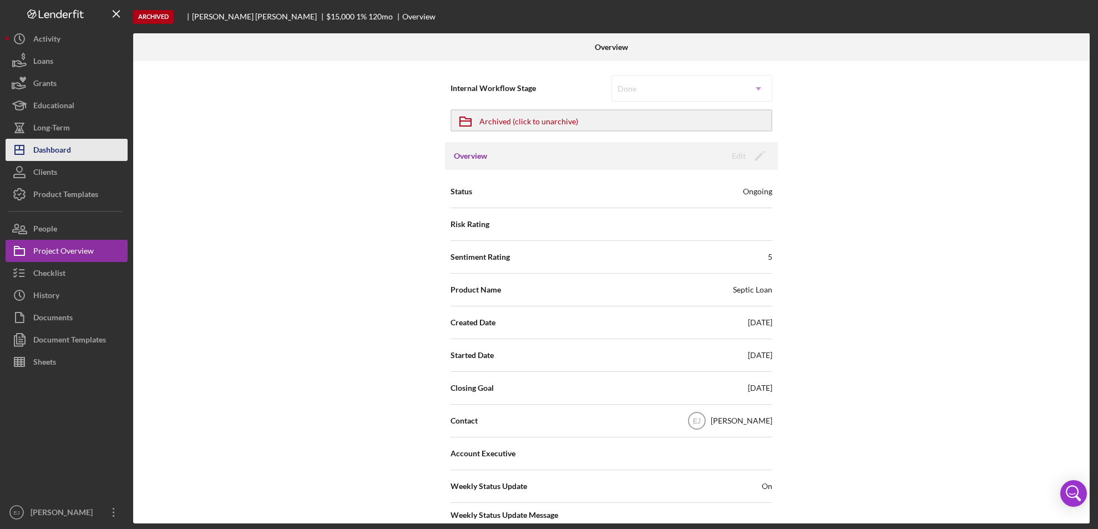
click at [44, 146] on div "Dashboard" at bounding box center [52, 151] width 38 height 25
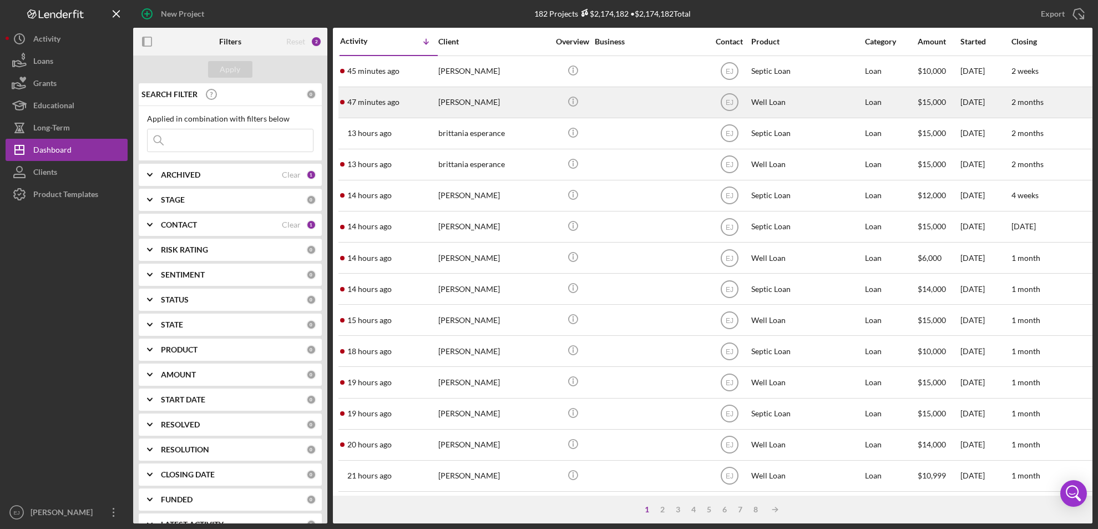
click at [472, 107] on div "[PERSON_NAME]" at bounding box center [493, 102] width 111 height 29
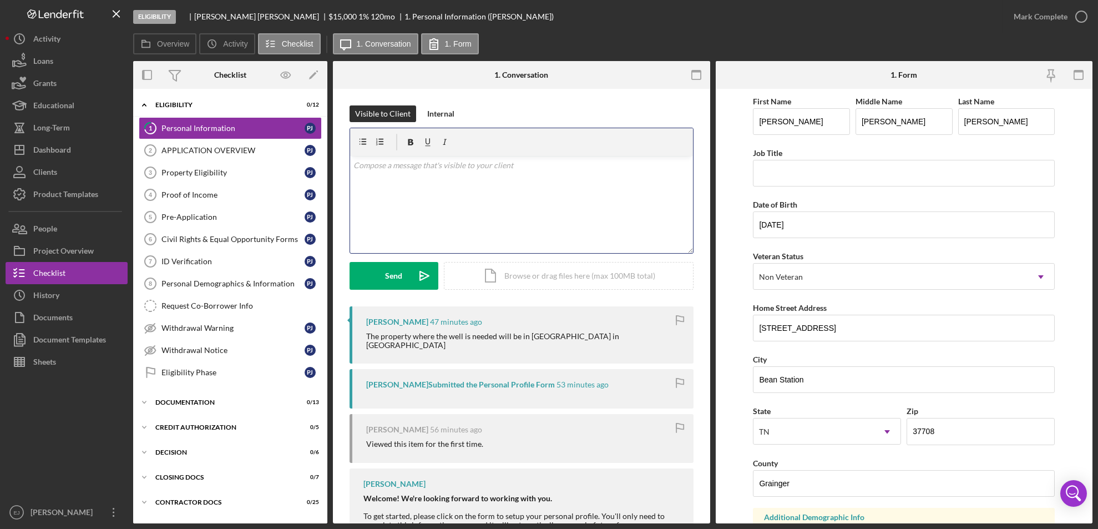
click at [401, 176] on div "v Color teal Color pink Remove color Add row above Add row below Add column bef…" at bounding box center [521, 204] width 343 height 97
click at [379, 176] on div "v Color teal Color pink Remove color Add row above Add row below Add column bef…" at bounding box center [521, 204] width 343 height 97
click at [504, 162] on mark "Due to your property not being in an eligible area your application will be wit…" at bounding box center [516, 177] width 326 height 34
click at [353, 165] on mark "Due to your property not being in our service area your application will be wit…" at bounding box center [516, 177] width 326 height 34
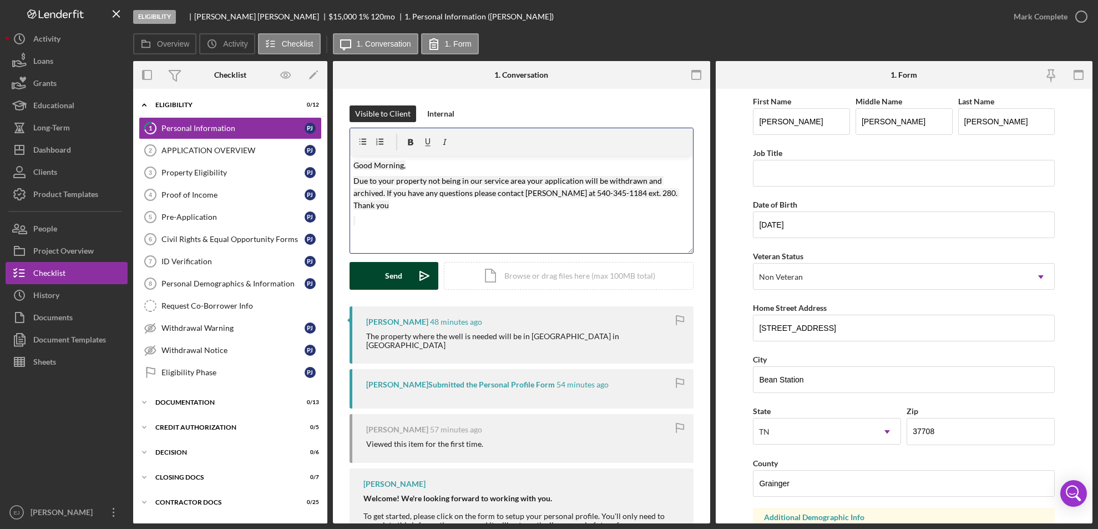
click at [363, 269] on button "Send Icon/icon-invite-send" at bounding box center [394, 276] width 89 height 28
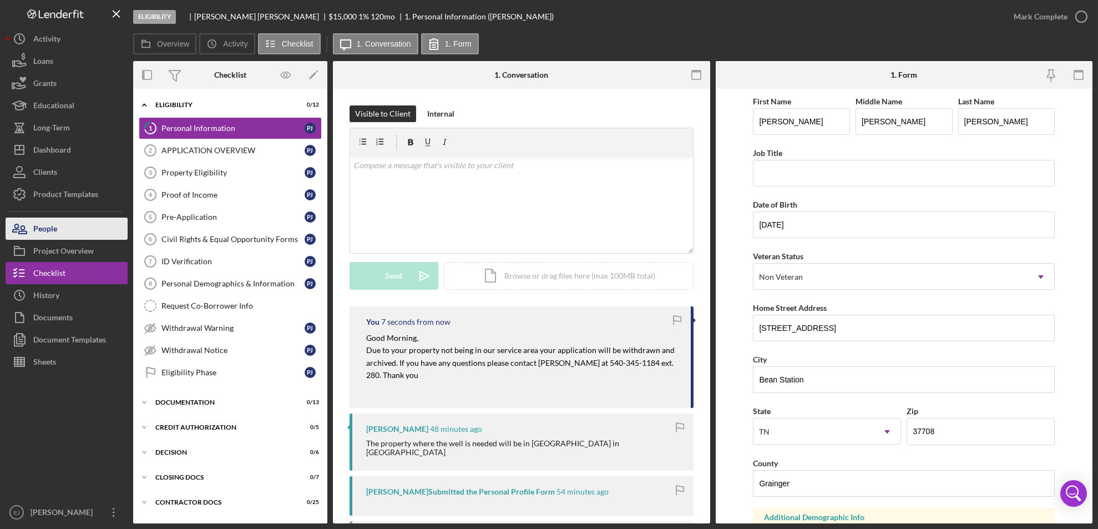
drag, startPoint x: 48, startPoint y: 243, endPoint x: 117, endPoint y: 219, distance: 72.8
click at [117, 219] on button "People" at bounding box center [67, 229] width 122 height 22
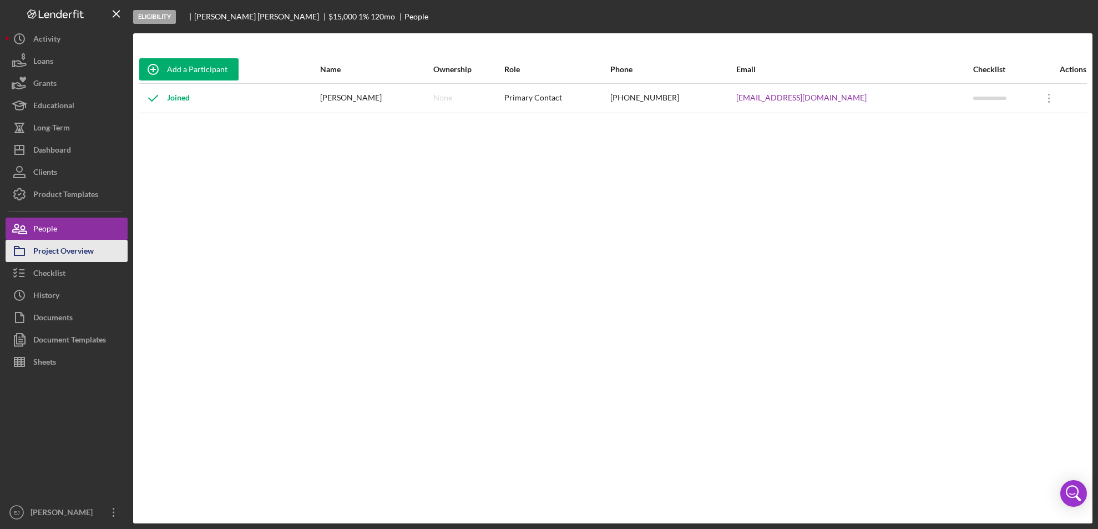
click at [84, 256] on div "Project Overview" at bounding box center [63, 252] width 60 height 25
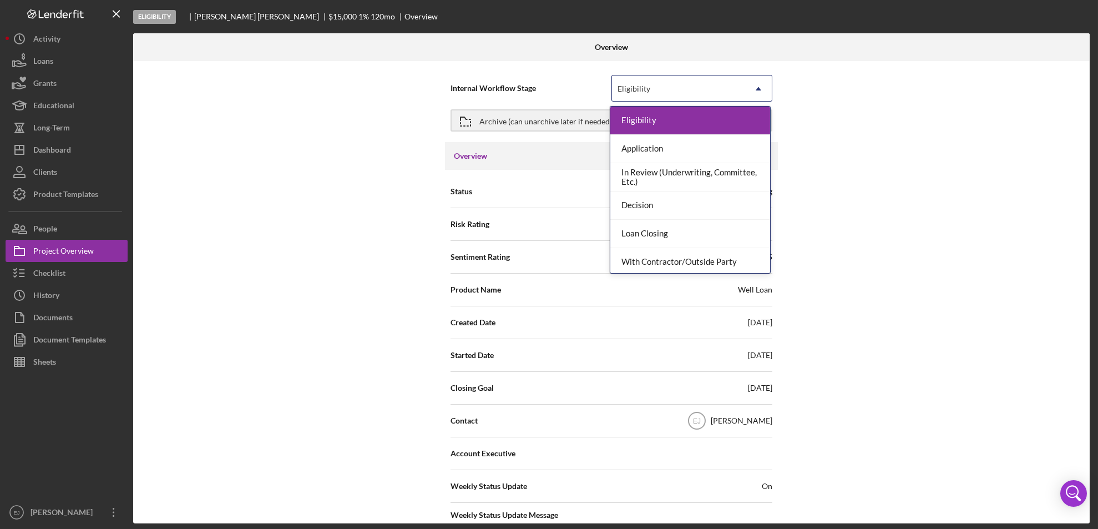
click at [756, 86] on icon "Icon/Dropdown Arrow" at bounding box center [758, 88] width 27 height 27
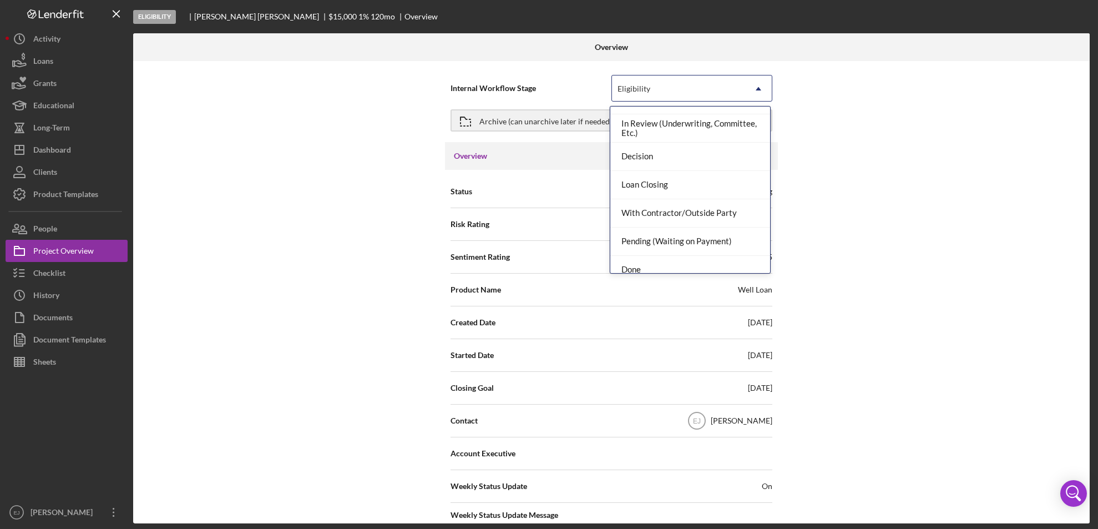
scroll to position [88, 0]
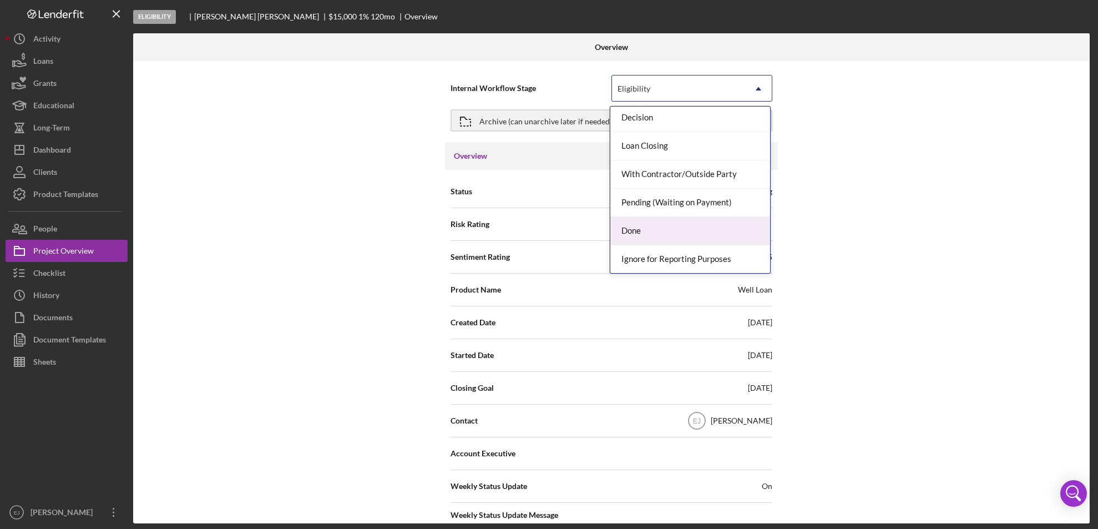
click at [680, 225] on div "Done" at bounding box center [690, 231] width 160 height 28
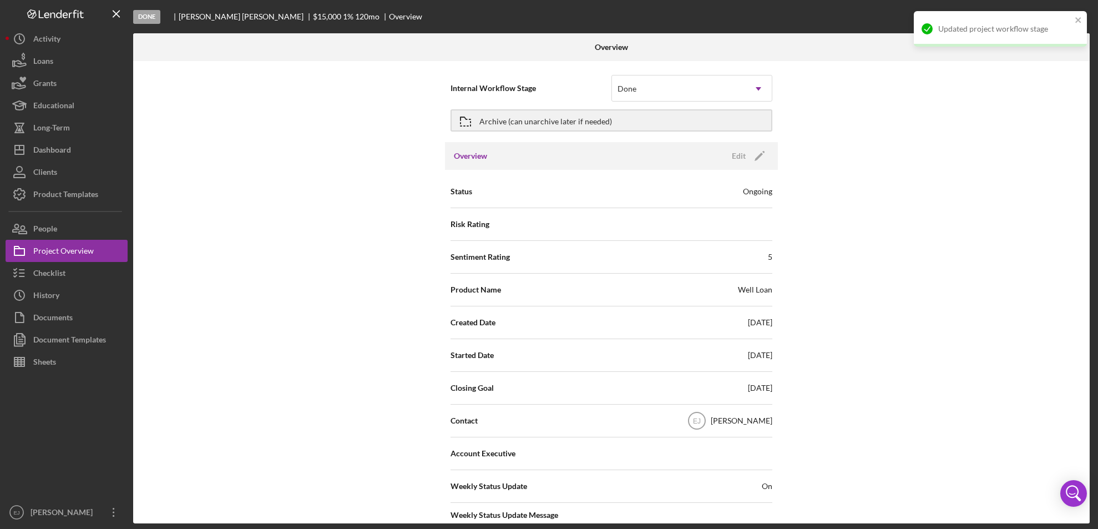
click at [1091, 403] on div "Overview Internal Workflow Stage Done Icon/Dropdown Arrow Archive (can unarchiv…" at bounding box center [612, 278] width 959 height 490
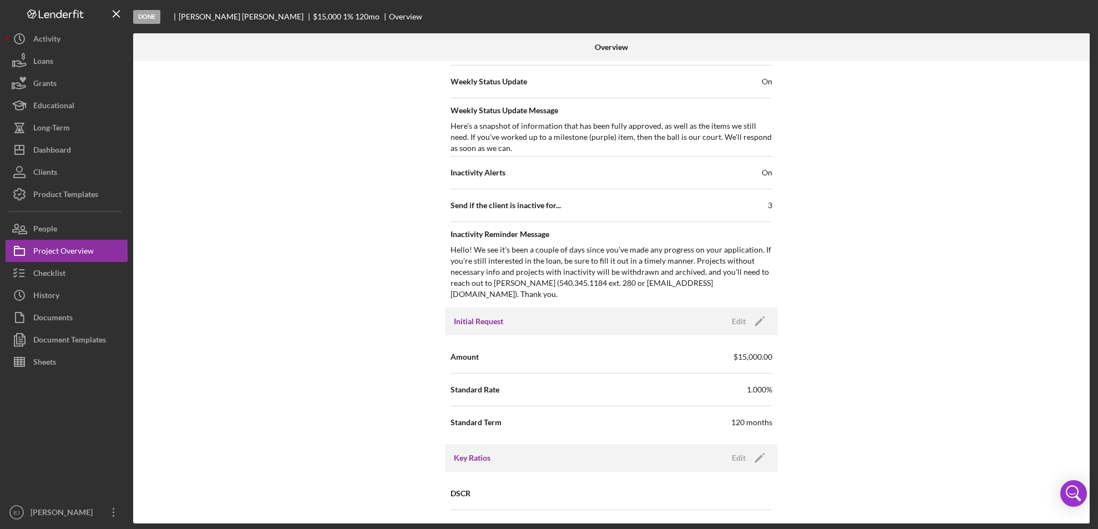
click at [1082, 402] on div "Internal Workflow Stage Done Icon/Dropdown Arrow Archive (can unarchive later i…" at bounding box center [611, 292] width 957 height 462
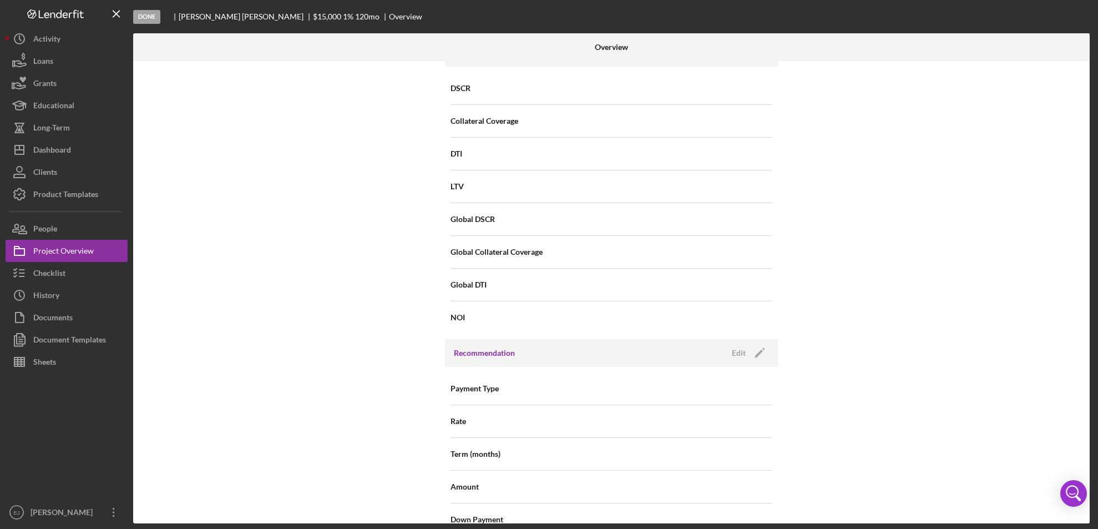
click at [1086, 471] on div "Internal Workflow Stage Done Icon/Dropdown Arrow Archive (can unarchive later i…" at bounding box center [611, 292] width 957 height 462
click at [1093, 471] on div "Done [PERSON_NAME] $15,000 $15,000 1 % 120 mo Overview Overview Internal Workfl…" at bounding box center [549, 264] width 1098 height 529
click at [1092, 238] on div "Overview Internal Workflow Stage Done Icon/Dropdown Arrow Archive (can unarchiv…" at bounding box center [612, 278] width 959 height 490
click at [1091, 243] on div "Overview Internal Workflow Stage Done Icon/Dropdown Arrow Archive (can unarchiv…" at bounding box center [612, 278] width 959 height 490
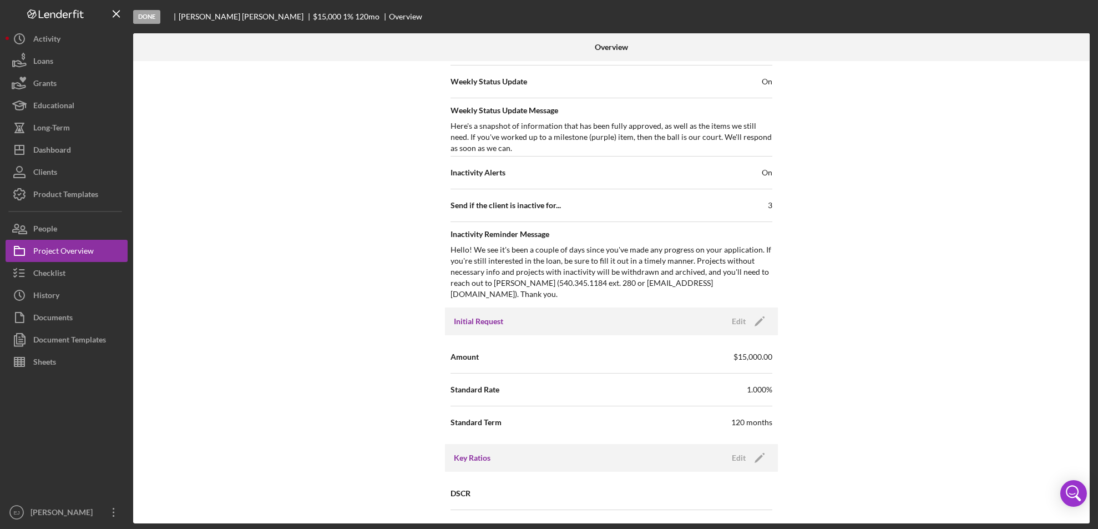
scroll to position [1187, 0]
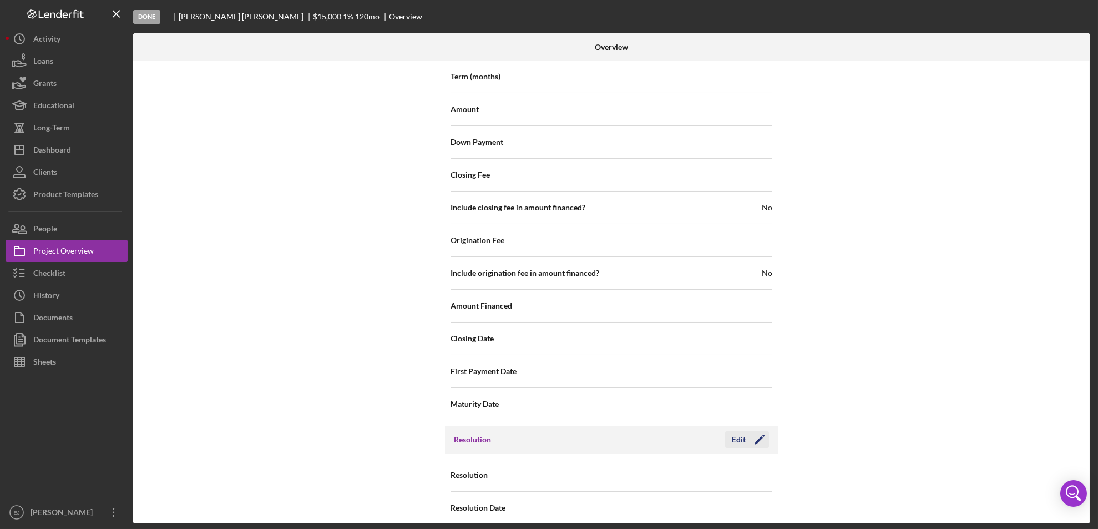
click at [742, 431] on div "Edit" at bounding box center [739, 439] width 14 height 17
click at [756, 462] on icon "Icon/Dropdown Arrow" at bounding box center [758, 475] width 27 height 27
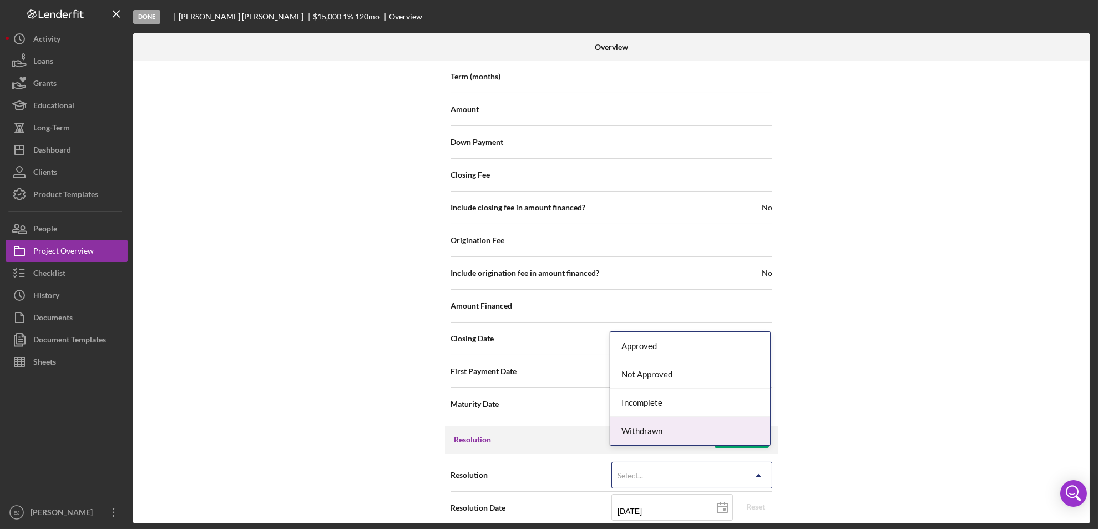
click at [734, 428] on div "Withdrawn" at bounding box center [690, 431] width 160 height 28
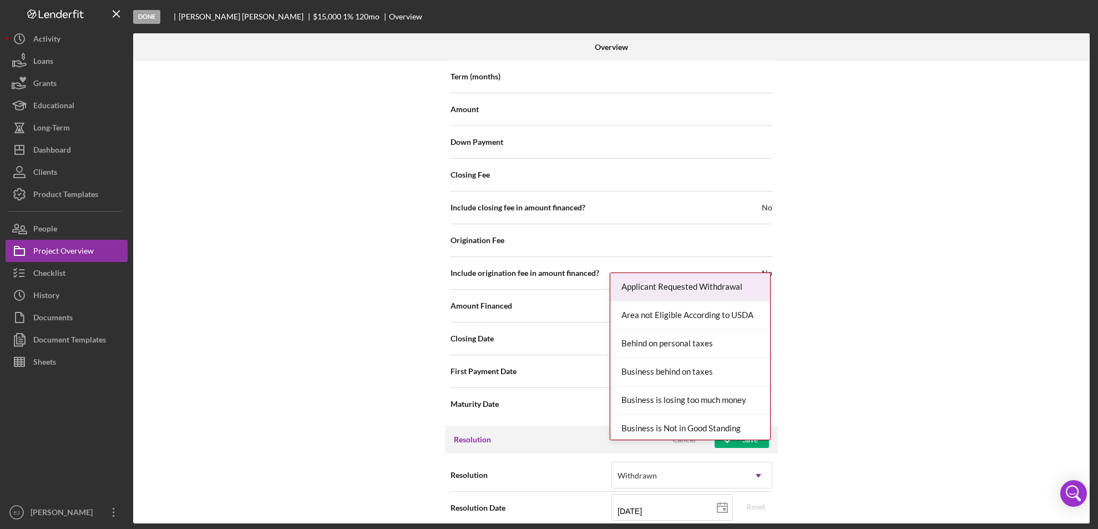
scroll to position [1257, 0]
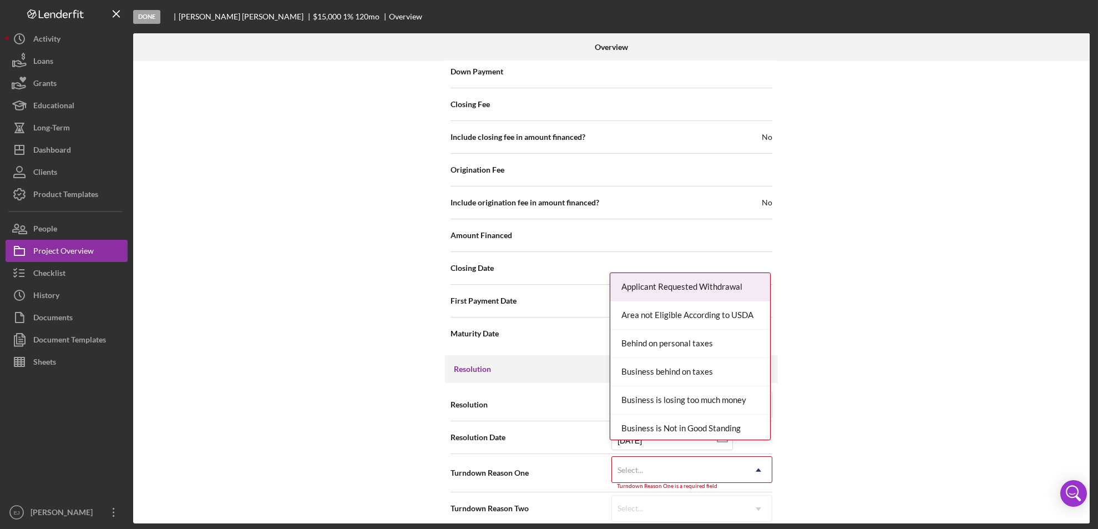
click at [754, 518] on div "Internal Workflow Stage Done Icon/Dropdown Arrow Archive (can unarchive later i…" at bounding box center [611, 292] width 957 height 462
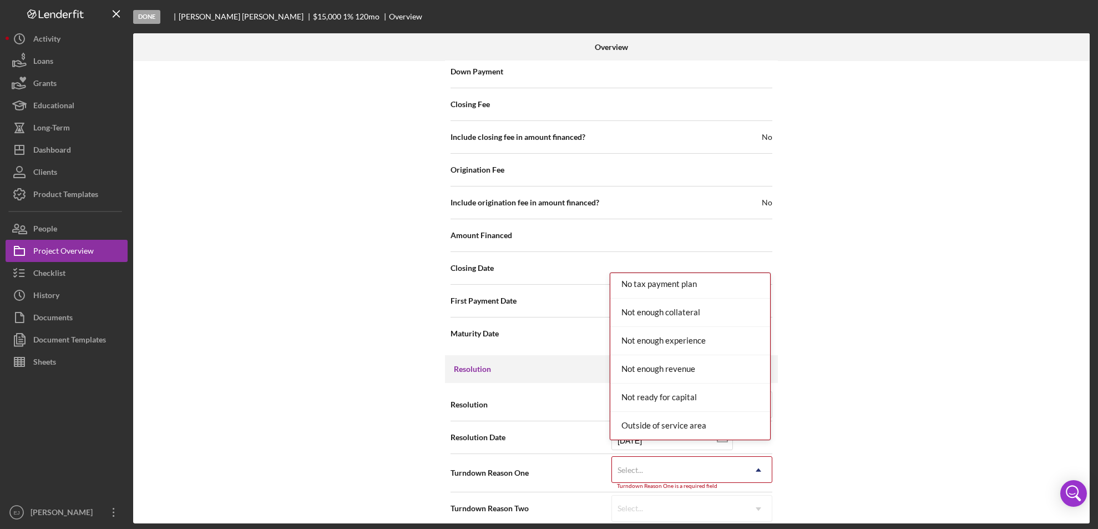
scroll to position [1018, 0]
click at [738, 398] on div "Outside of service area" at bounding box center [690, 401] width 160 height 28
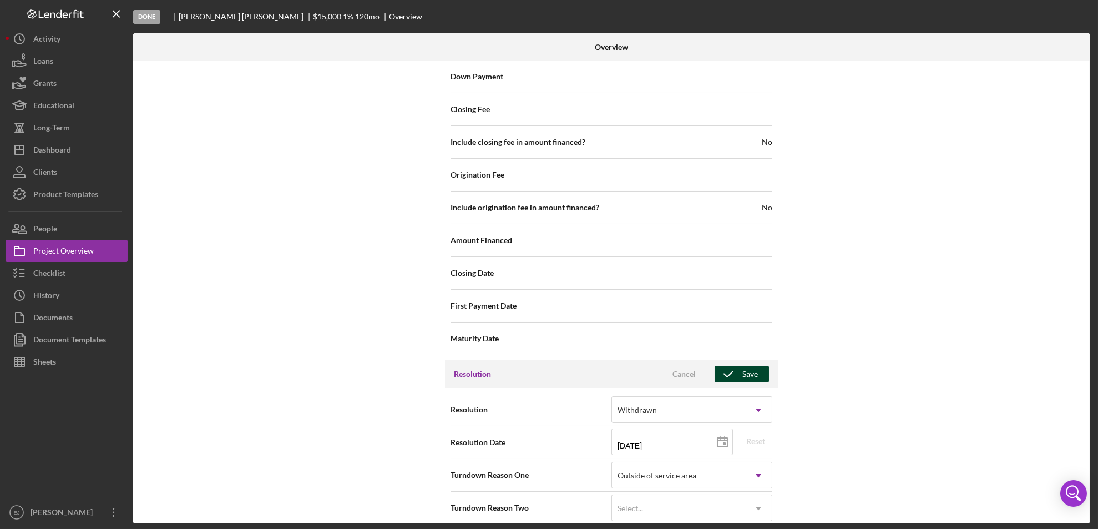
click at [749, 366] on div "Save" at bounding box center [751, 374] width 16 height 17
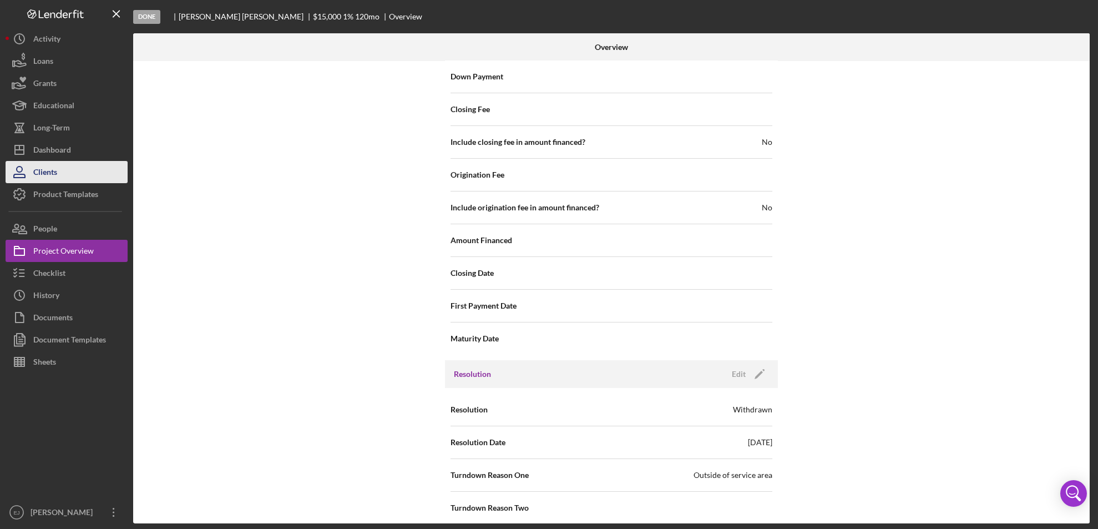
click at [60, 164] on button "Clients" at bounding box center [67, 172] width 122 height 22
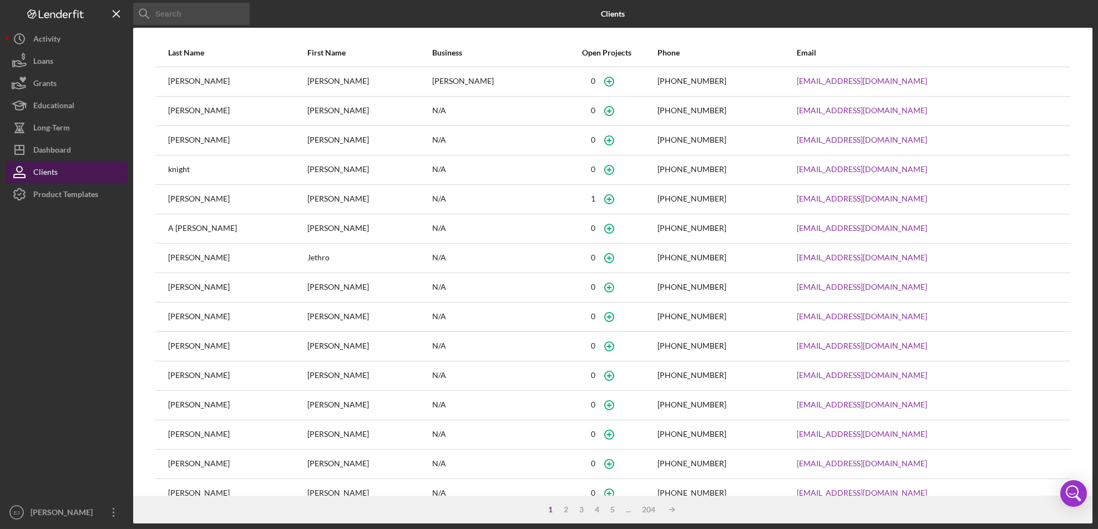
click at [62, 162] on button "Clients" at bounding box center [67, 172] width 122 height 22
click at [64, 147] on div "Dashboard" at bounding box center [52, 151] width 38 height 25
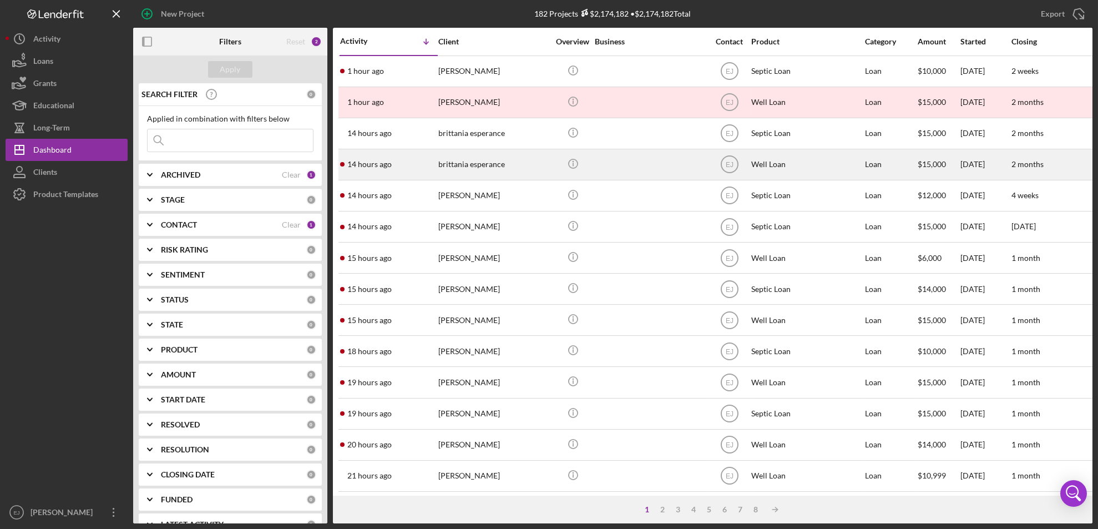
click at [477, 166] on div "brittania esperance" at bounding box center [493, 164] width 111 height 29
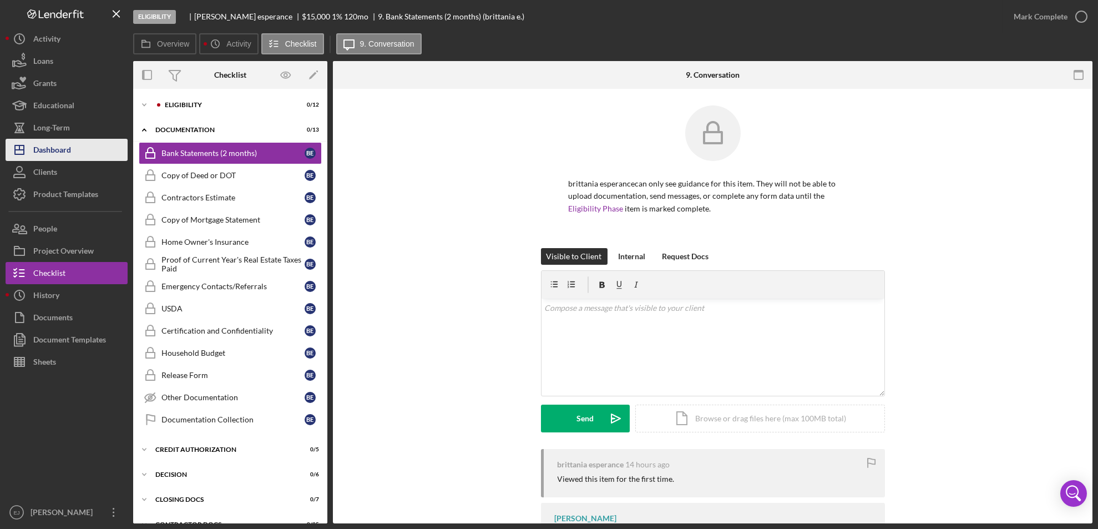
click at [101, 151] on button "Icon/Dashboard Dashboard" at bounding box center [67, 150] width 122 height 22
